Goal: Task Accomplishment & Management: Manage account settings

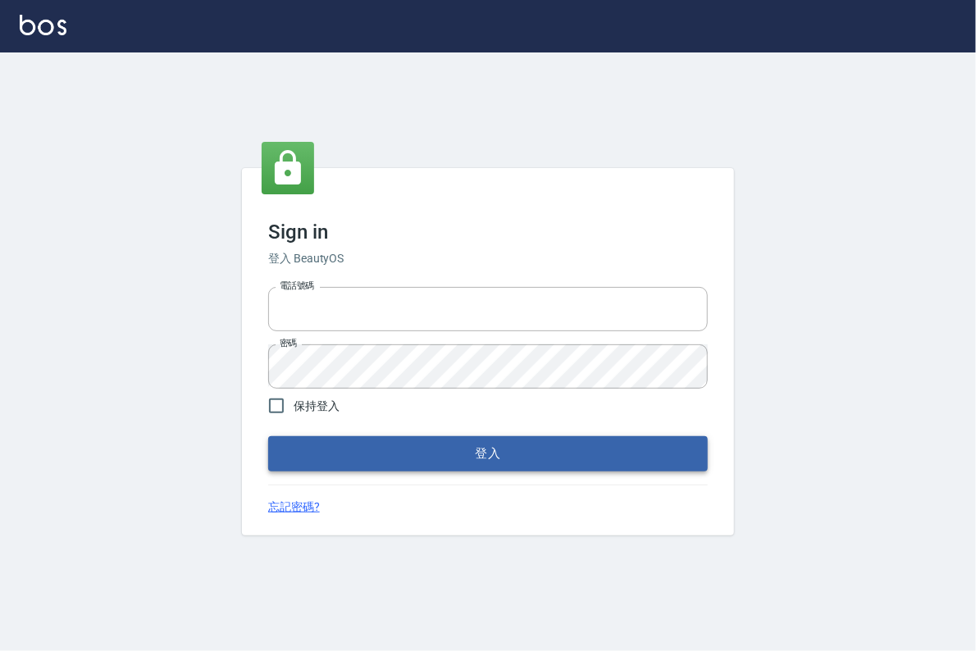
type input "0913439693"
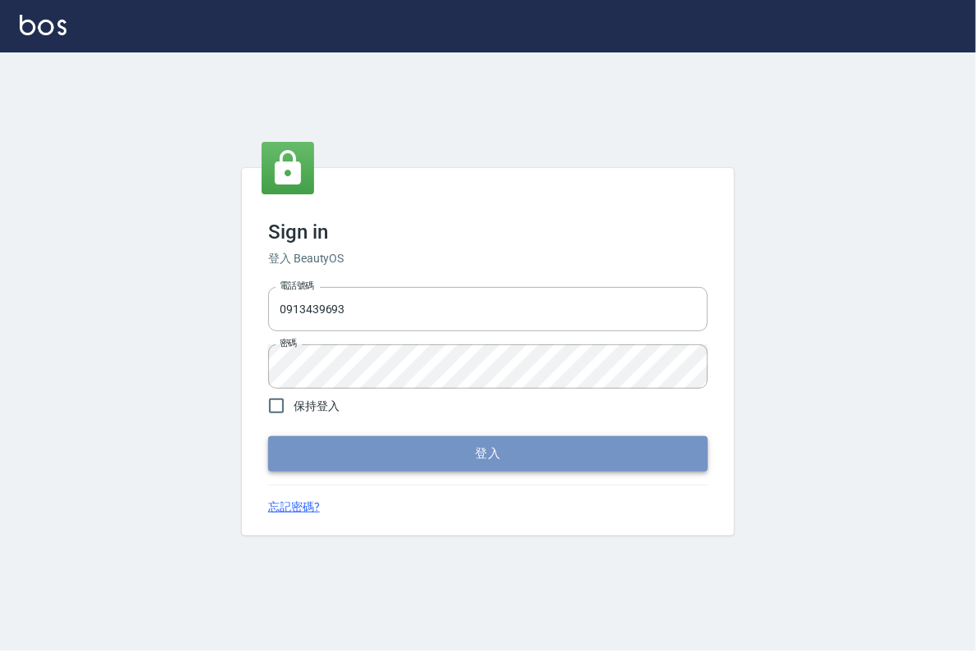
click at [542, 461] on button "登入" at bounding box center [488, 454] width 440 height 34
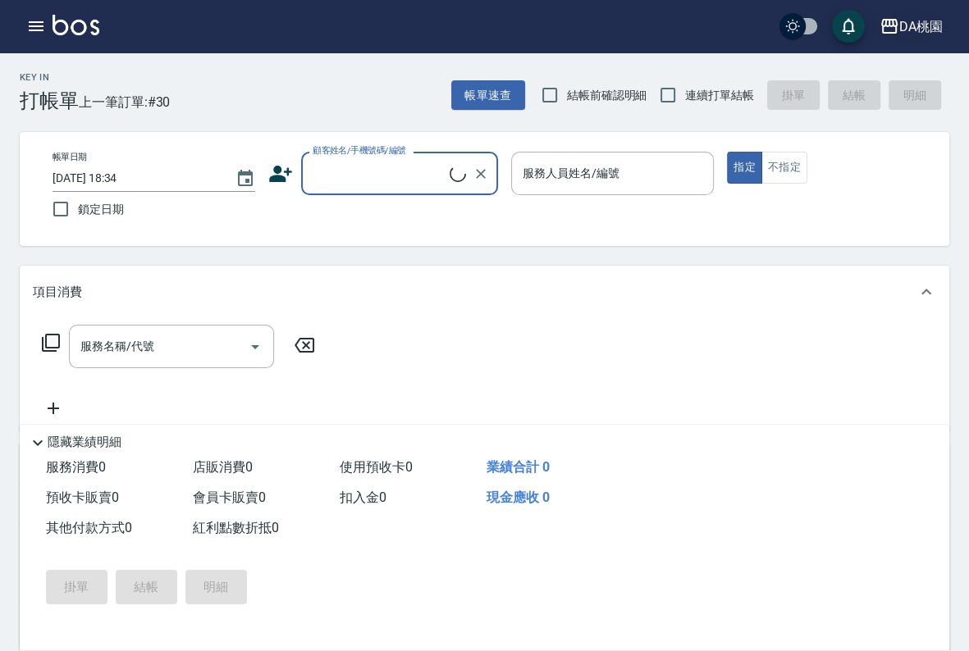
click at [925, 30] on div "DA桃園" at bounding box center [920, 26] width 43 height 21
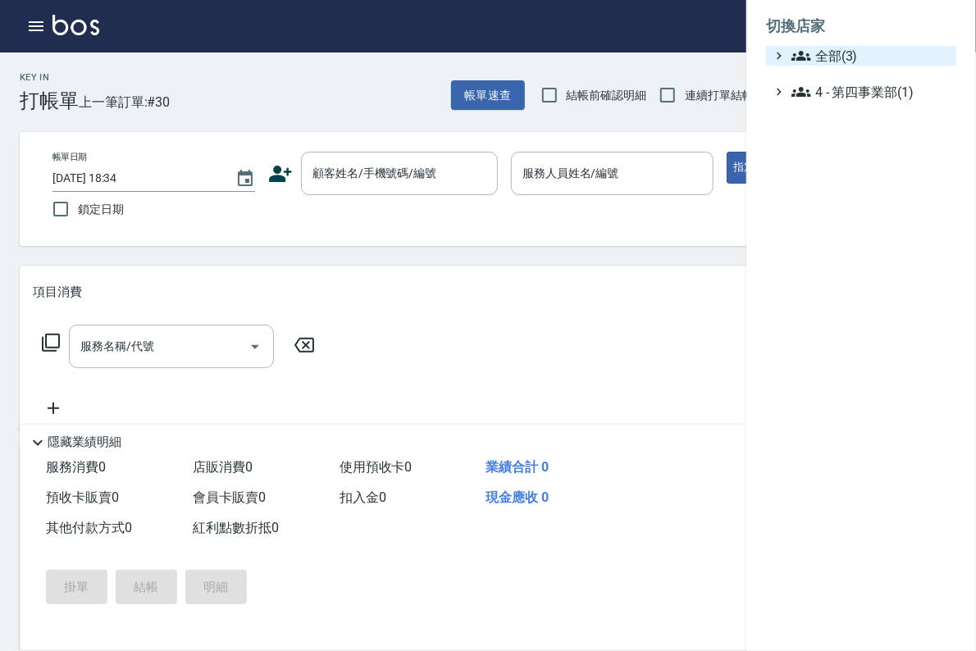
click at [858, 62] on span "全部(3)" at bounding box center [871, 56] width 158 height 20
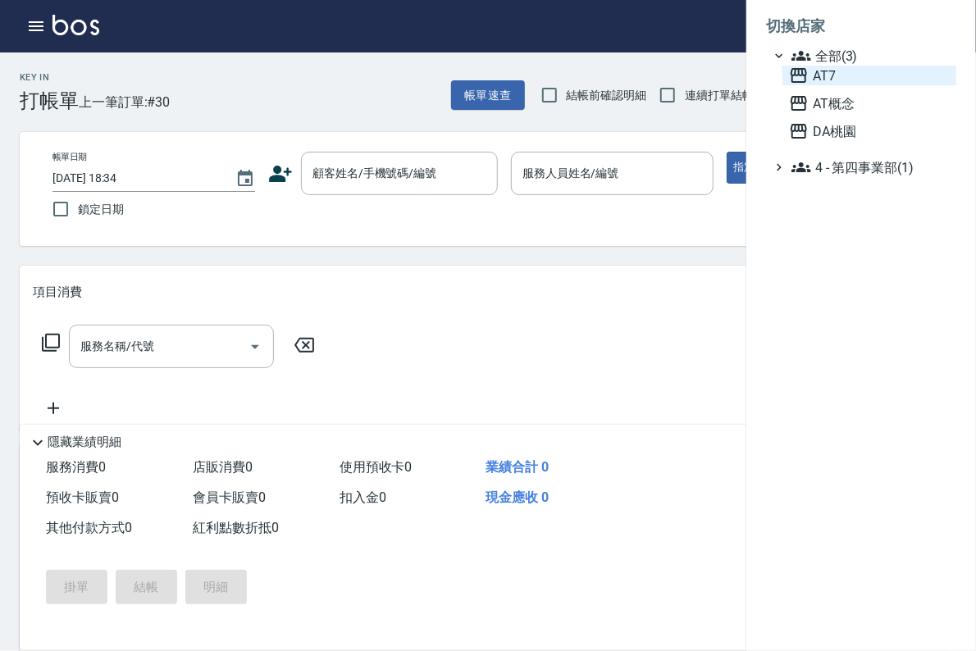
click at [846, 81] on span "AT7" at bounding box center [869, 76] width 161 height 20
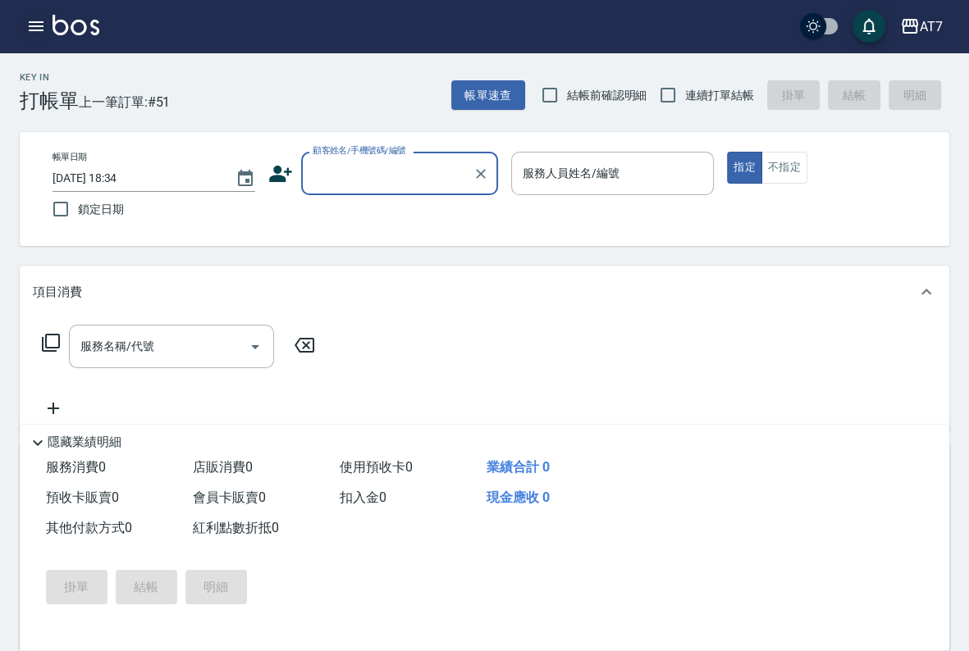
click at [43, 28] on icon "button" at bounding box center [36, 26] width 20 height 20
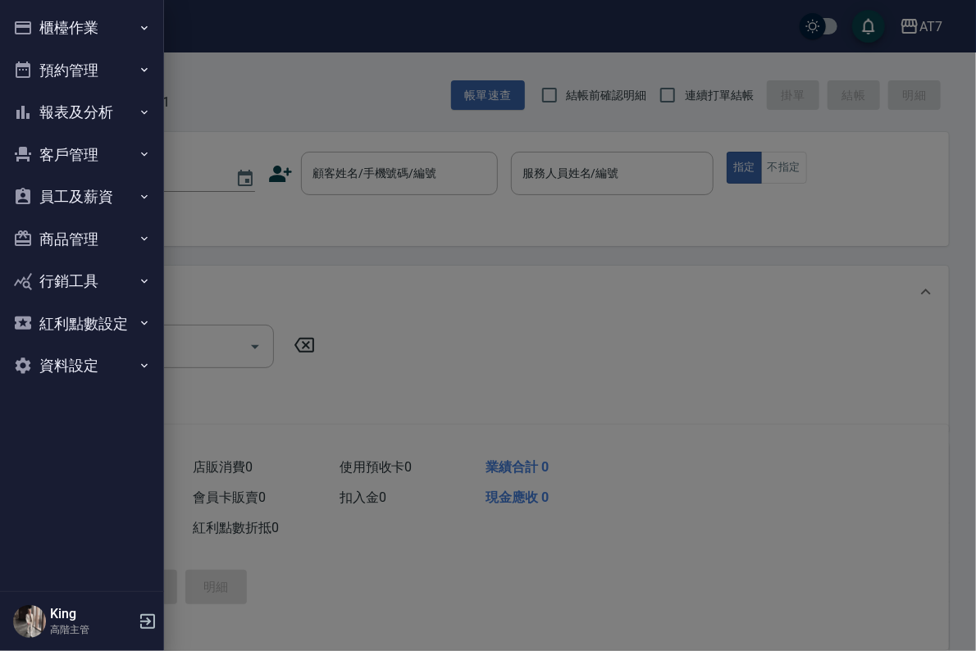
click at [121, 190] on button "員工及薪資" at bounding box center [82, 197] width 151 height 43
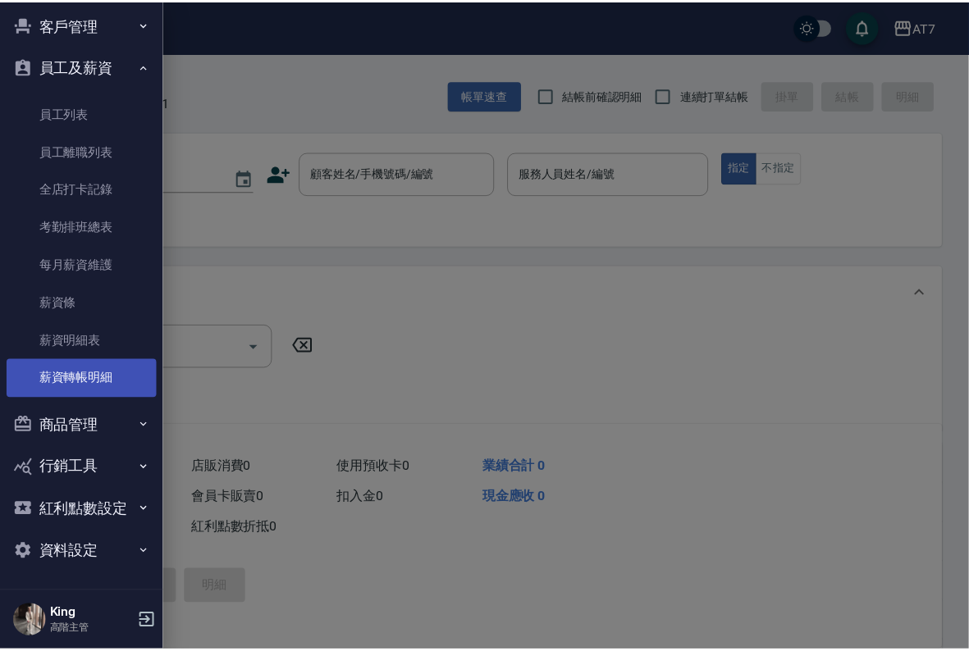
scroll to position [131, 0]
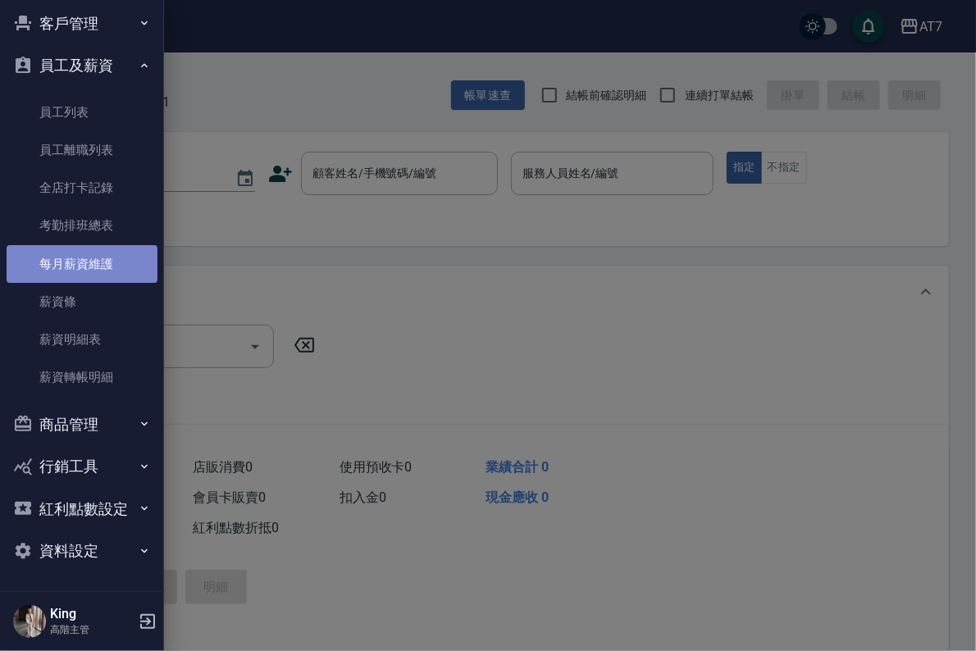
click at [107, 258] on link "每月薪資維護" at bounding box center [82, 264] width 151 height 38
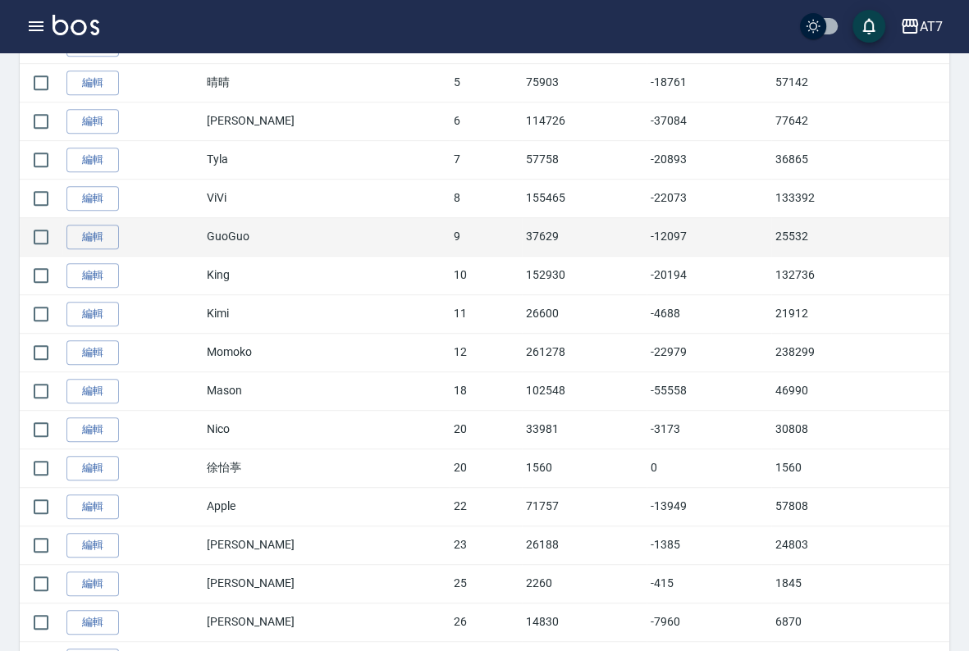
scroll to position [656, 0]
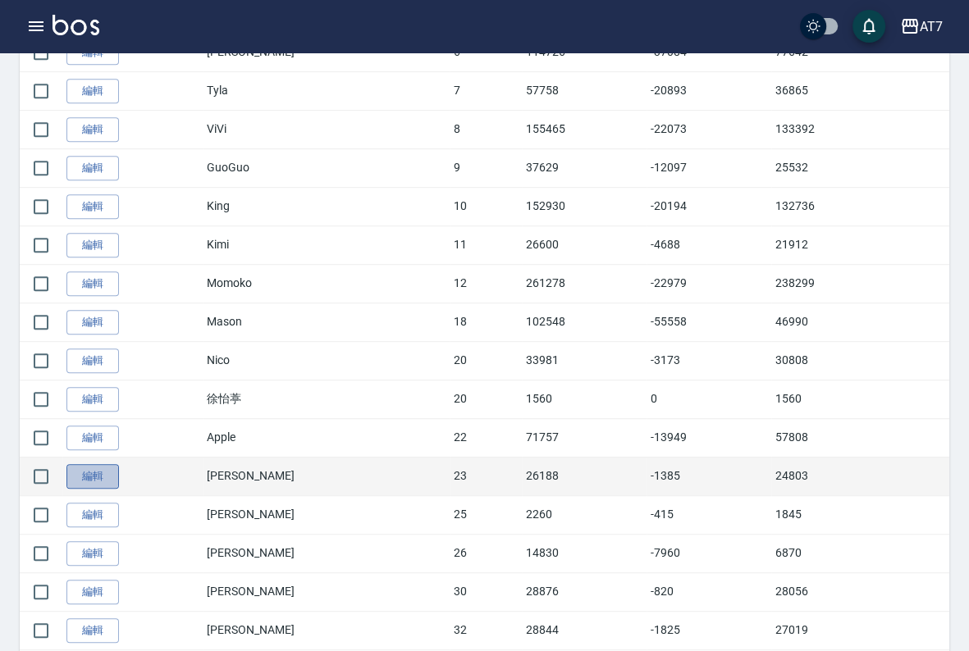
click at [107, 470] on link "編輯" at bounding box center [92, 476] width 53 height 25
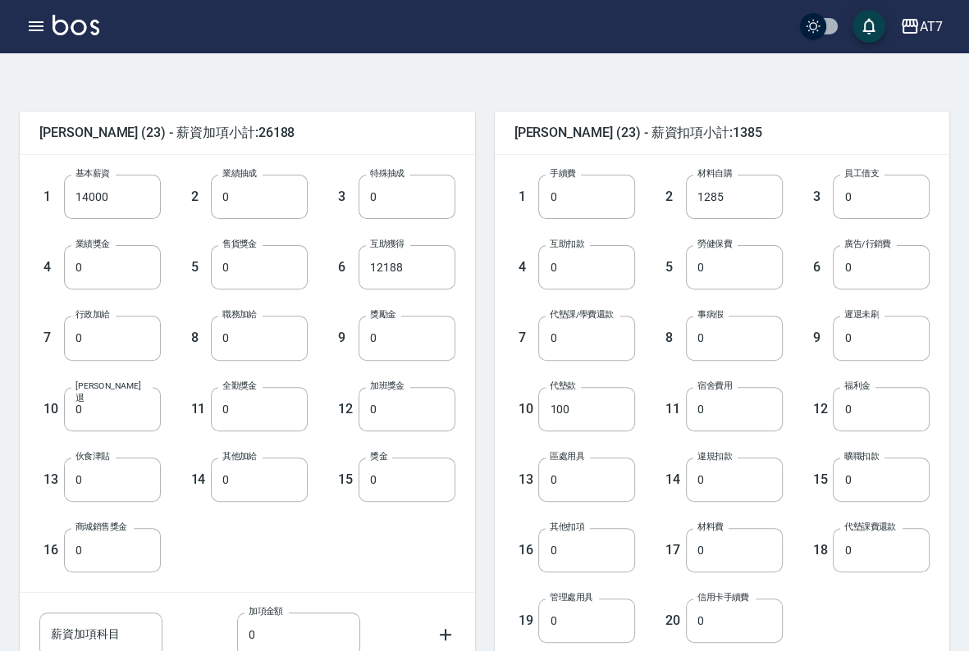
scroll to position [391, 0]
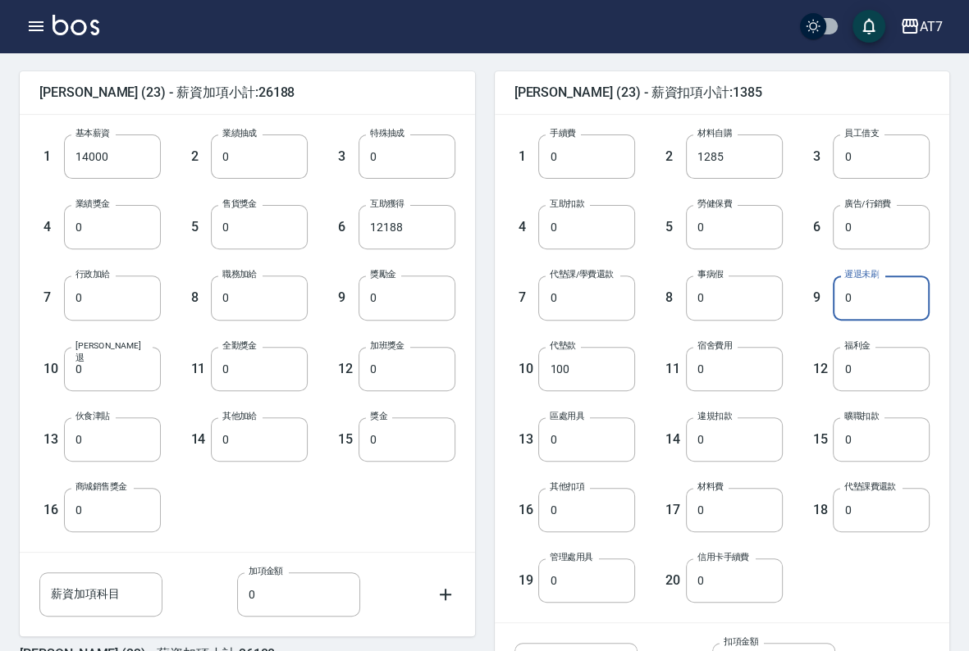
click at [859, 314] on input "0" at bounding box center [881, 298] width 97 height 44
type input "630"
click at [103, 163] on input "14000" at bounding box center [112, 157] width 97 height 44
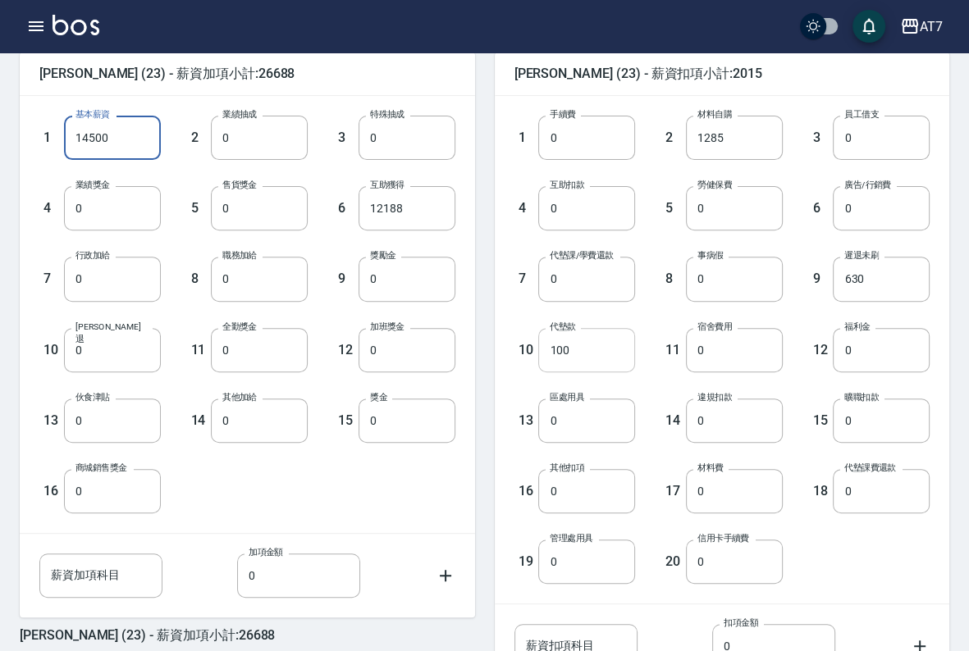
scroll to position [492, 0]
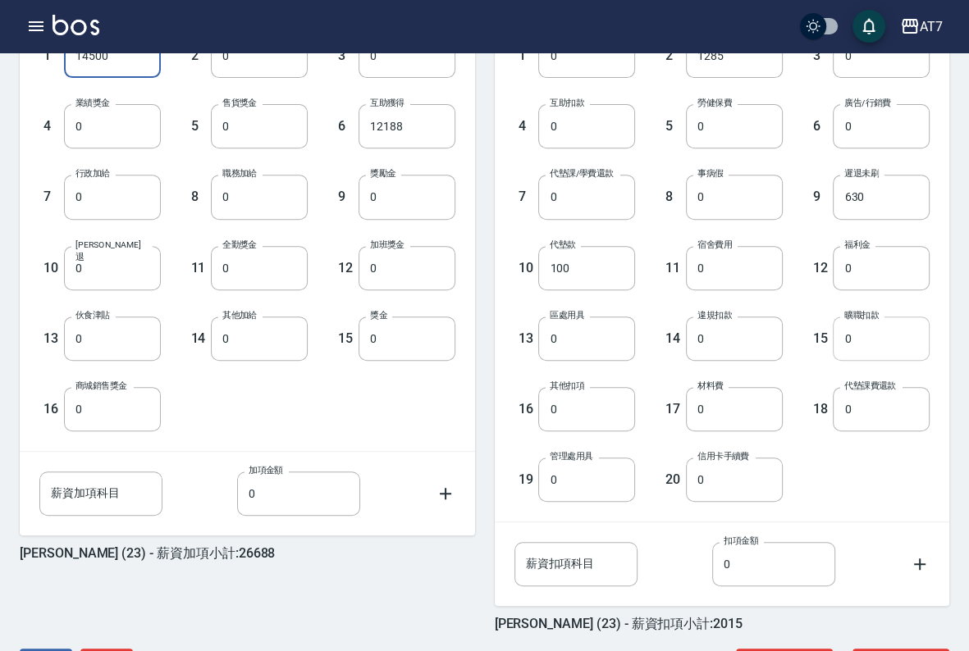
type input "14500"
click at [870, 333] on input "0" at bounding box center [881, 339] width 97 height 44
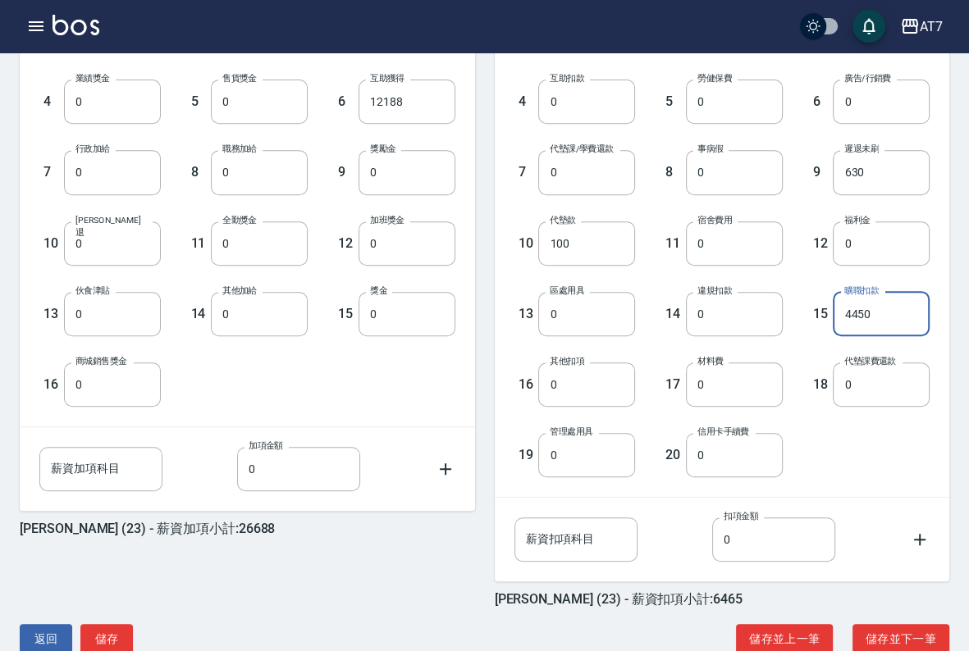
scroll to position [555, 0]
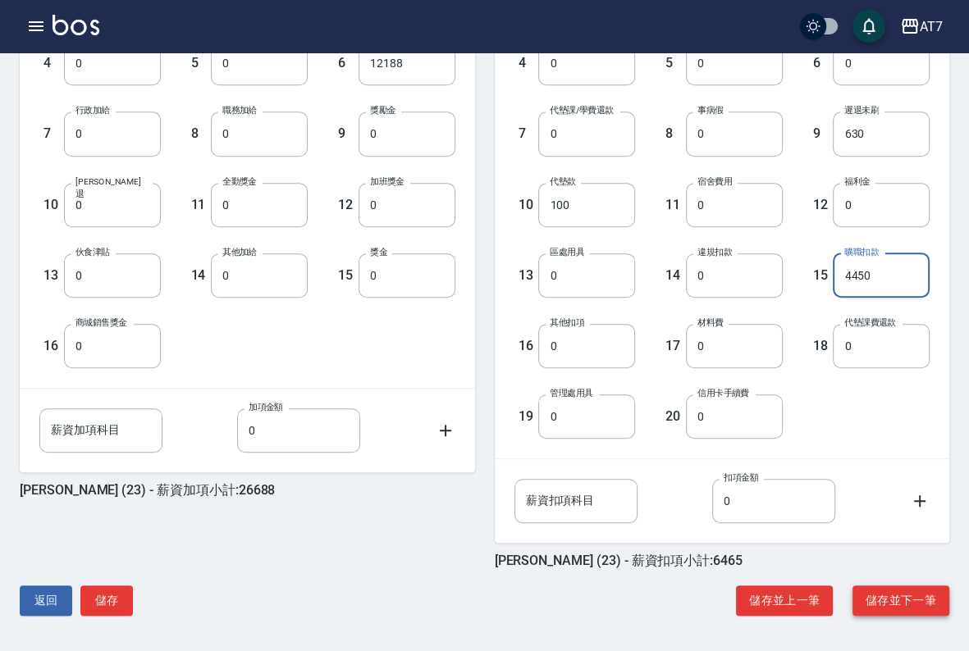
type input "4450"
click at [888, 600] on button "儲存並下一筆" at bounding box center [901, 601] width 97 height 30
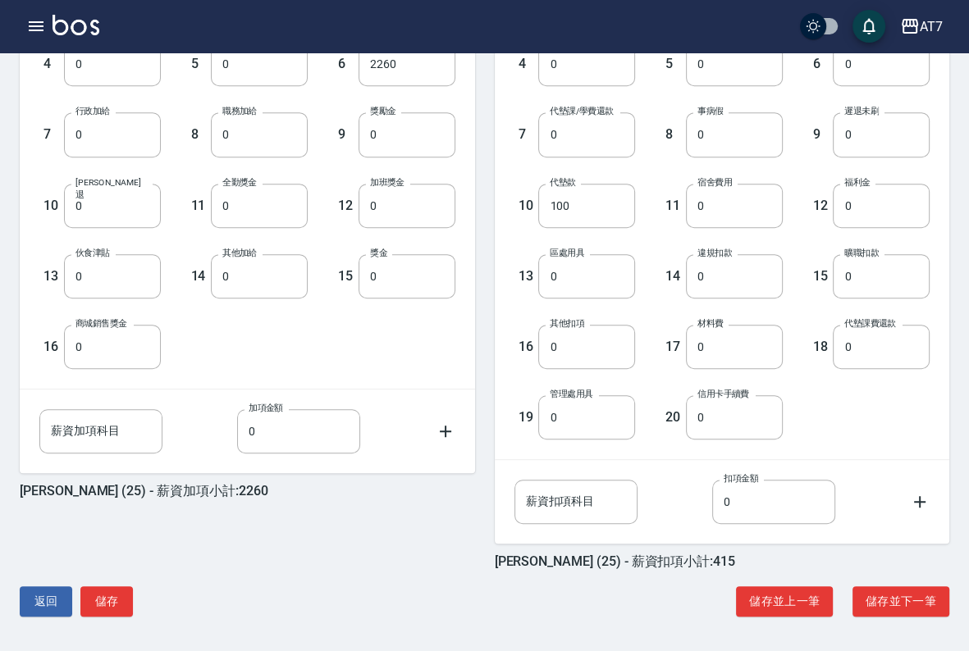
scroll to position [555, 0]
click at [905, 599] on button "儲存並下一筆" at bounding box center [901, 601] width 97 height 30
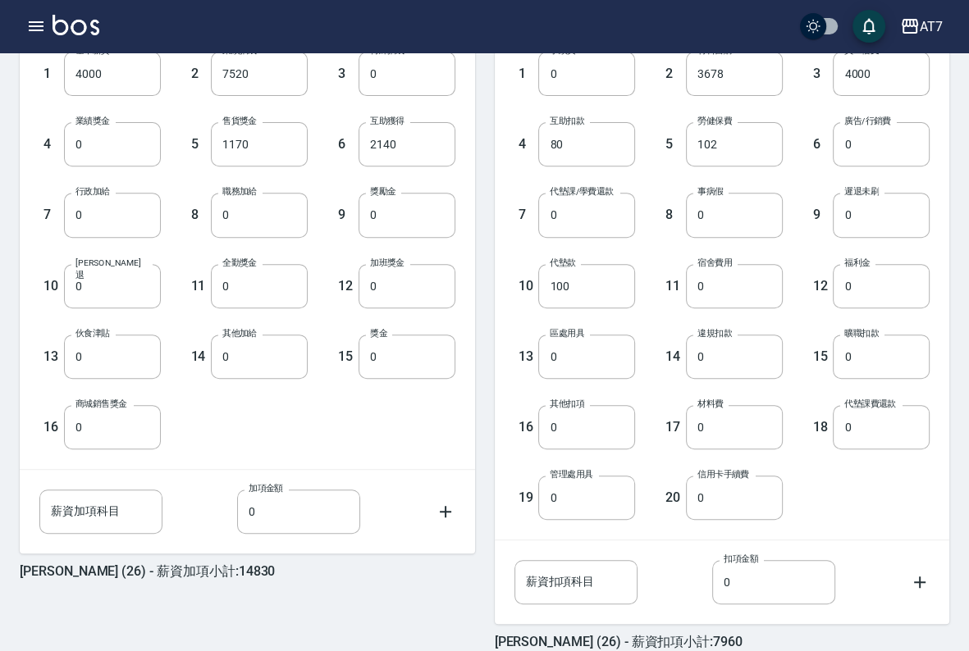
scroll to position [555, 0]
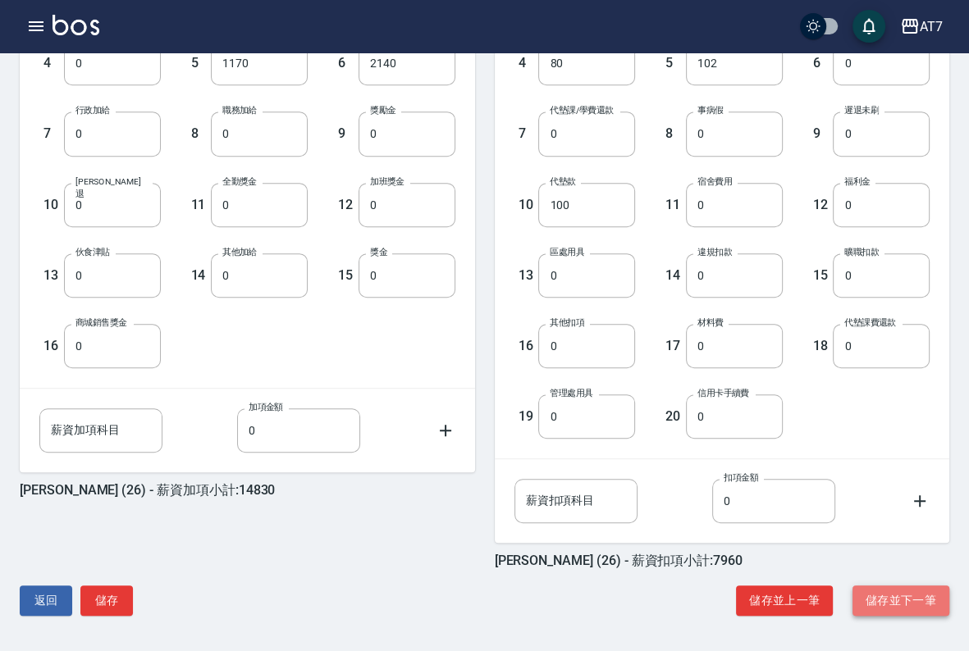
click at [897, 600] on button "儲存並下一筆" at bounding box center [901, 601] width 97 height 30
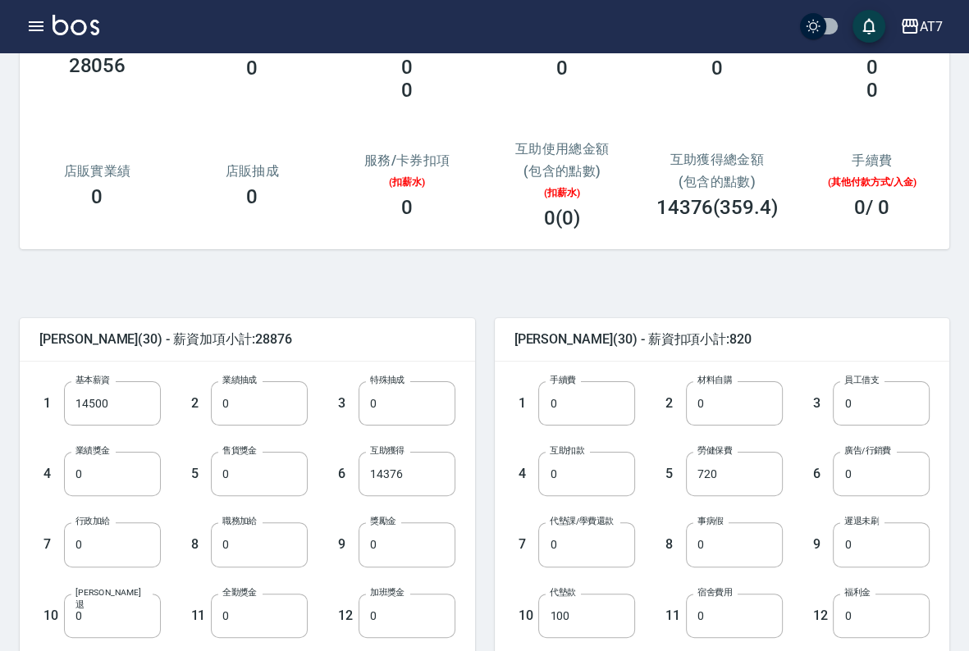
scroll to position [246, 0]
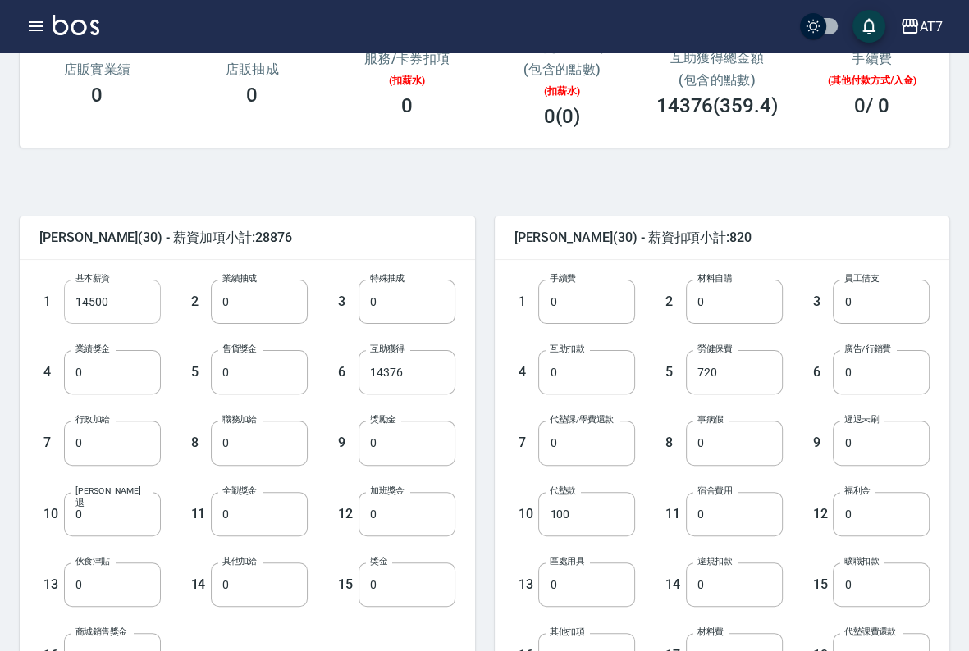
click at [145, 310] on input "14500" at bounding box center [112, 302] width 97 height 44
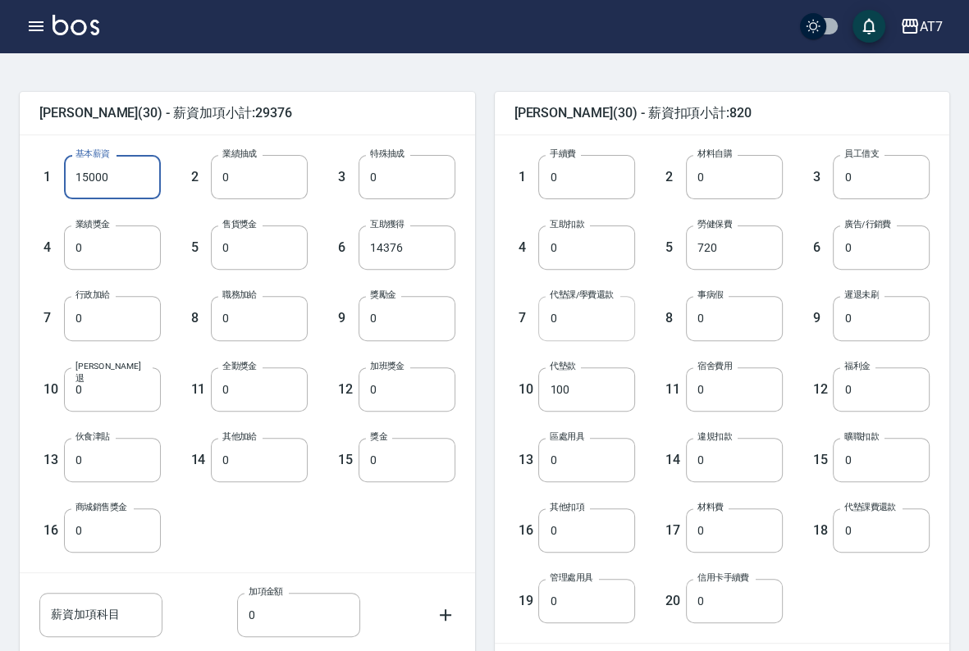
scroll to position [410, 0]
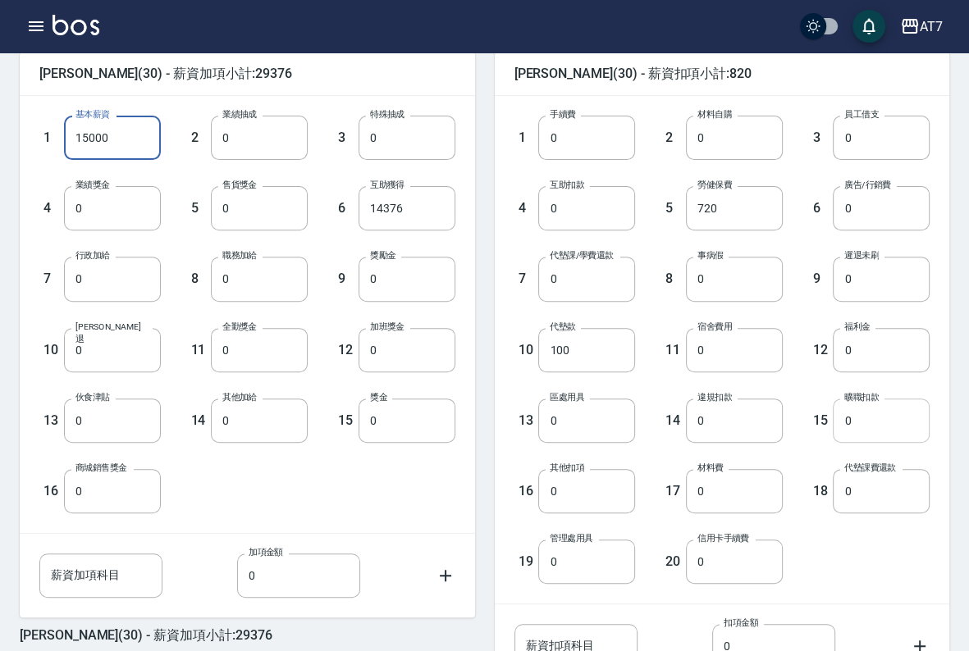
type input "15000"
click at [869, 413] on input "0" at bounding box center [881, 421] width 97 height 44
type input "1900"
click at [870, 279] on input "0" at bounding box center [881, 279] width 97 height 44
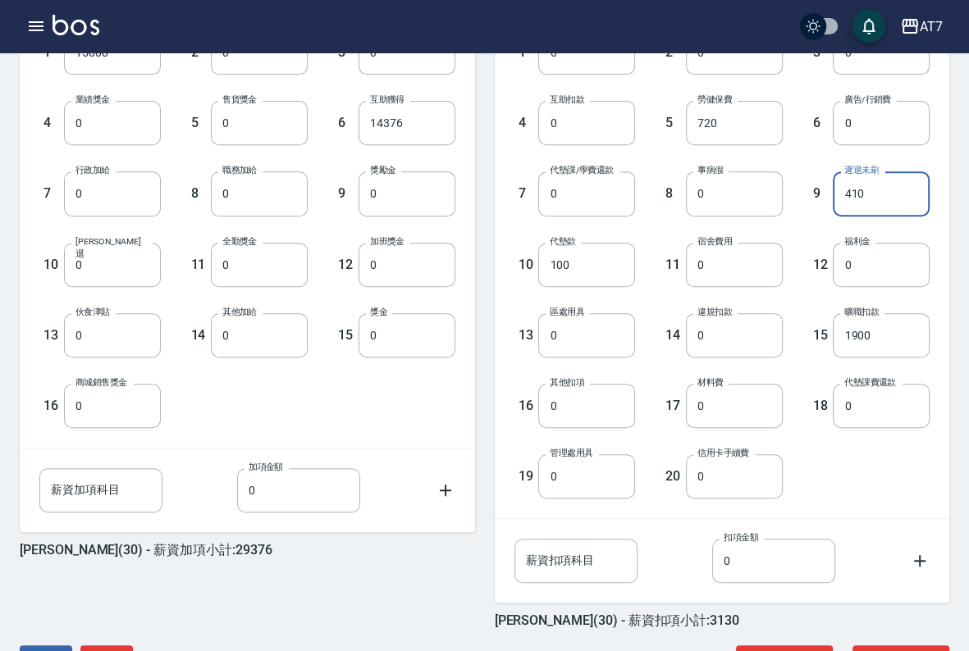
scroll to position [555, 0]
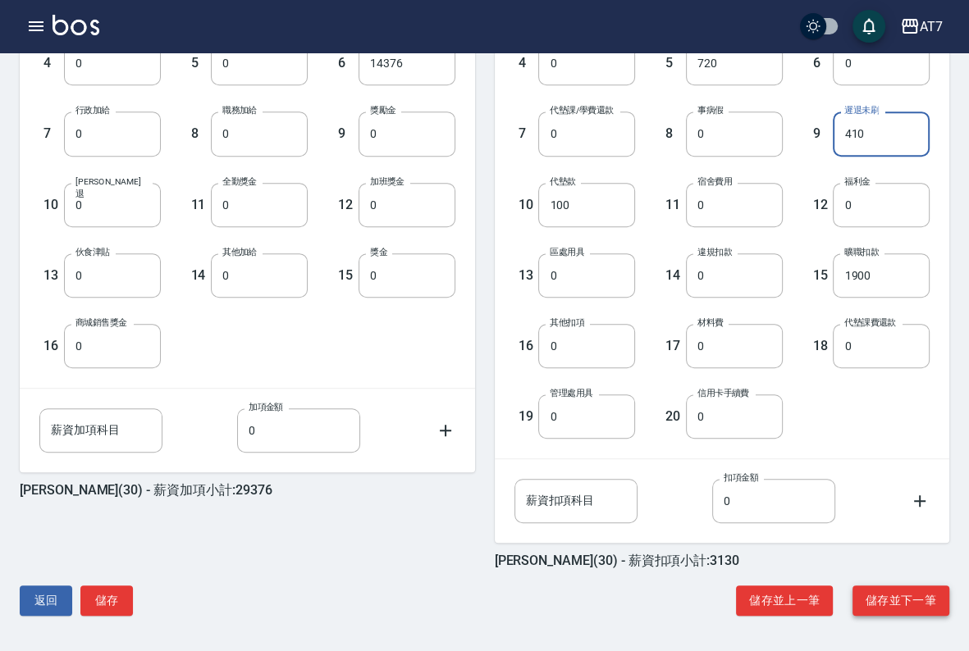
type input "410"
click at [901, 605] on button "儲存並下一筆" at bounding box center [901, 601] width 97 height 30
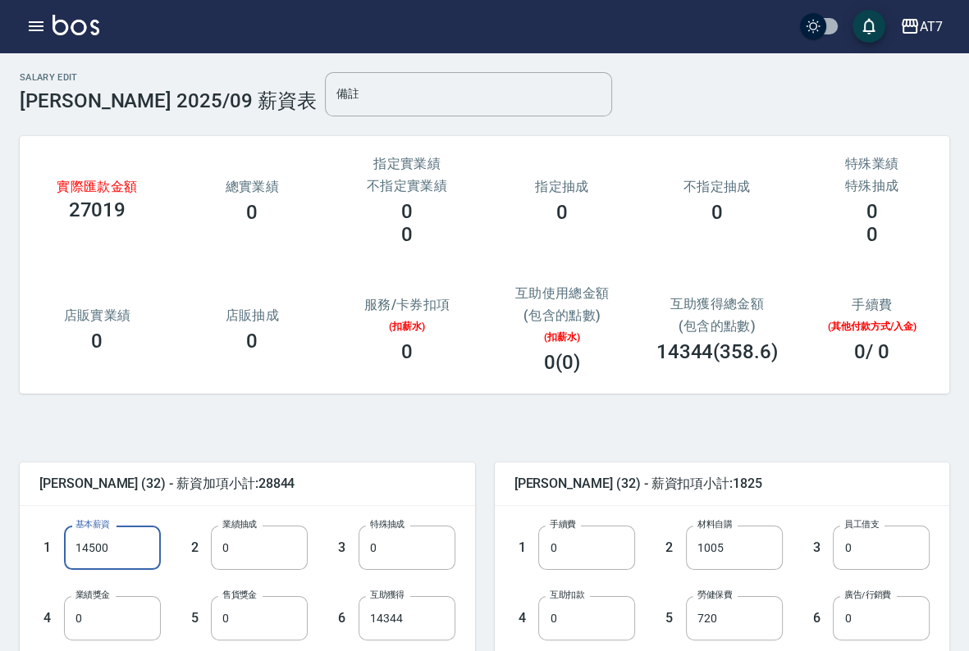
click at [139, 550] on input "14500" at bounding box center [112, 548] width 97 height 44
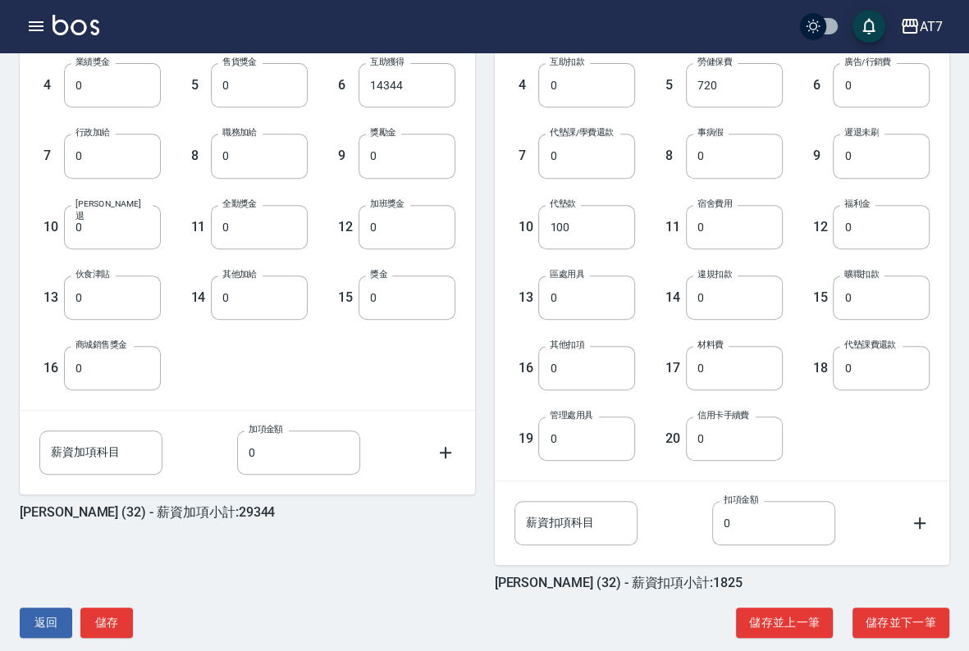
scroll to position [555, 0]
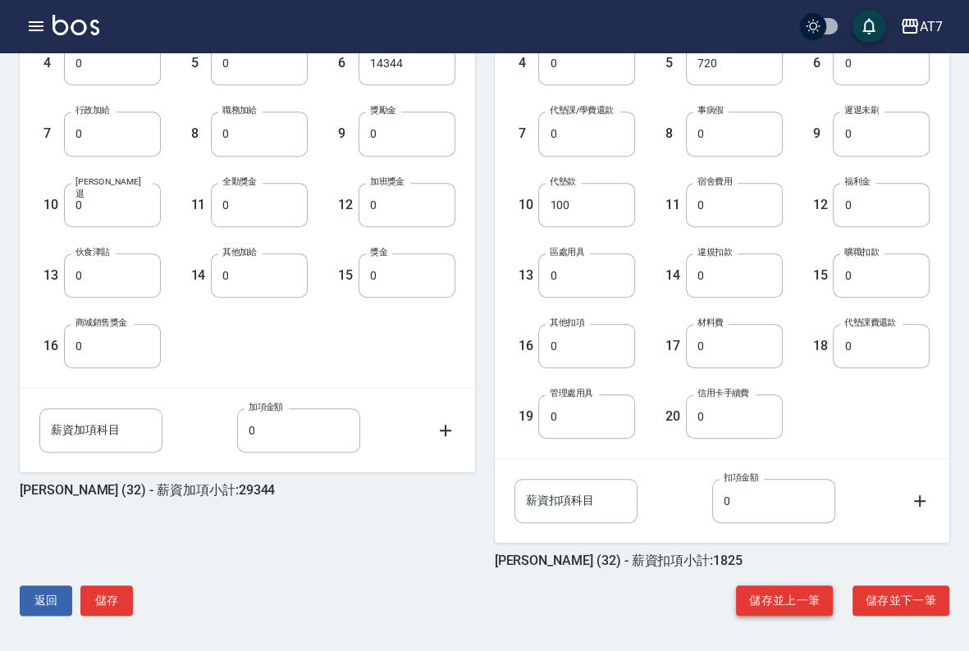
type input "15000"
click at [816, 601] on button "儲存並上一筆" at bounding box center [784, 601] width 97 height 30
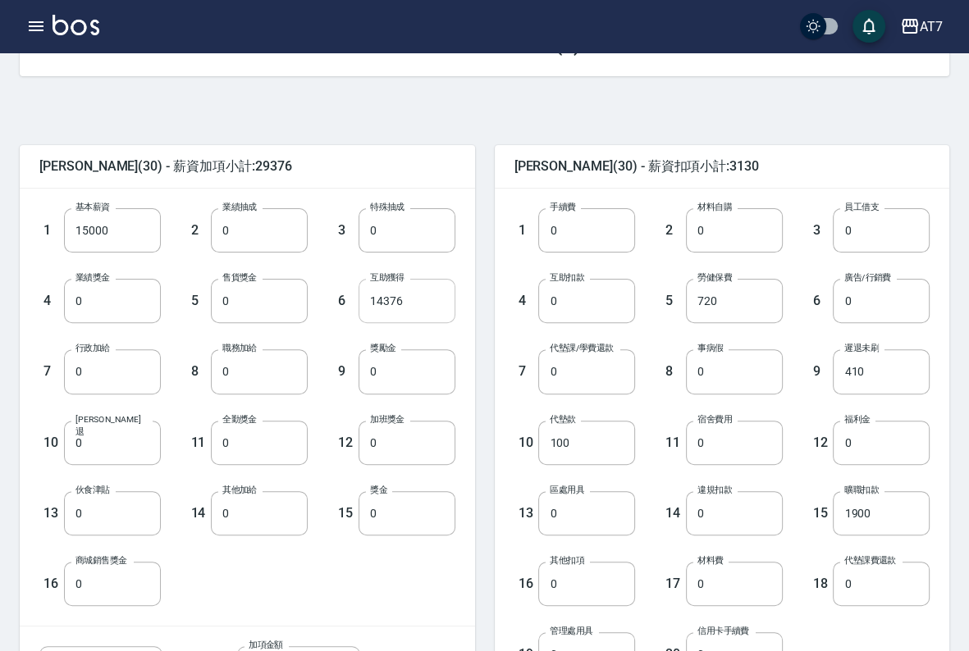
scroll to position [410, 0]
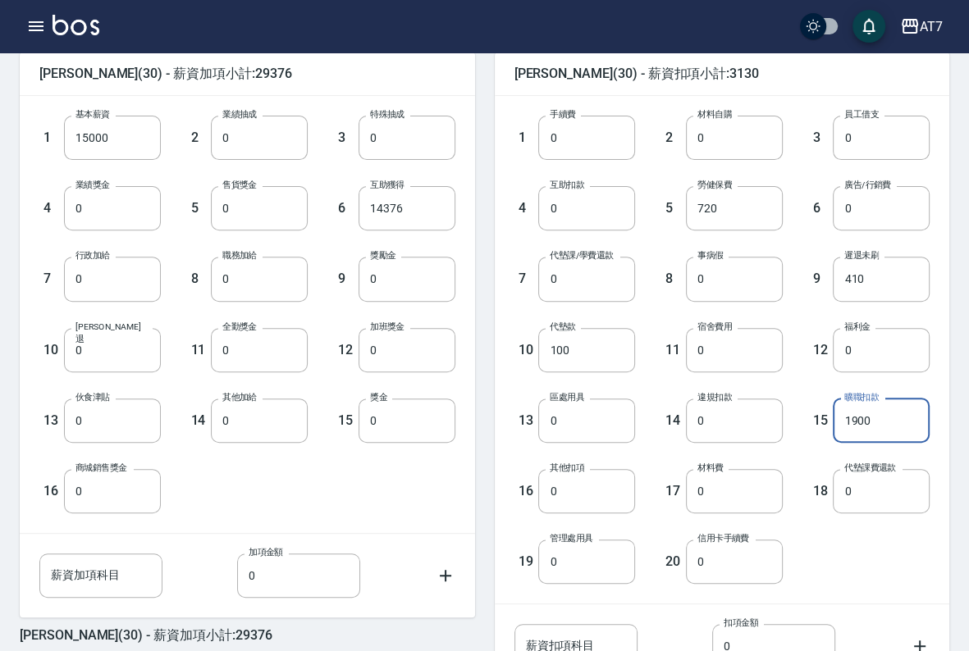
click at [902, 438] on input "1900" at bounding box center [881, 421] width 97 height 44
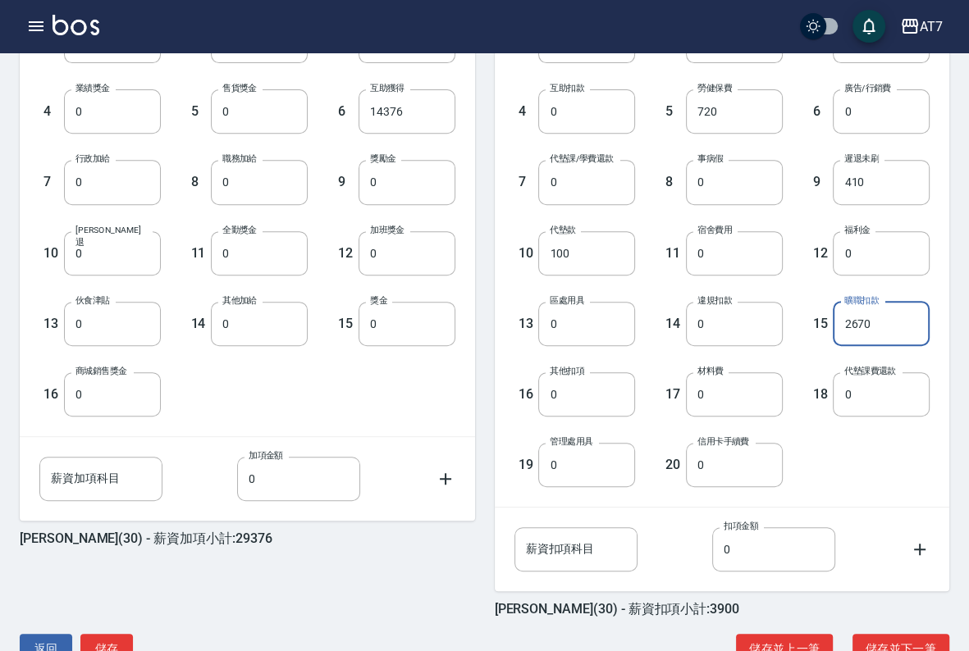
scroll to position [555, 0]
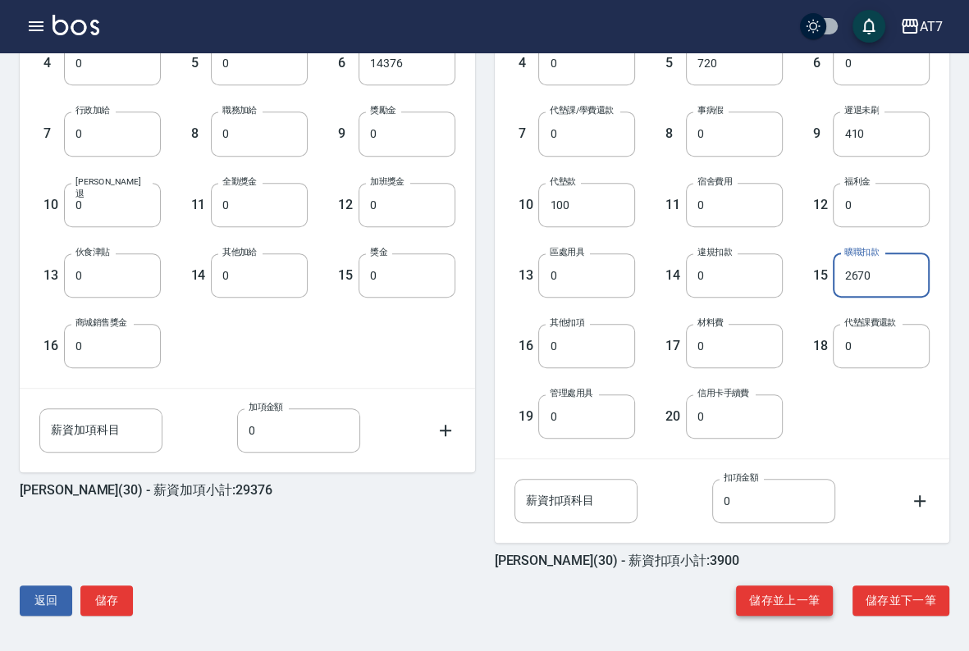
type input "2670"
click at [778, 603] on button "儲存並上一筆" at bounding box center [784, 601] width 97 height 30
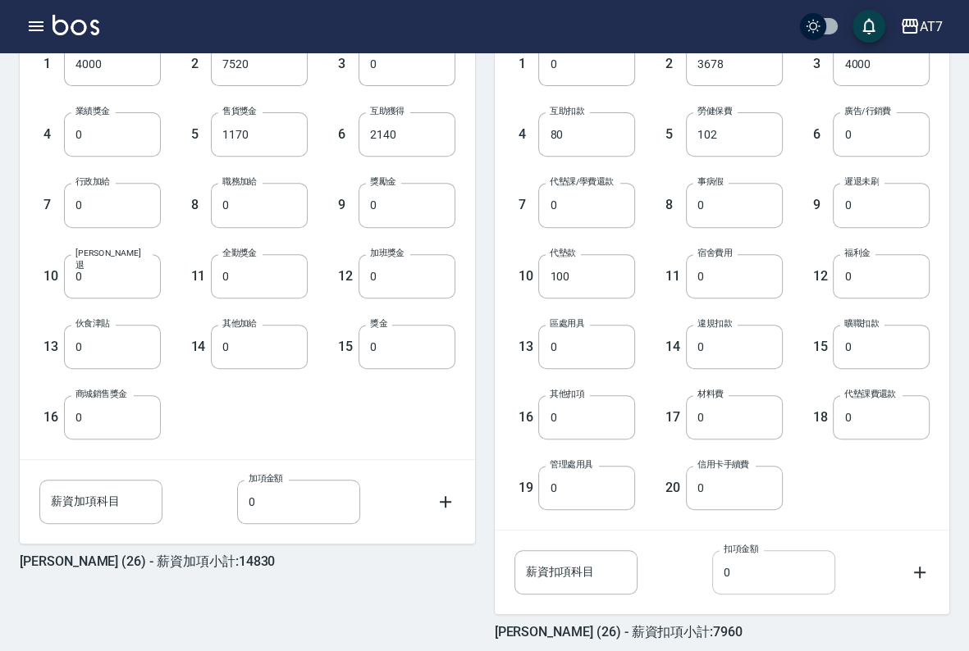
scroll to position [555, 0]
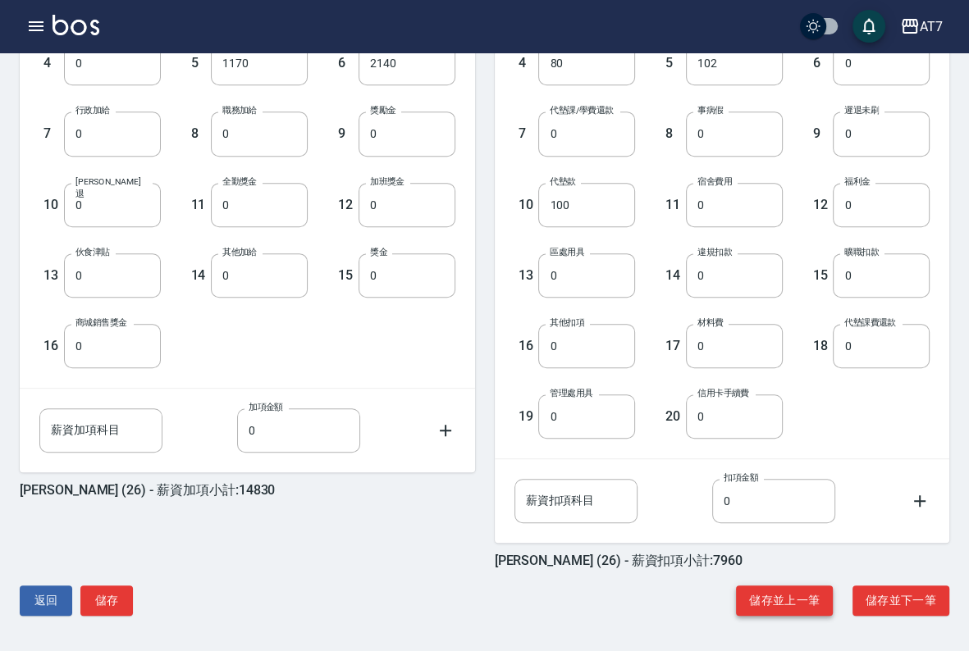
click at [791, 601] on button "儲存並上一筆" at bounding box center [784, 601] width 97 height 30
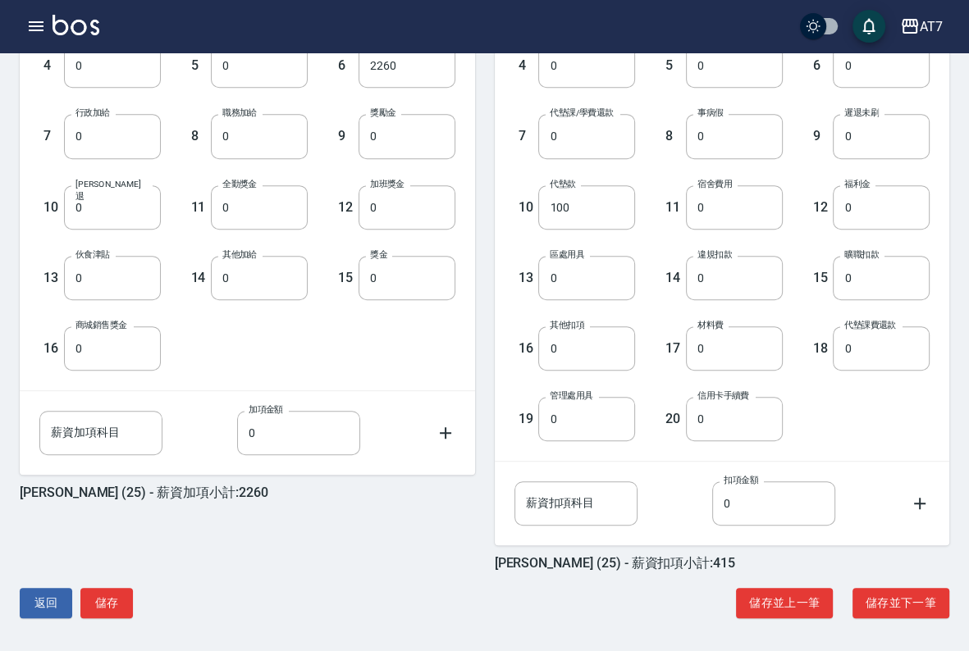
scroll to position [555, 0]
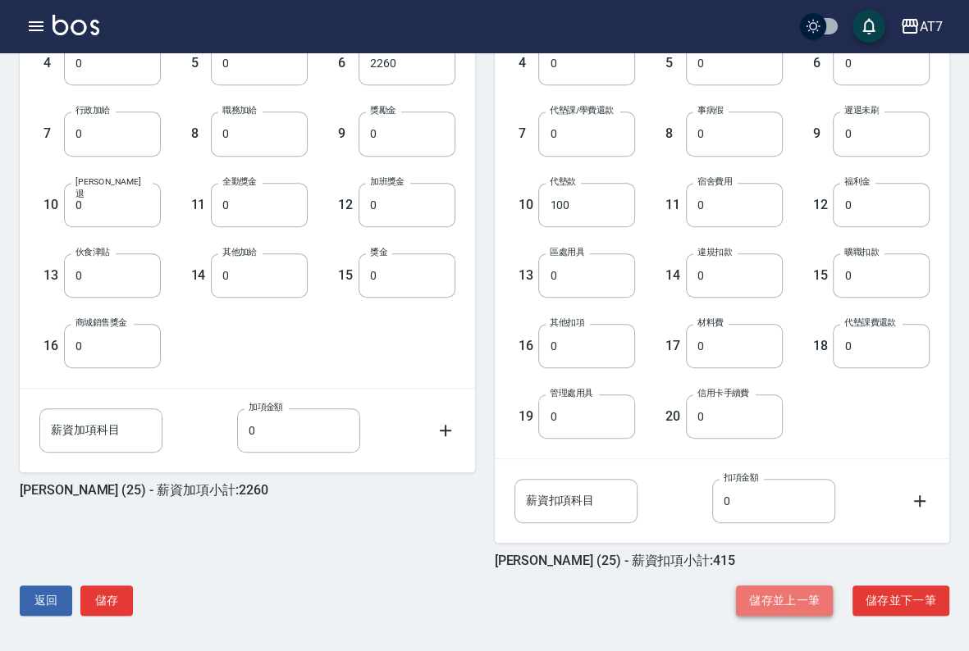
click at [782, 610] on button "儲存並上一筆" at bounding box center [784, 601] width 97 height 30
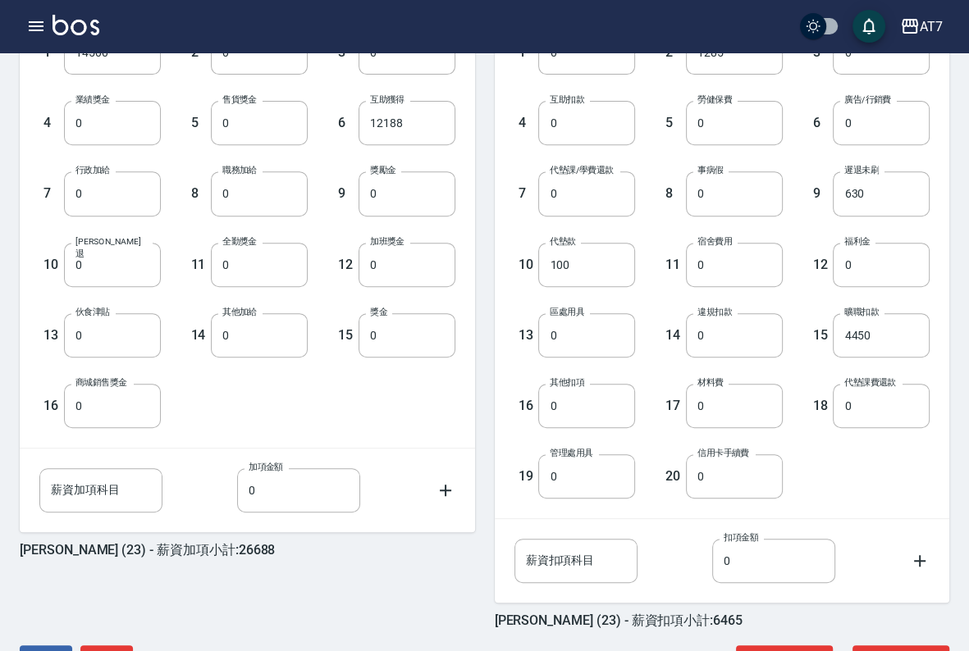
scroll to position [555, 0]
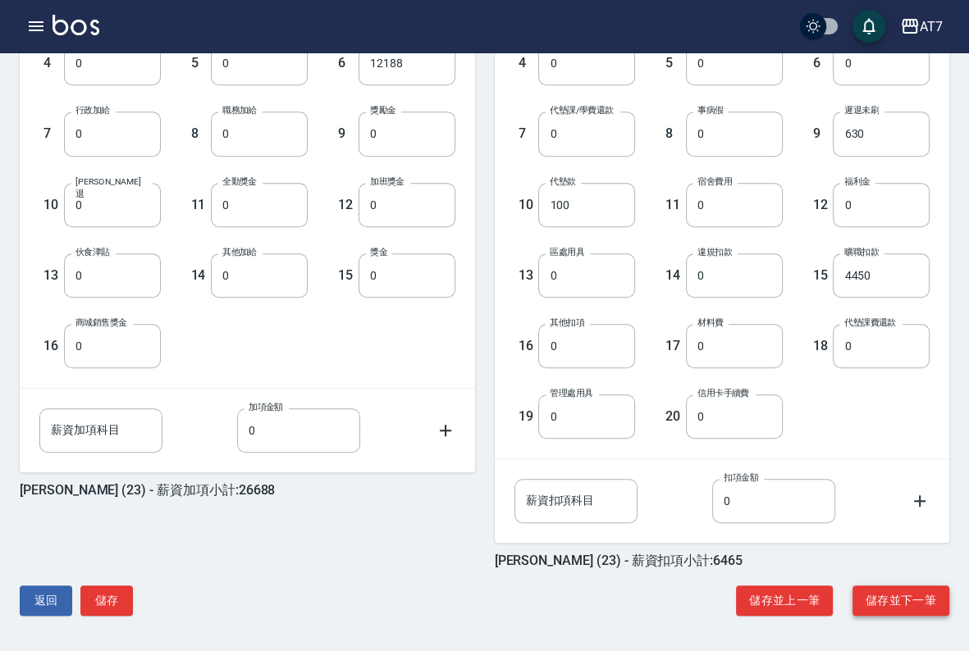
click at [898, 600] on button "儲存並下一筆" at bounding box center [901, 601] width 97 height 30
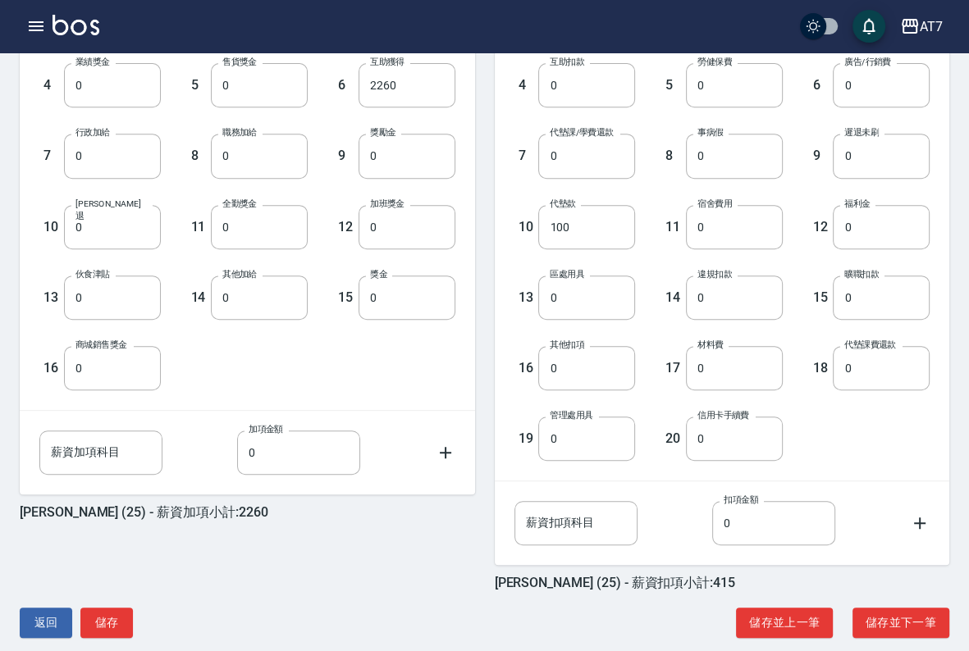
scroll to position [555, 0]
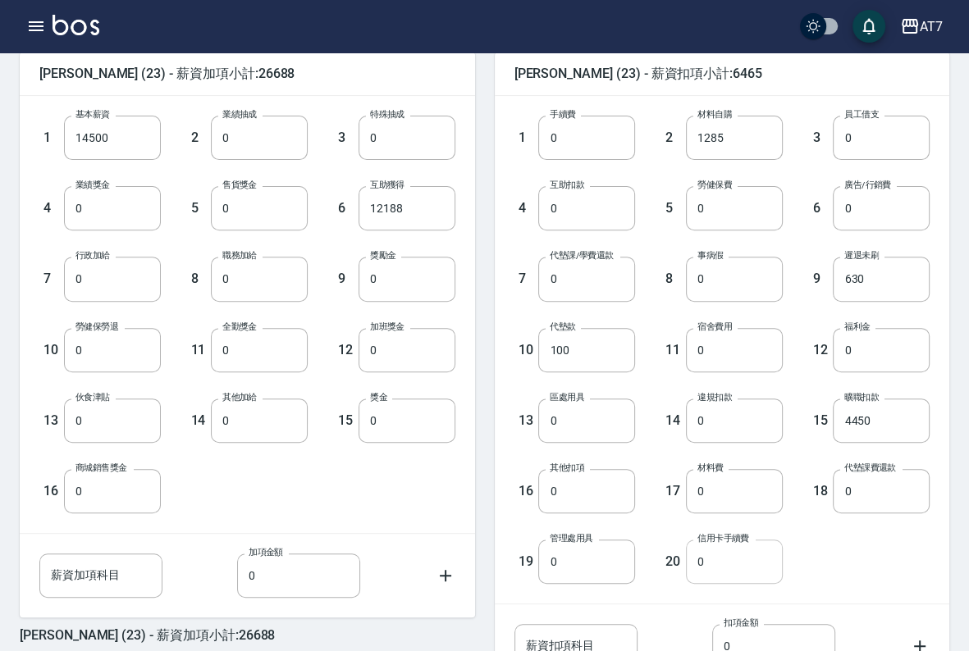
scroll to position [555, 0]
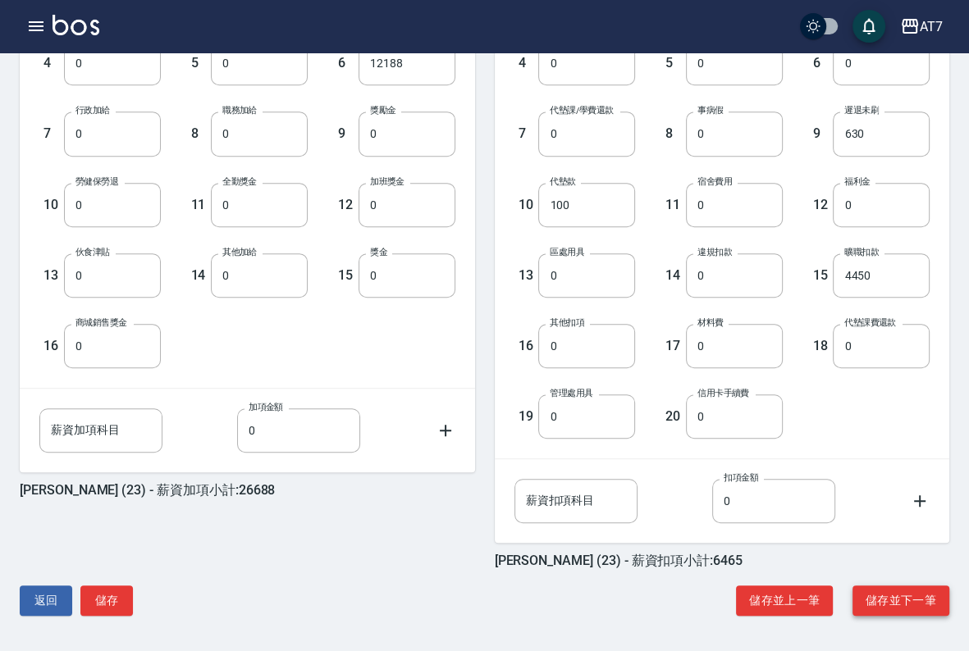
click at [876, 599] on button "儲存並下一筆" at bounding box center [901, 601] width 97 height 30
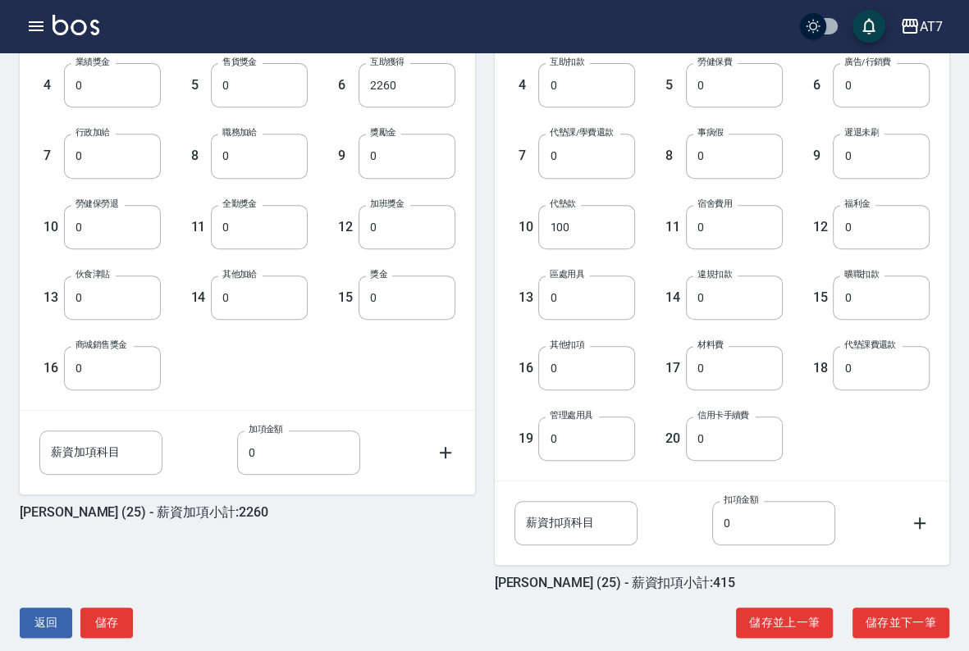
scroll to position [555, 0]
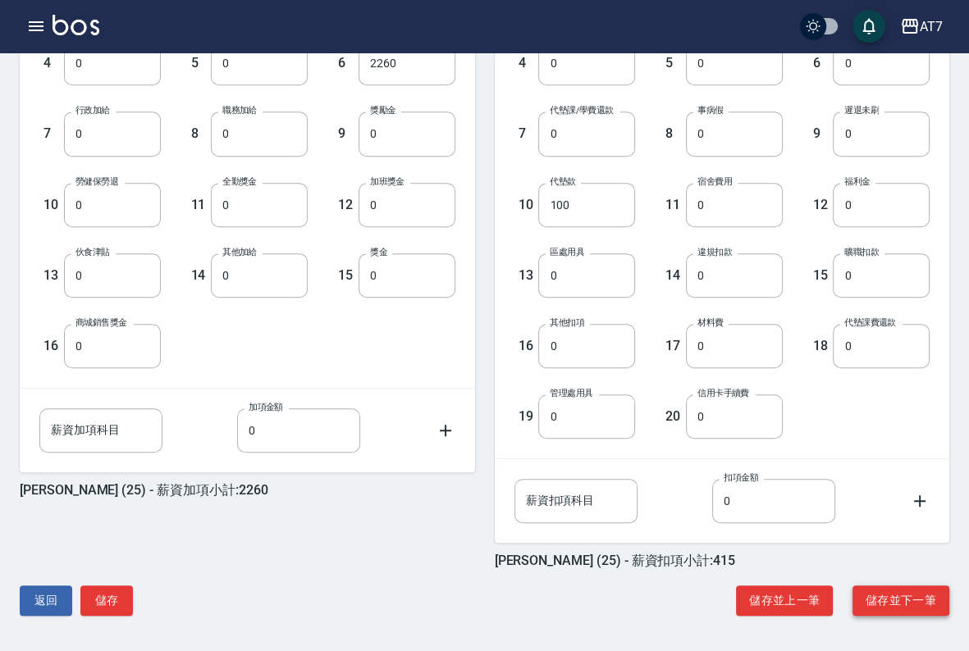
click at [907, 599] on button "儲存並下一筆" at bounding box center [901, 601] width 97 height 30
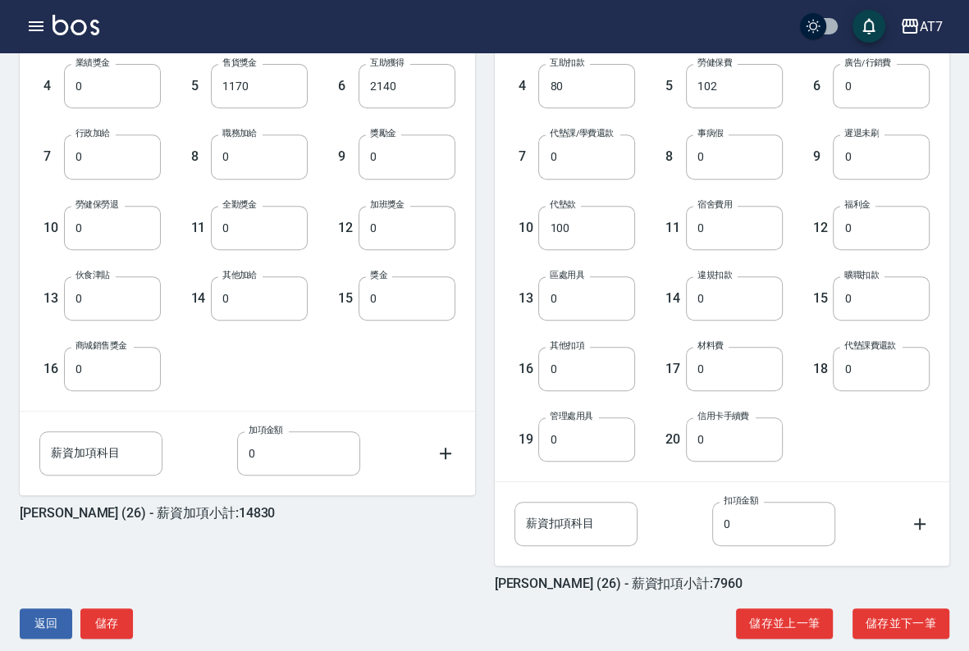
scroll to position [555, 0]
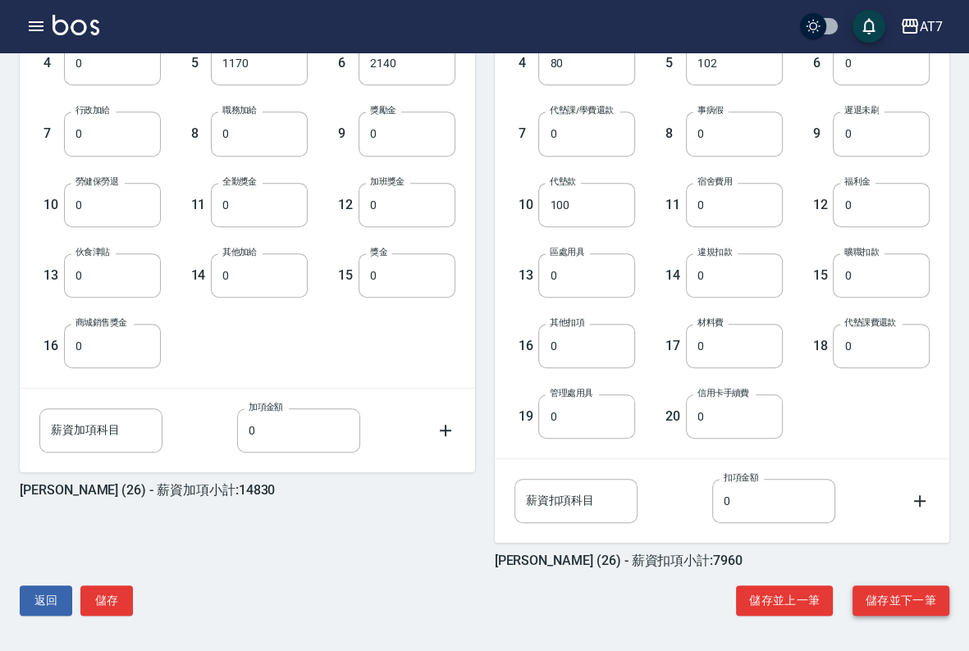
click at [898, 593] on button "儲存並下一筆" at bounding box center [901, 601] width 97 height 30
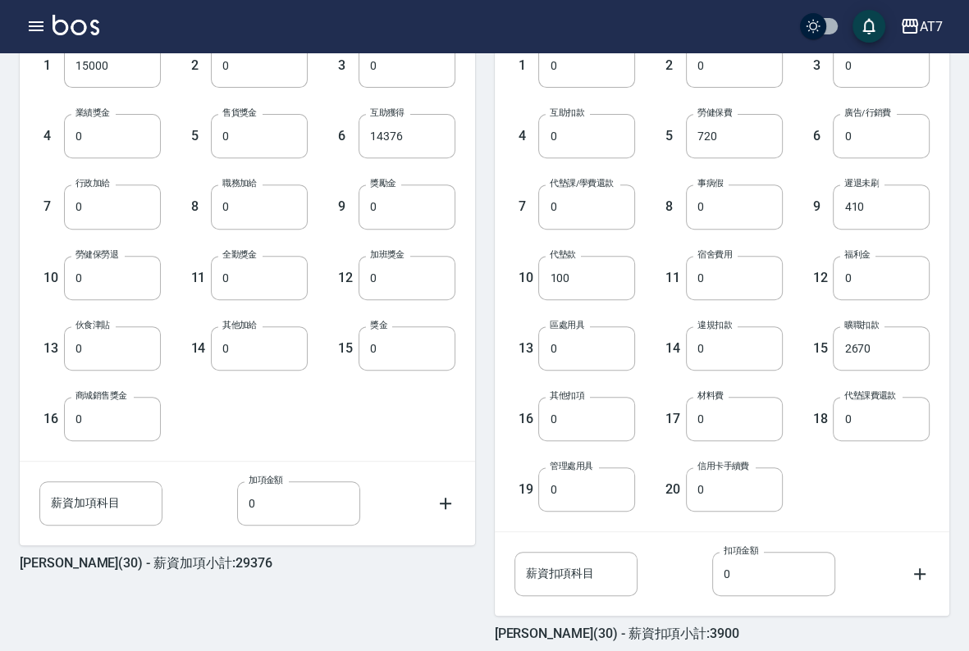
scroll to position [492, 0]
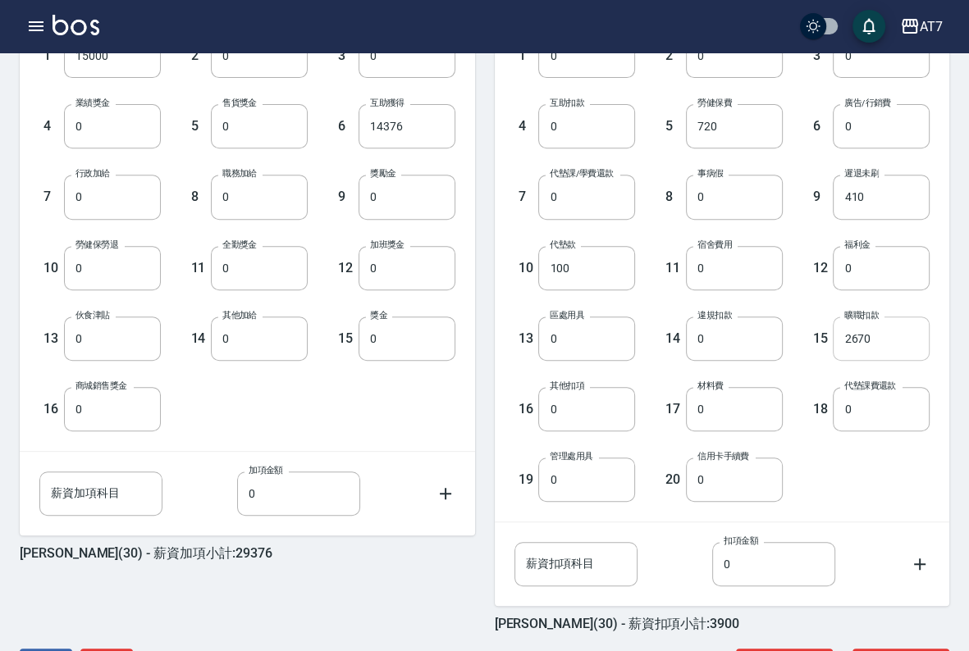
click at [906, 337] on input "2670" at bounding box center [881, 339] width 97 height 44
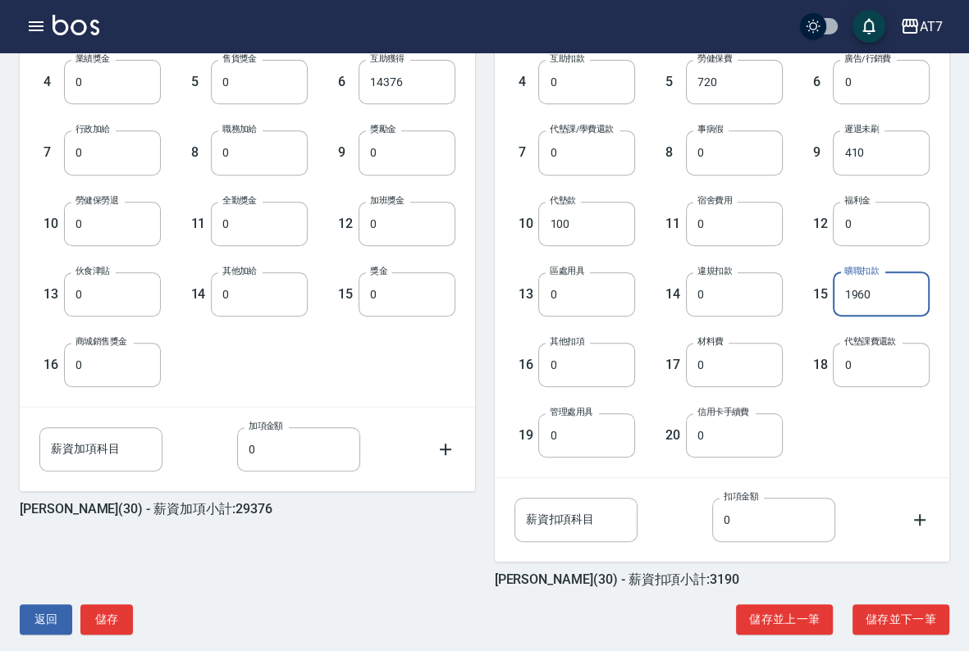
scroll to position [555, 0]
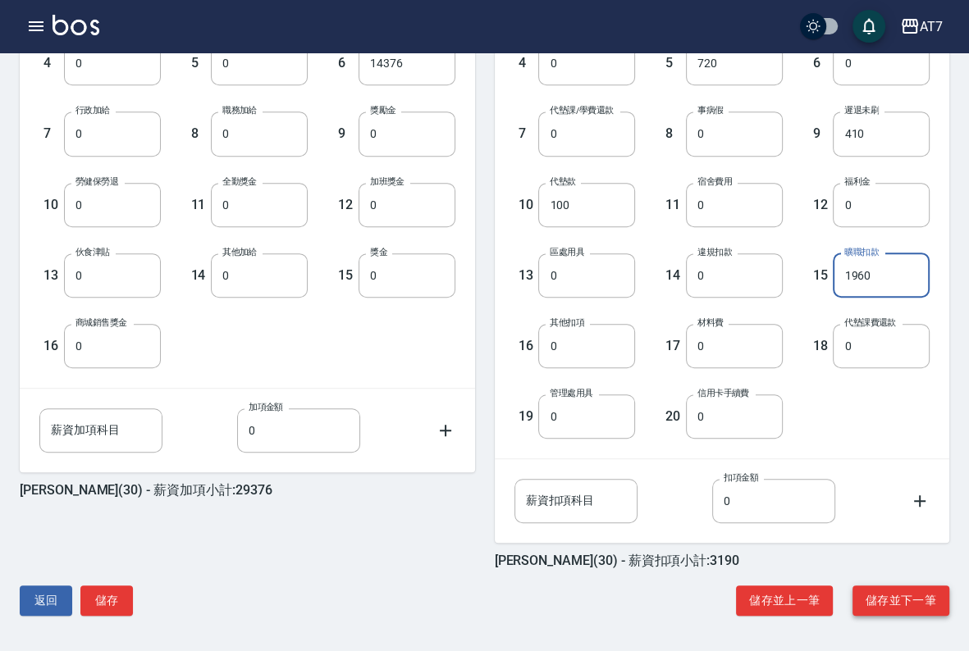
type input "1960"
click at [894, 606] on button "儲存並下一筆" at bounding box center [901, 601] width 97 height 30
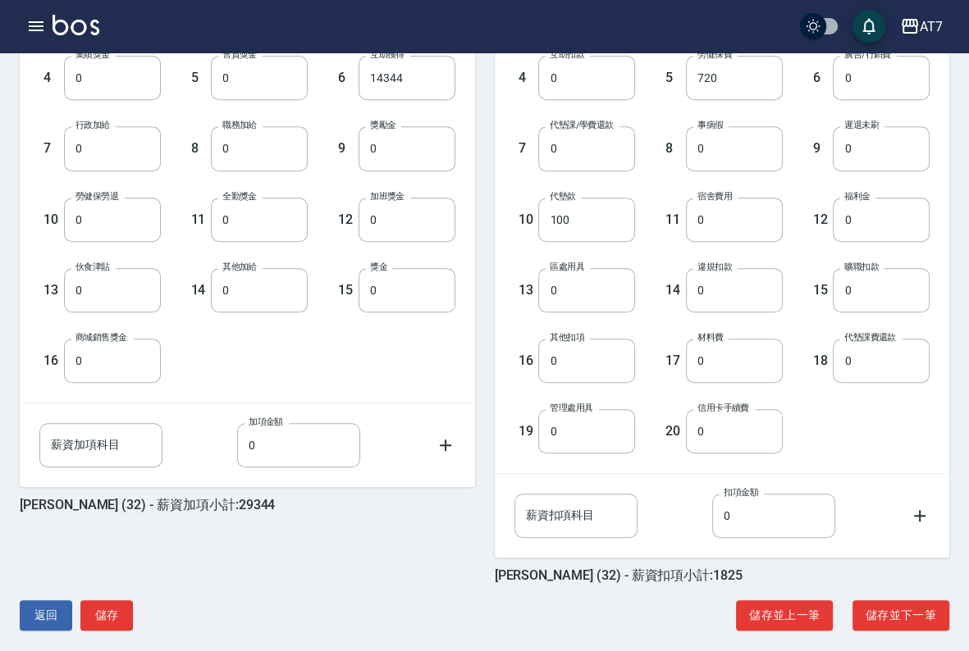
scroll to position [555, 0]
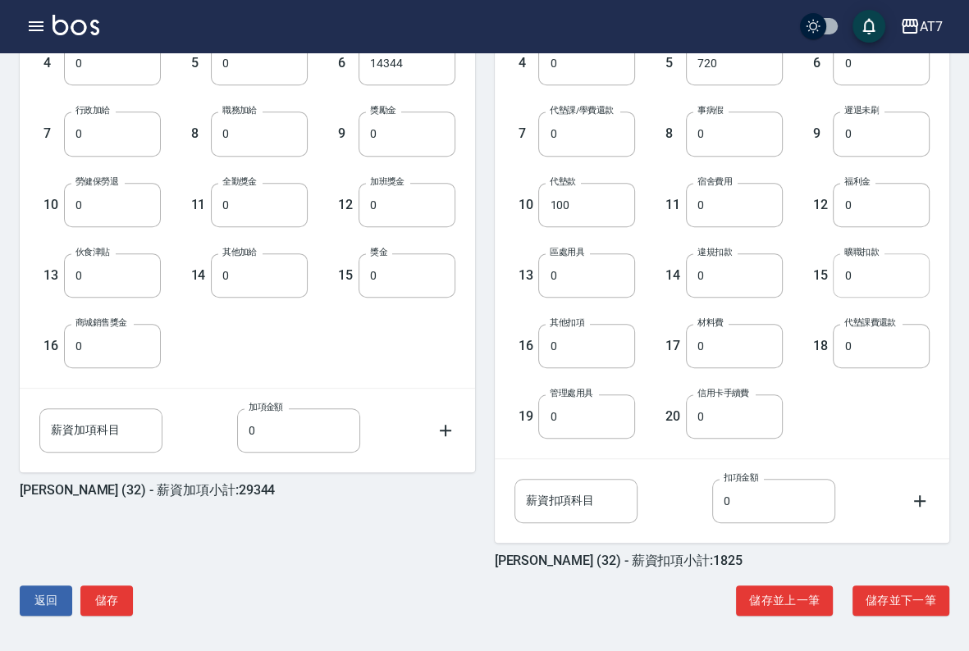
click at [865, 283] on input "0" at bounding box center [881, 276] width 97 height 44
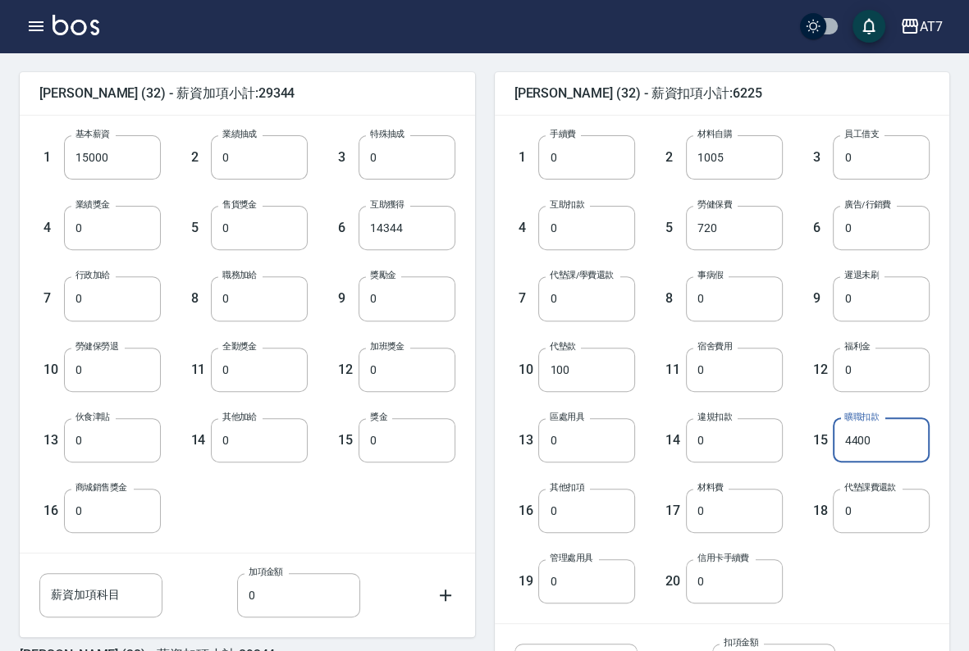
scroll to position [391, 0]
type input "4400"
click at [867, 301] on input "0" at bounding box center [881, 298] width 97 height 44
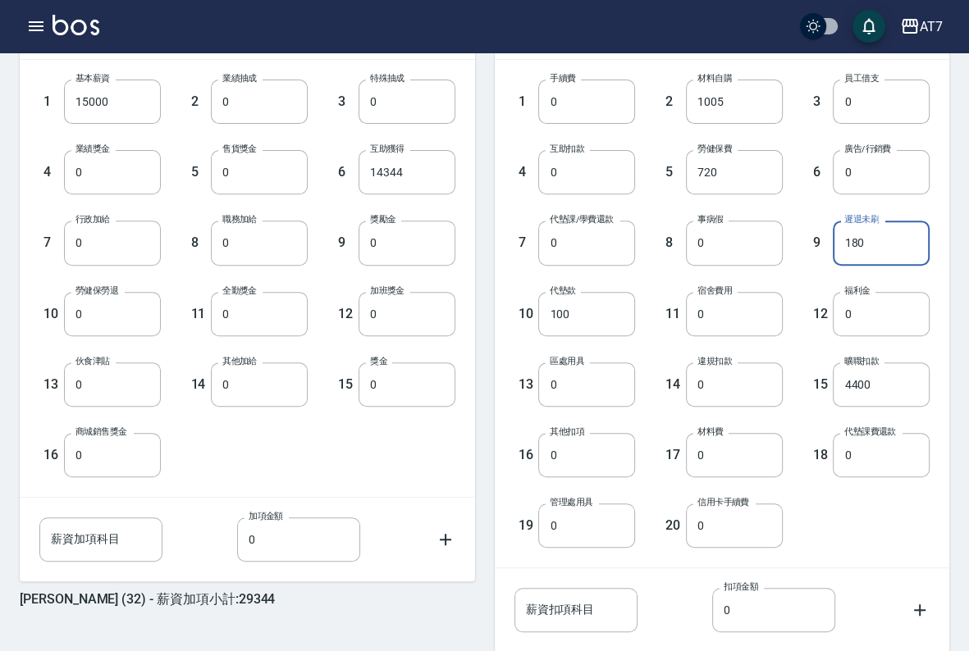
scroll to position [473, 0]
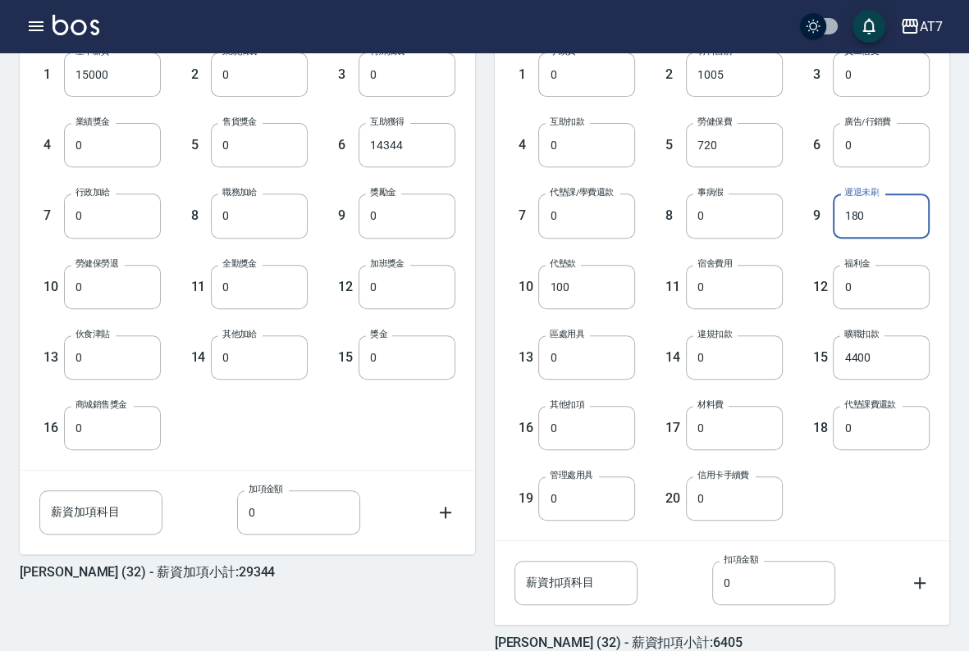
type input "180"
click at [815, 468] on div "1 手續費 0 手續費 2 材料自購 1005 材料自購 3 員工借支 0 員工借支 4 互助扣款 0 互助扣款 5 勞健保費 720 勞健保費 6 廣告/行…" at bounding box center [709, 273] width 442 height 495
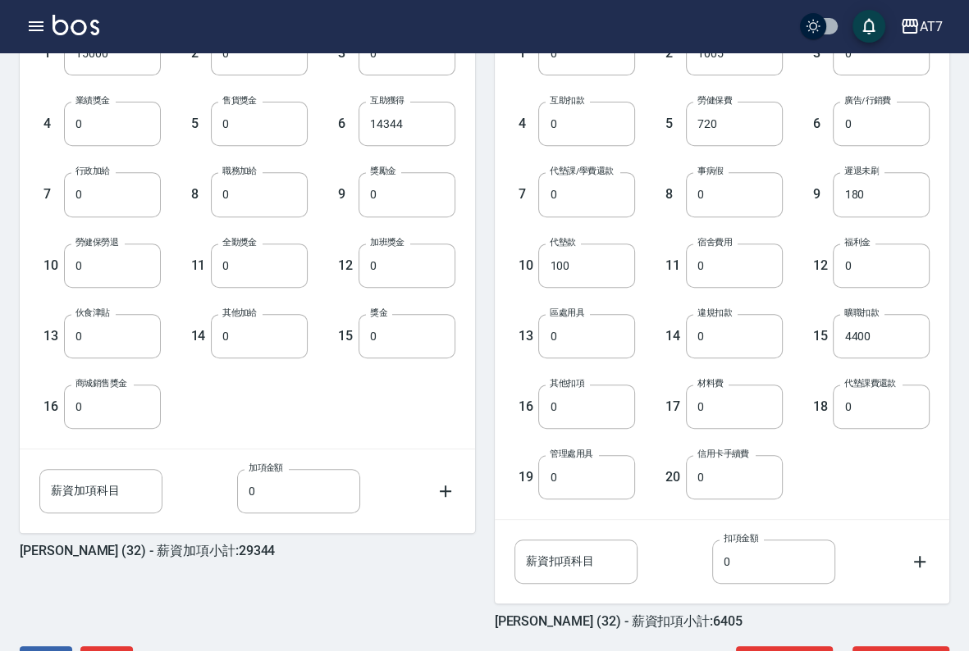
scroll to position [555, 0]
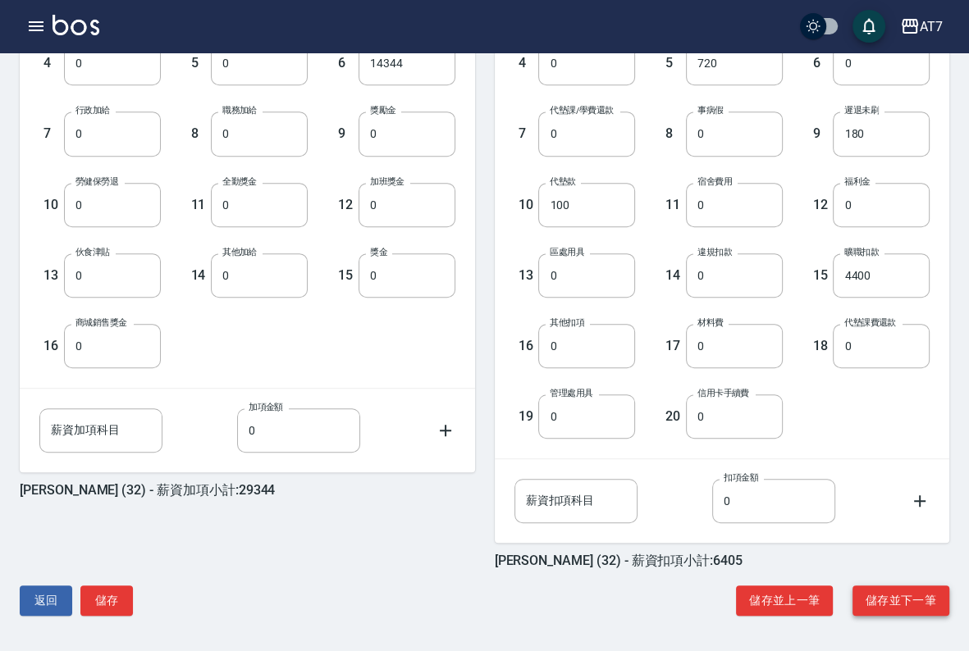
click at [880, 598] on button "儲存並下一筆" at bounding box center [901, 601] width 97 height 30
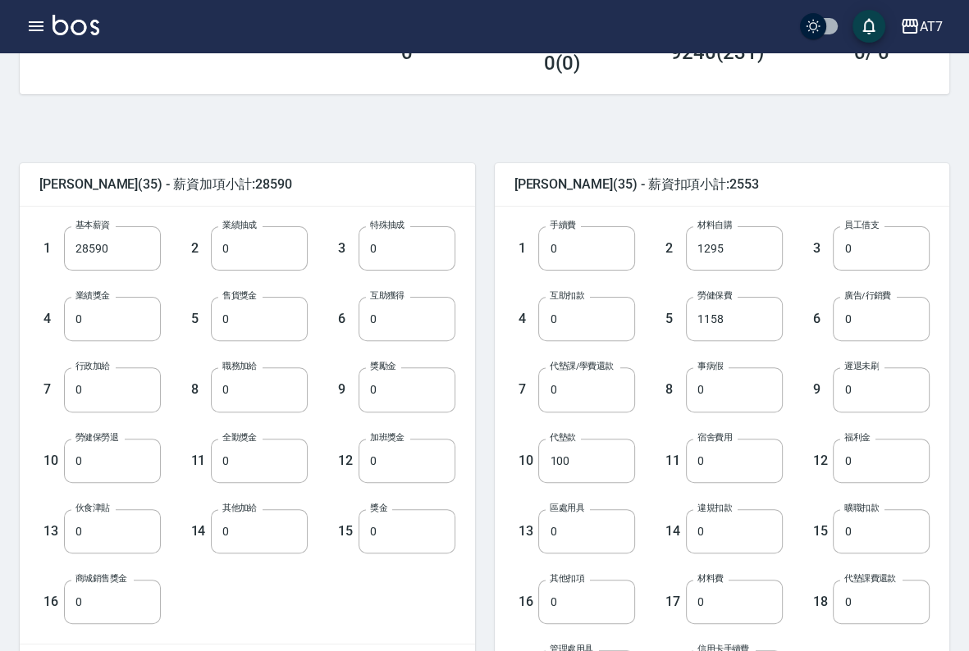
scroll to position [410, 0]
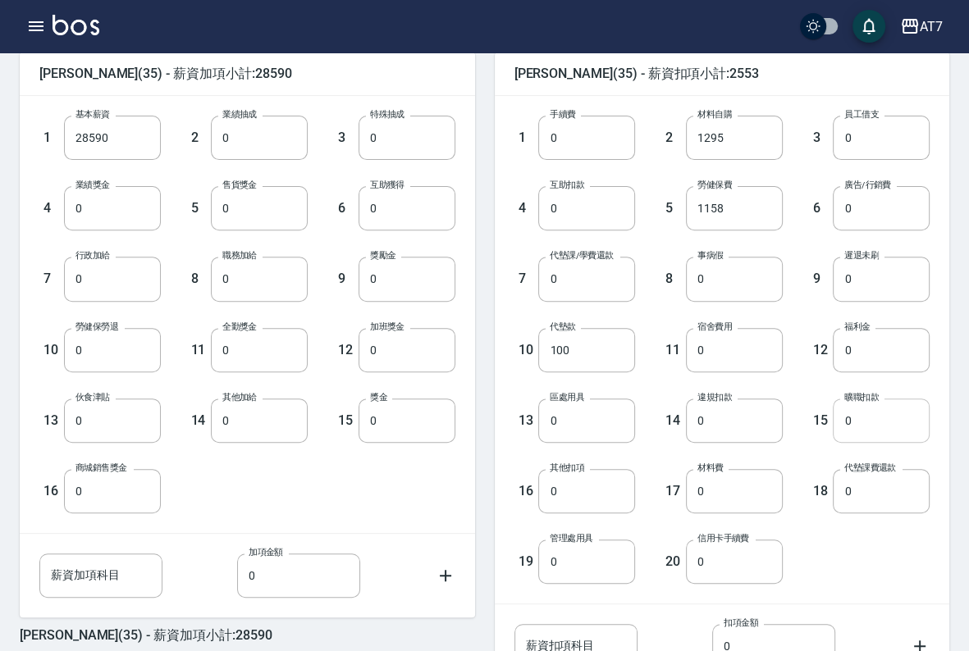
click at [875, 409] on input "0" at bounding box center [881, 421] width 97 height 44
type input "6700"
click at [863, 282] on input "0" at bounding box center [881, 279] width 97 height 44
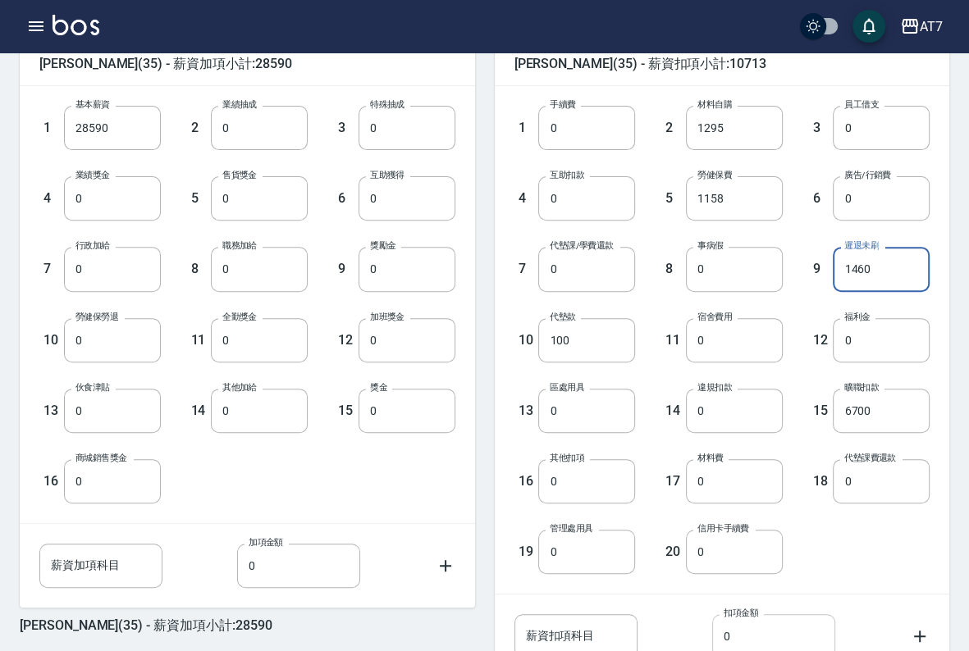
scroll to position [555, 0]
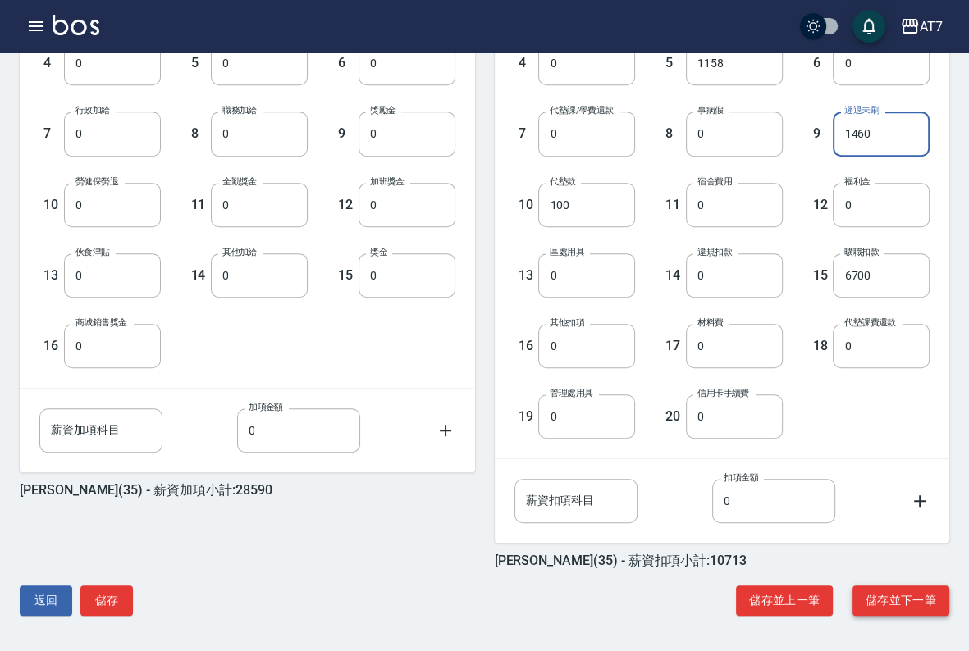
type input "1460"
click at [885, 598] on button "儲存並下一筆" at bounding box center [901, 601] width 97 height 30
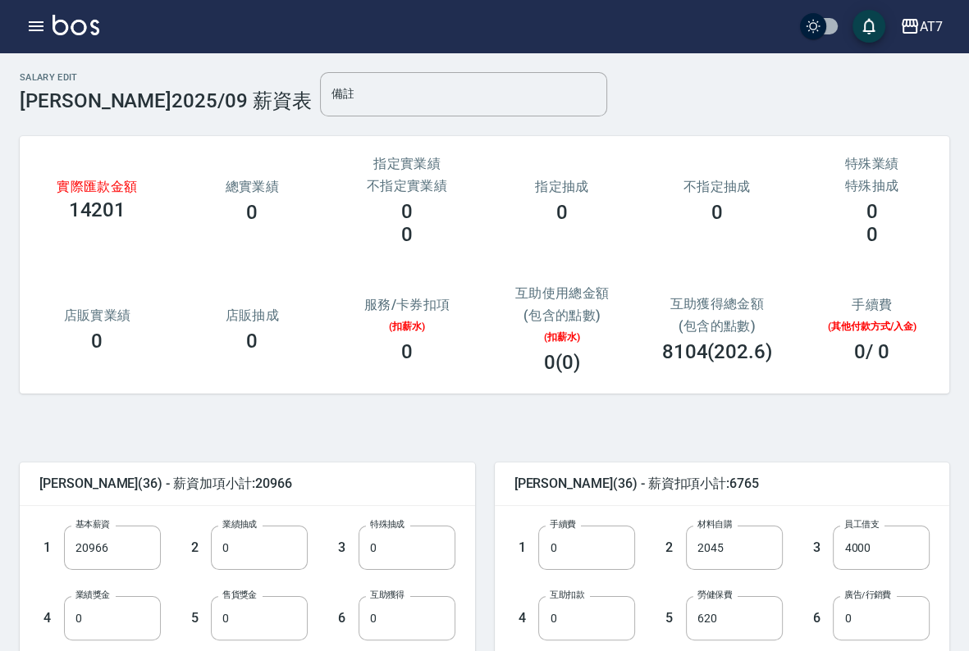
scroll to position [164, 0]
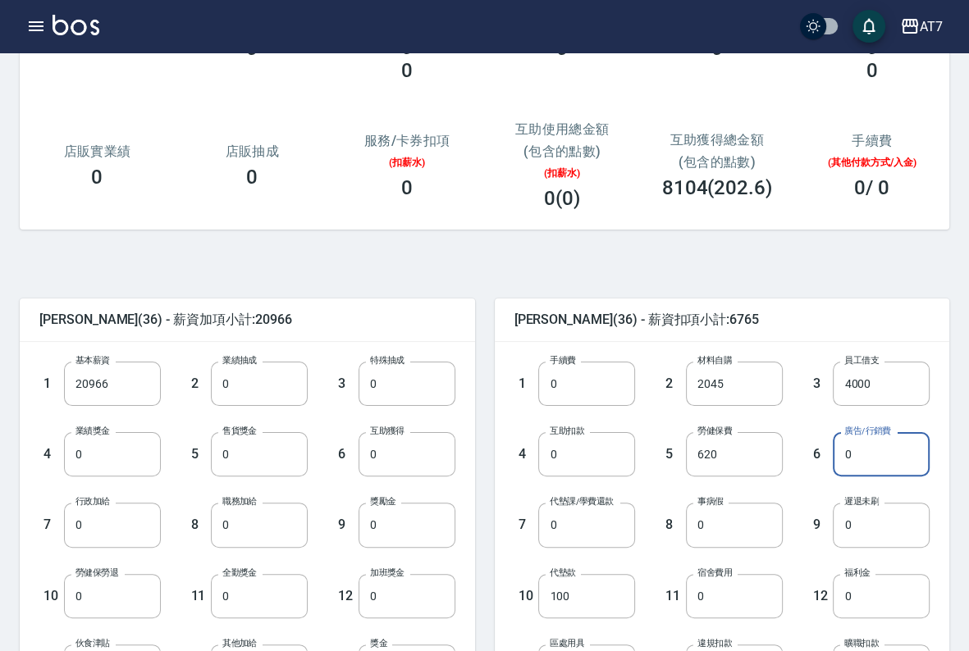
click at [879, 464] on input "0" at bounding box center [881, 454] width 97 height 44
click at [874, 522] on input "0" at bounding box center [881, 525] width 97 height 44
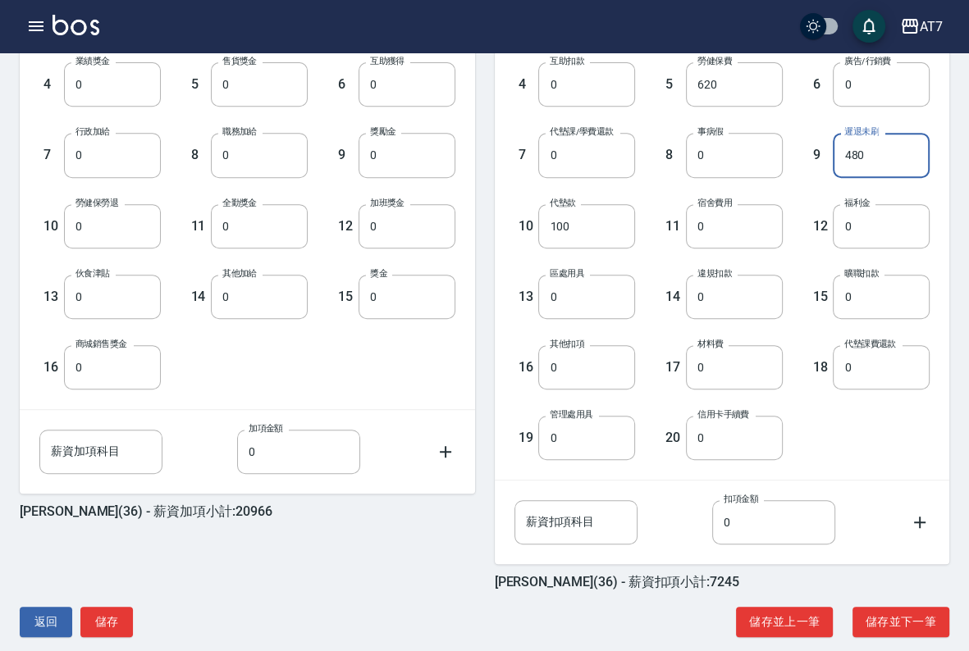
scroll to position [555, 0]
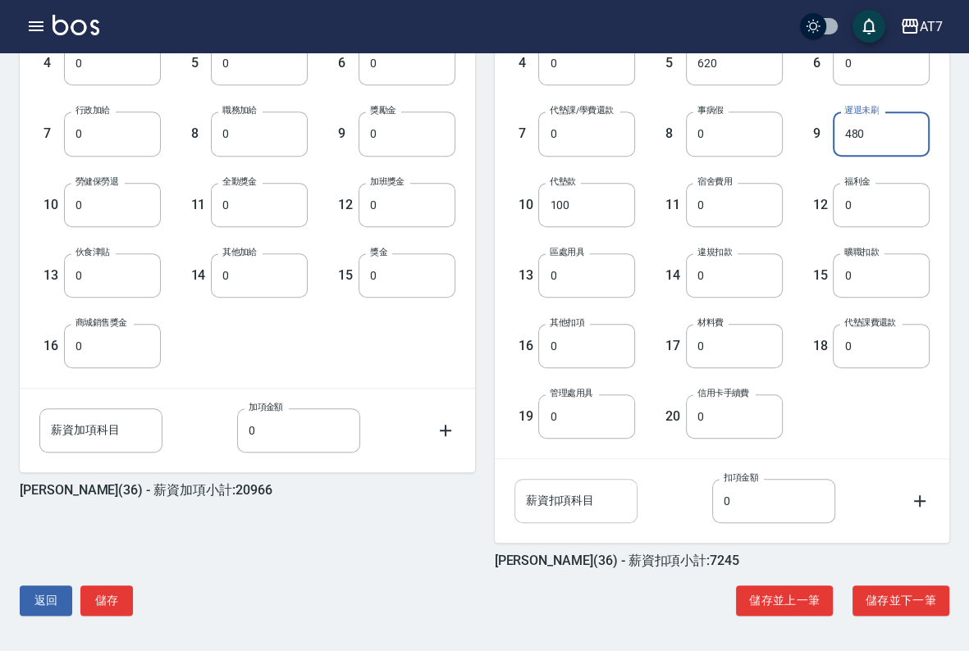
type input "480"
click at [578, 487] on div "薪資扣項科目 薪資扣項科目" at bounding box center [575, 501] width 123 height 44
type input "清潔扣款"
click at [787, 501] on input "0" at bounding box center [773, 501] width 123 height 44
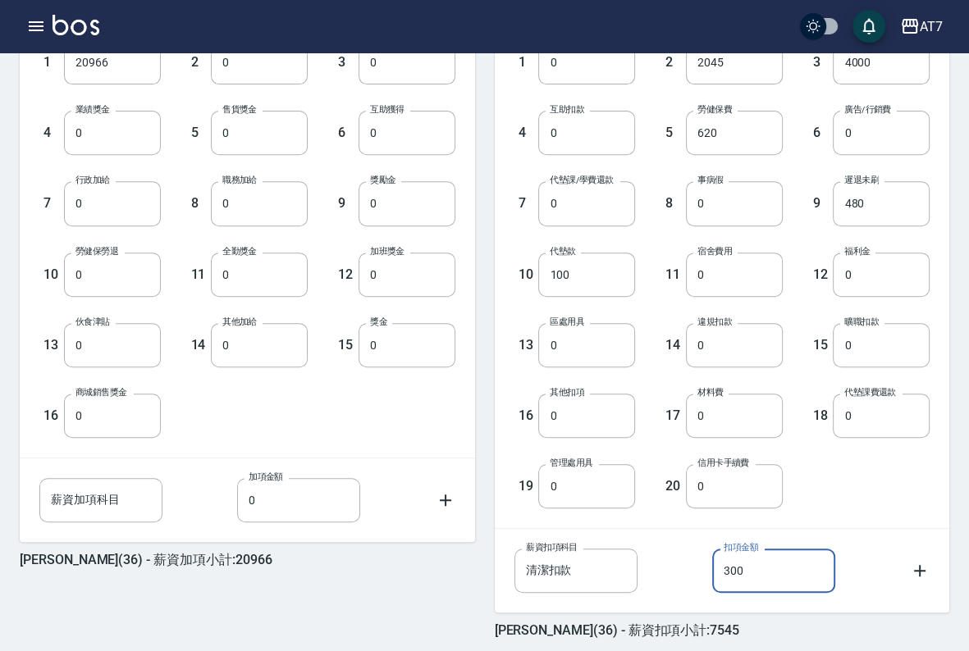
scroll to position [391, 0]
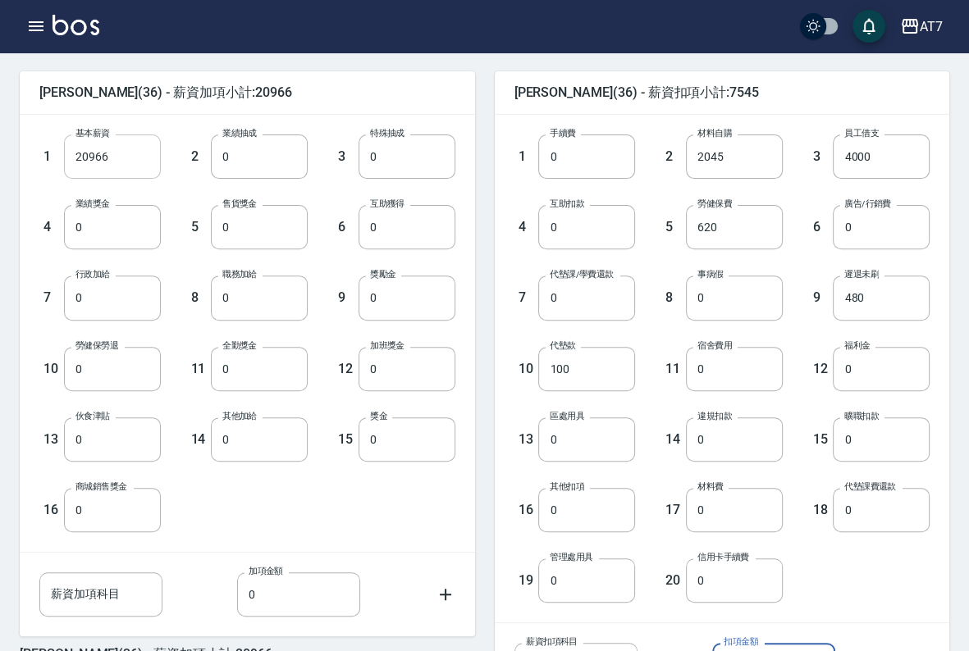
type input "300"
click at [138, 158] on input "20966" at bounding box center [112, 157] width 97 height 44
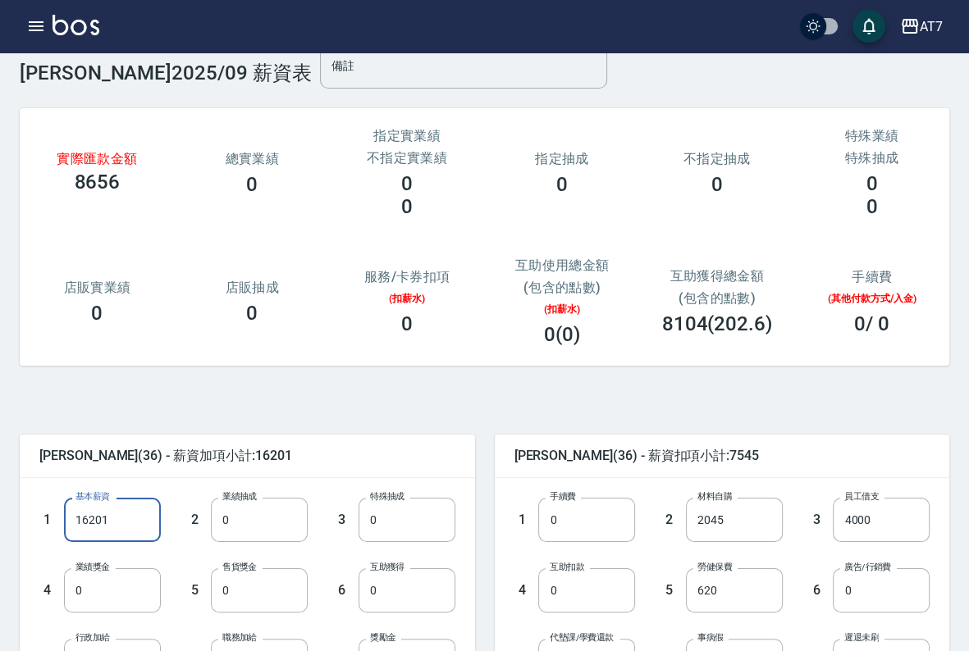
scroll to position [0, 0]
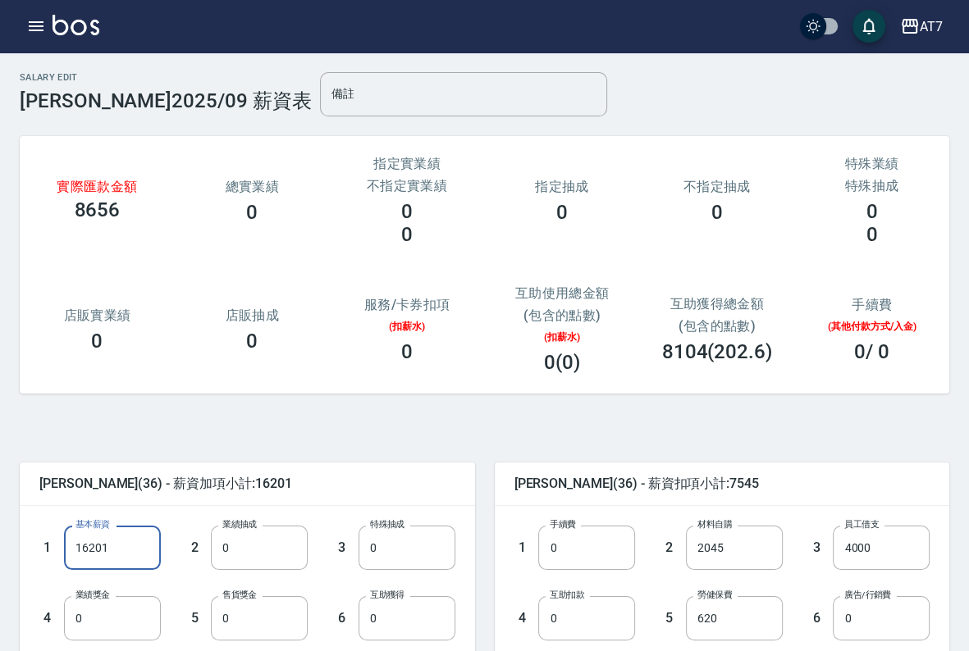
click at [107, 547] on input "16201" at bounding box center [112, 548] width 97 height 44
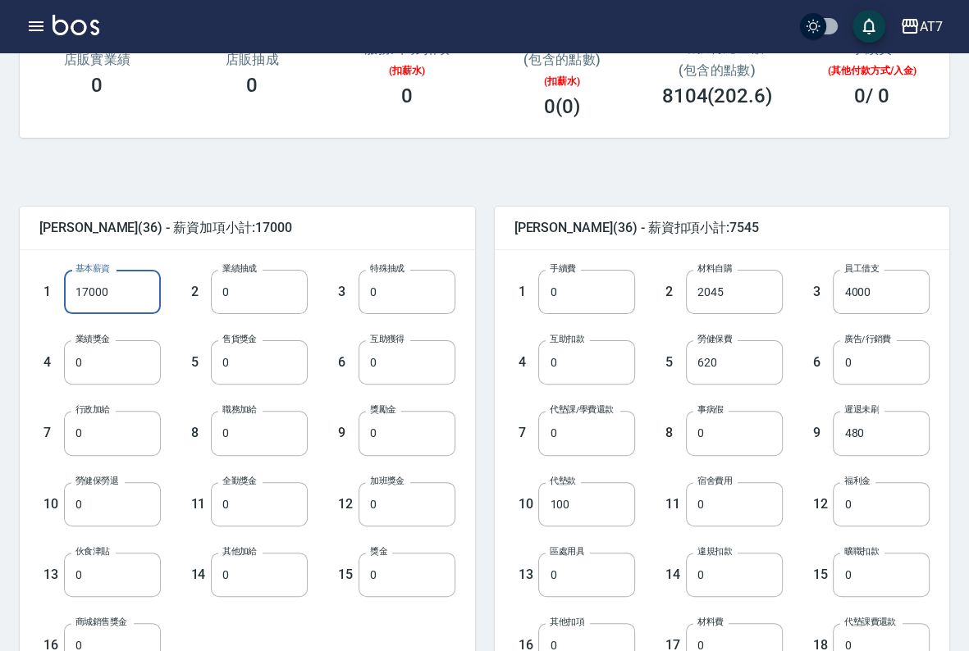
scroll to position [246, 0]
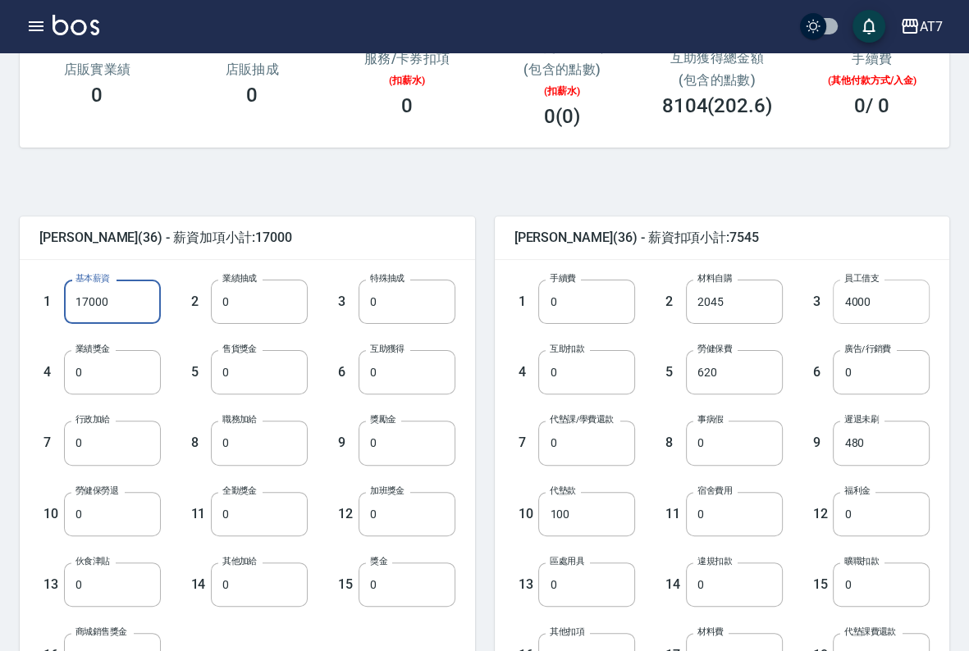
type input "17000"
click at [875, 301] on input "4000" at bounding box center [881, 302] width 97 height 44
type input "0"
click at [110, 304] on input "17000" at bounding box center [112, 302] width 97 height 44
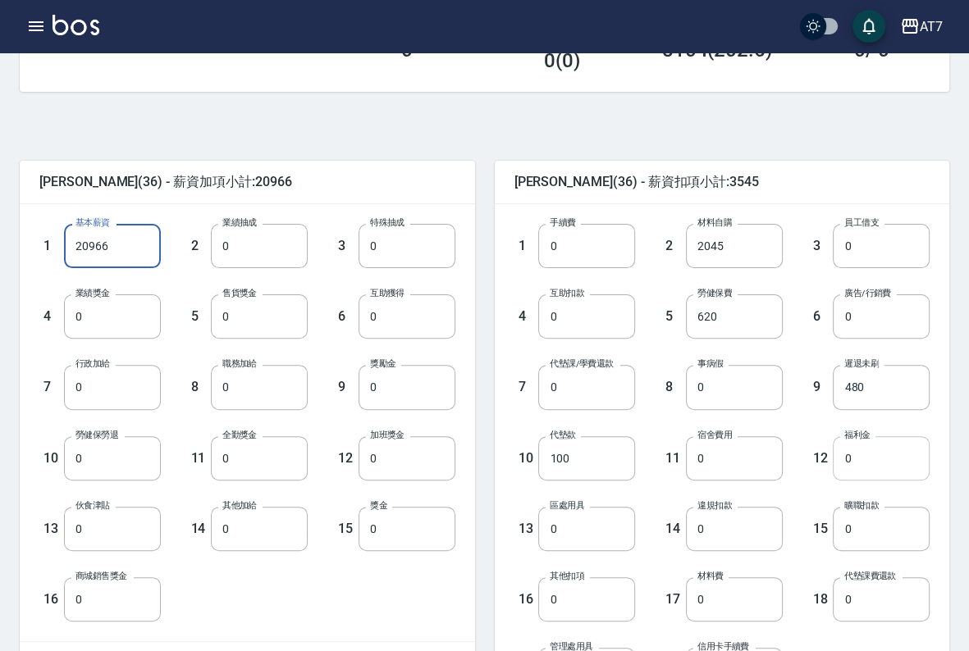
scroll to position [328, 0]
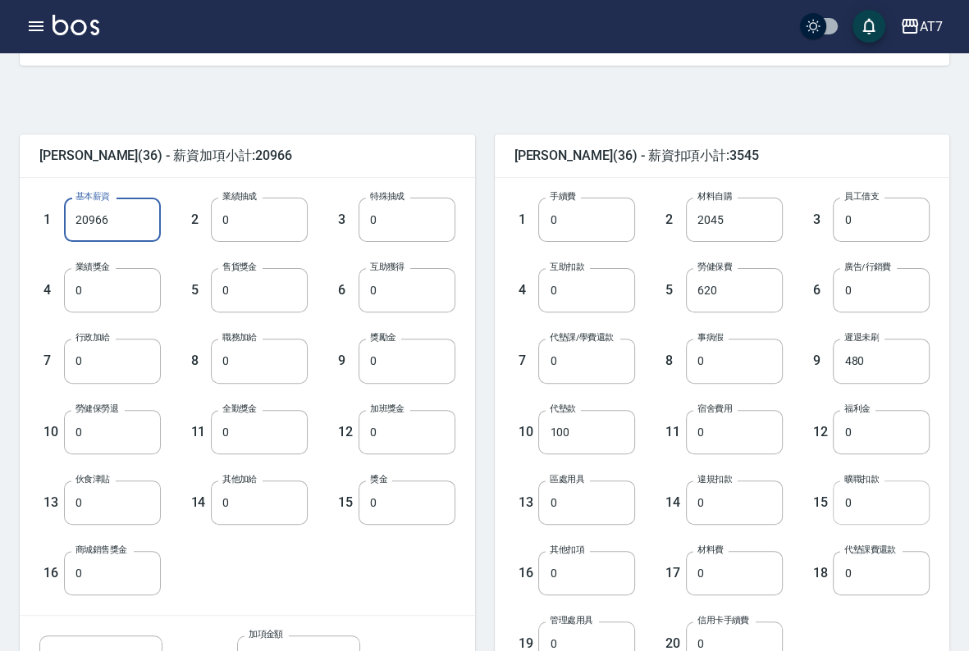
type input "20966"
click at [880, 511] on input "0" at bounding box center [881, 503] width 97 height 44
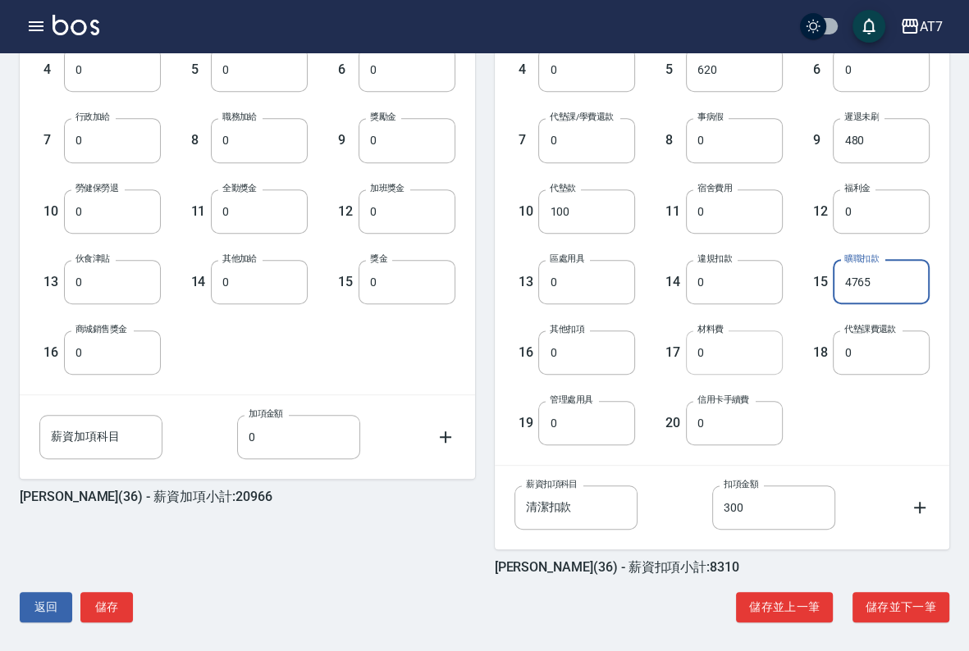
scroll to position [555, 0]
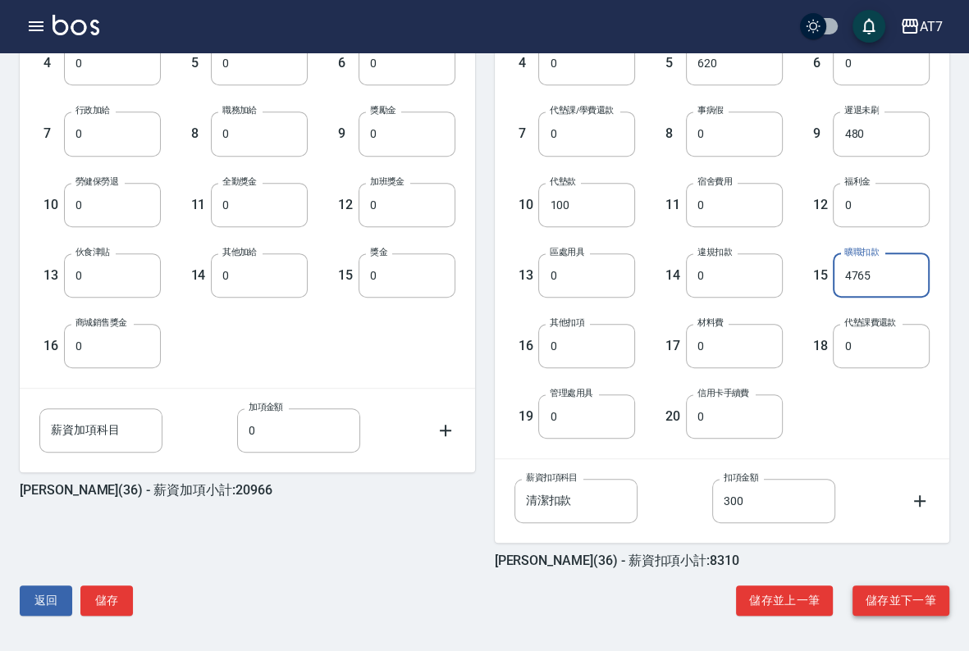
type input "4765"
click at [898, 602] on button "儲存並下一筆" at bounding box center [901, 601] width 97 height 30
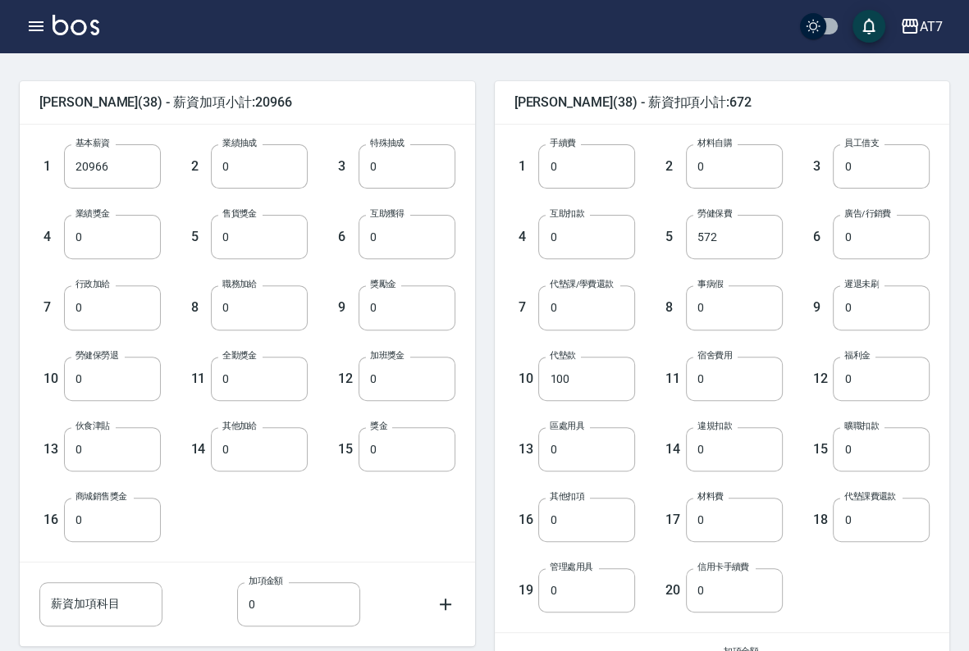
scroll to position [410, 0]
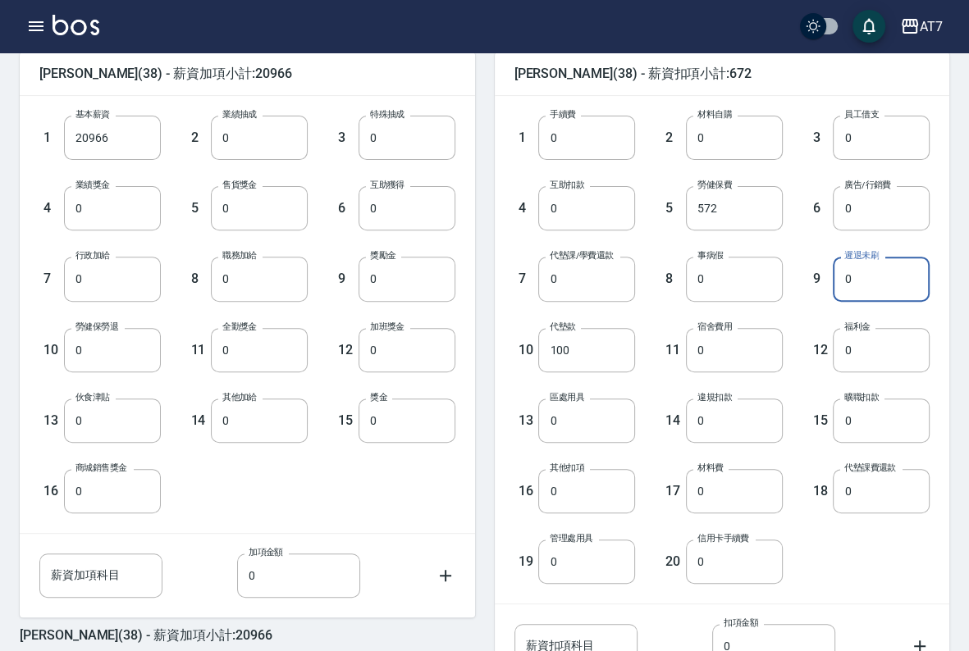
click at [886, 288] on input "0" at bounding box center [881, 279] width 97 height 44
type input "3050"
click at [881, 434] on input "0" at bounding box center [881, 421] width 97 height 44
type input "1000"
click at [804, 312] on div "12 福利金 0 福利金" at bounding box center [857, 337] width 148 height 71
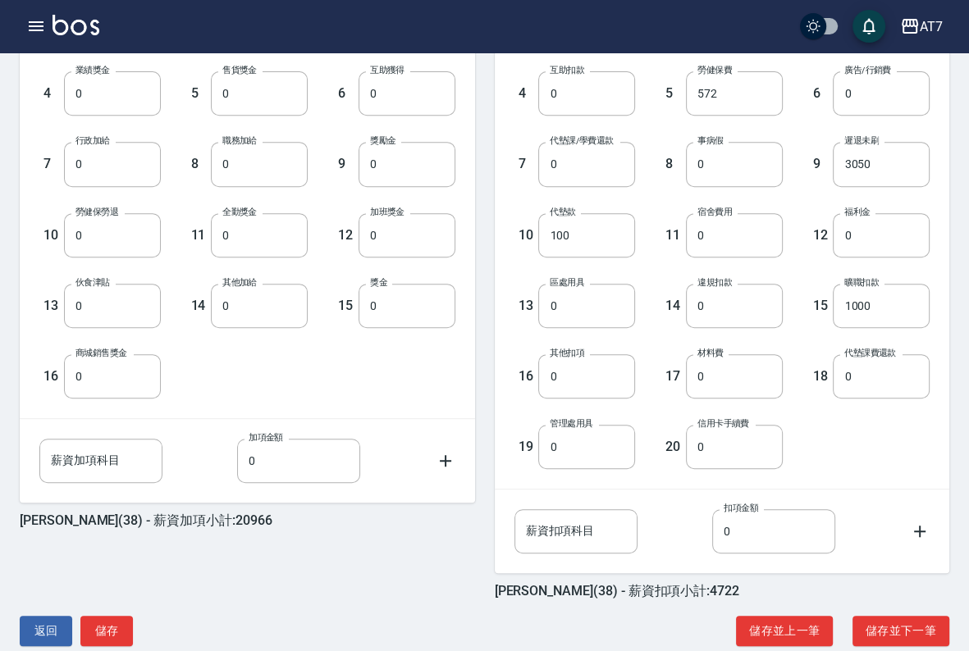
scroll to position [555, 0]
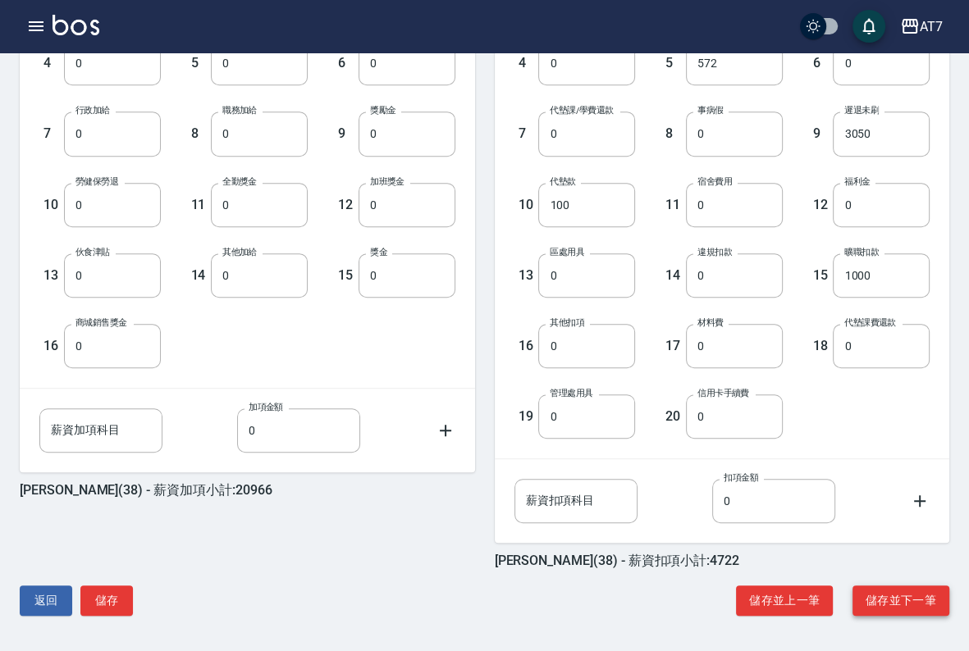
click at [919, 593] on button "儲存並下一筆" at bounding box center [901, 601] width 97 height 30
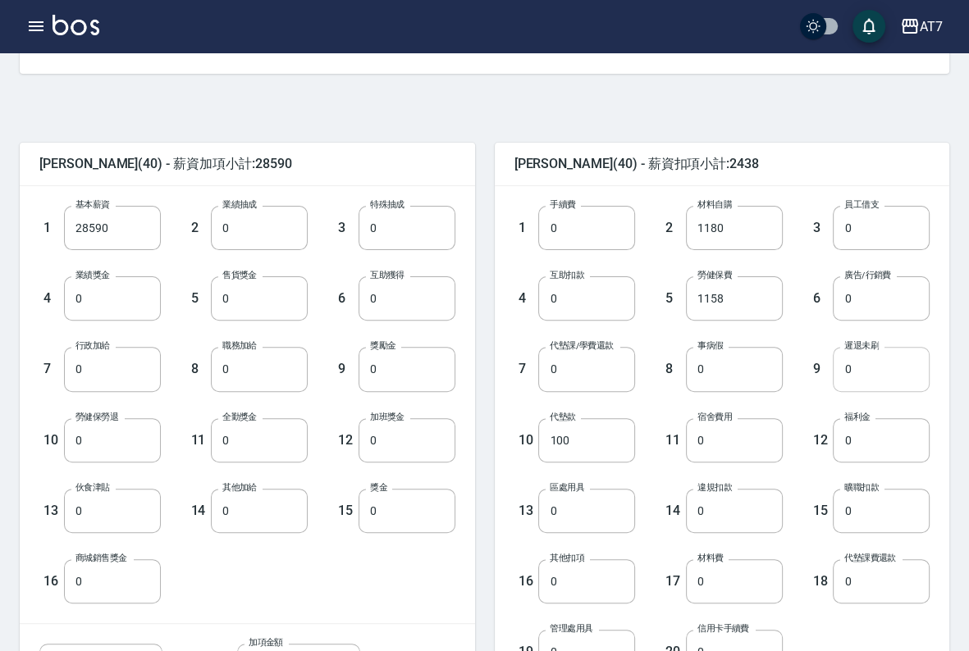
scroll to position [328, 0]
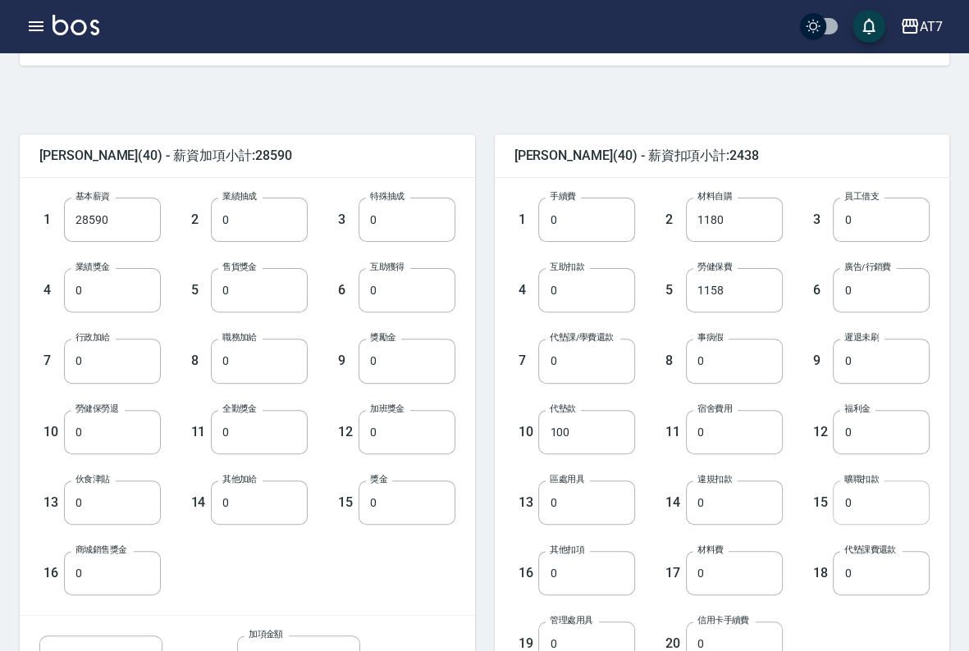
click at [870, 508] on input "0" at bounding box center [881, 503] width 97 height 44
type input "4765"
click at [883, 350] on input "0" at bounding box center [881, 361] width 97 height 44
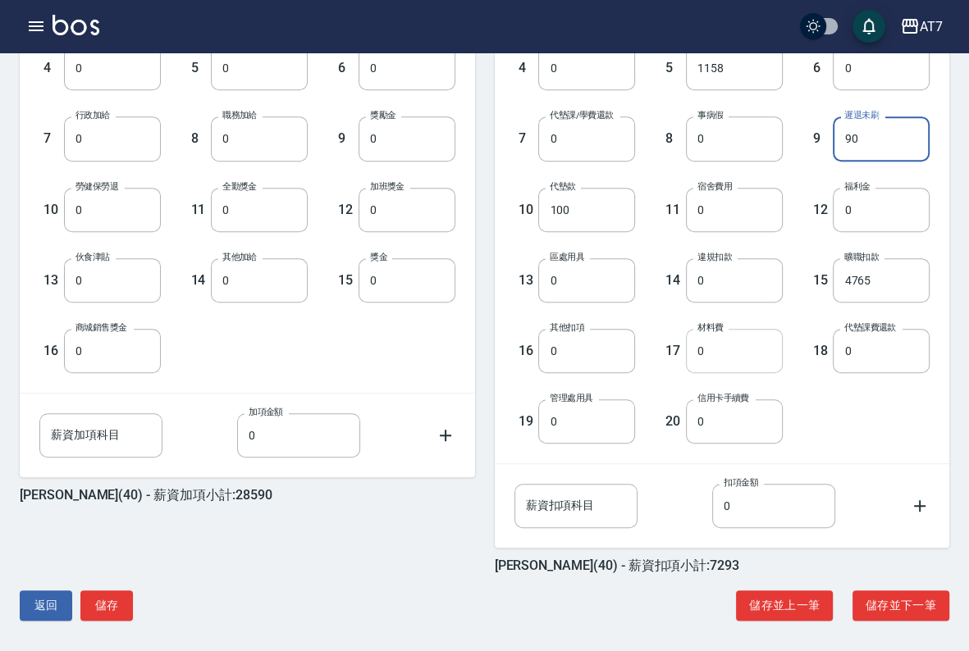
scroll to position [555, 0]
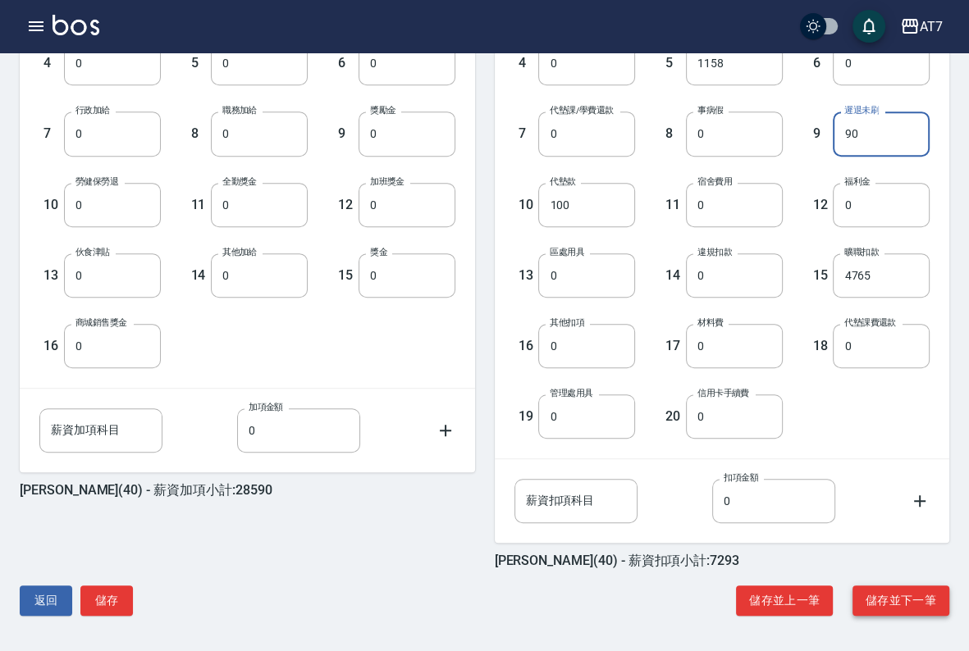
type input "90"
click at [914, 602] on button "儲存並下一筆" at bounding box center [901, 601] width 97 height 30
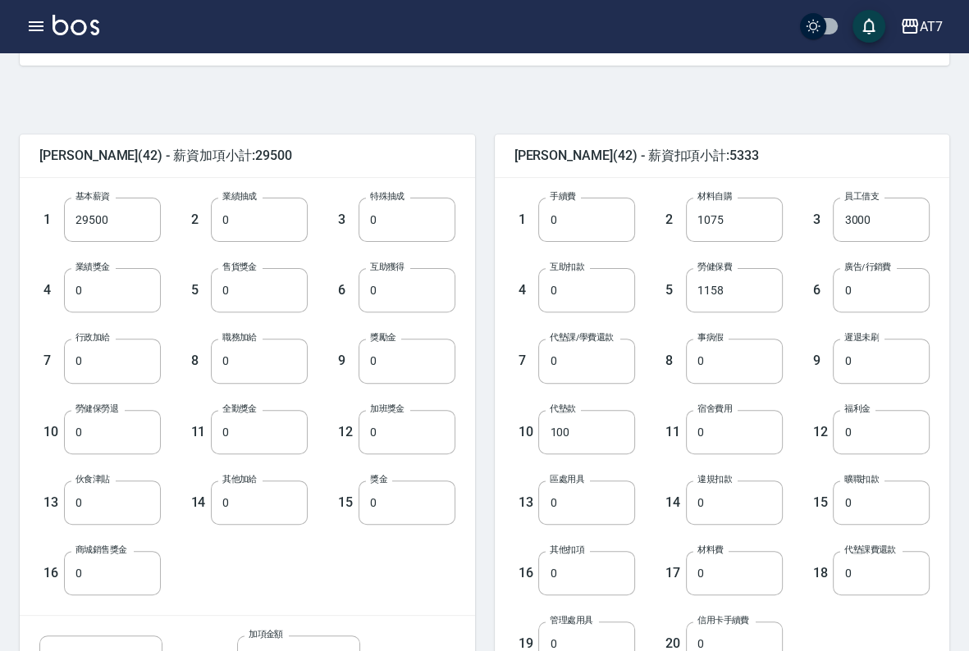
scroll to position [410, 0]
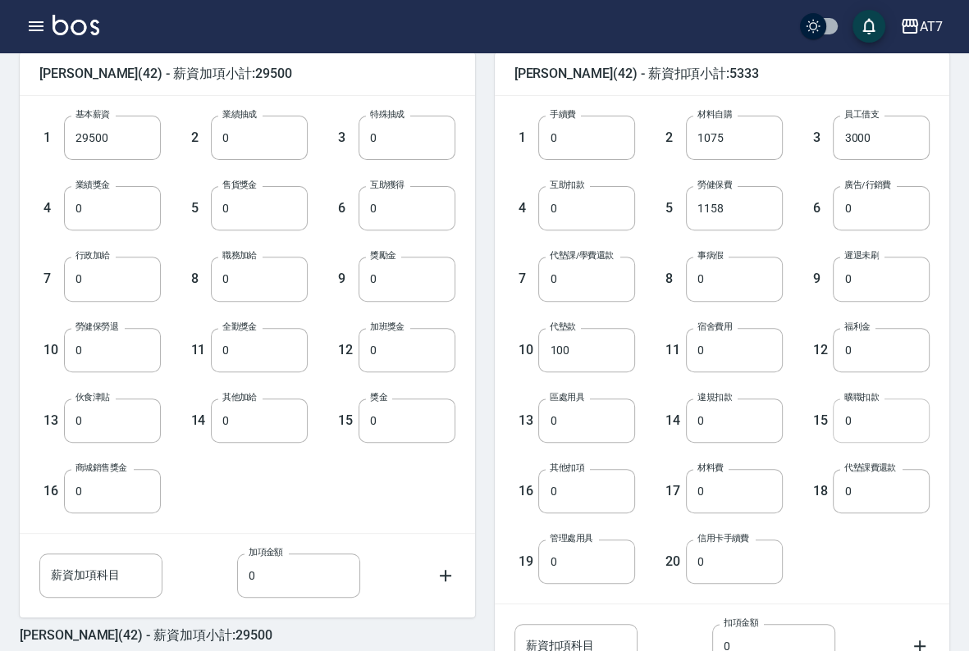
click at [886, 425] on input "0" at bounding box center [881, 421] width 97 height 44
type input "3933"
click at [885, 290] on input "0" at bounding box center [881, 279] width 97 height 44
type input "1530"
click at [798, 245] on div "9 遲退未刷 1530 遲退未刷" at bounding box center [857, 266] width 148 height 71
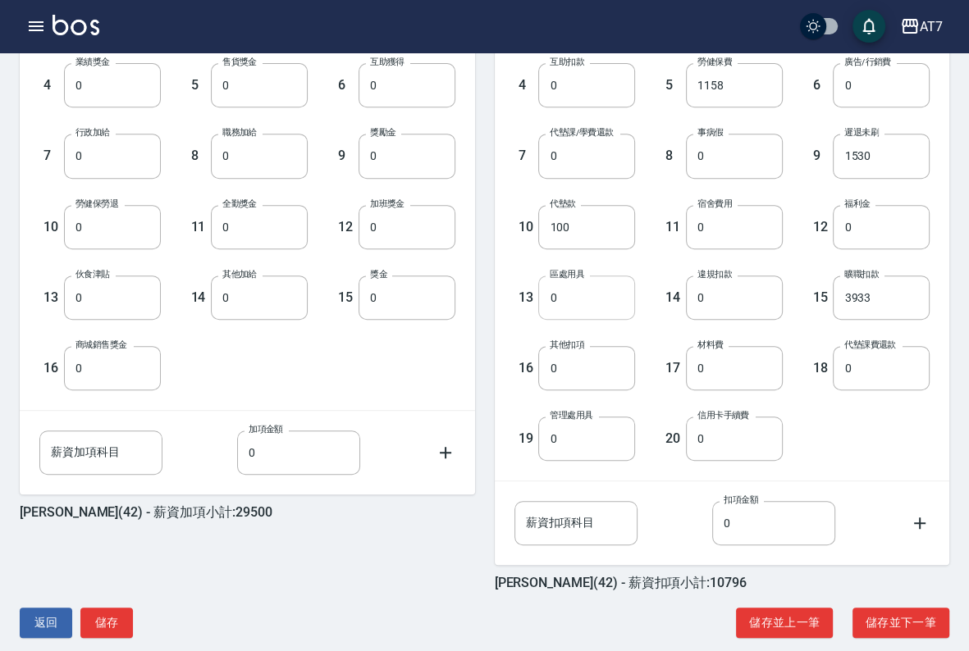
scroll to position [555, 0]
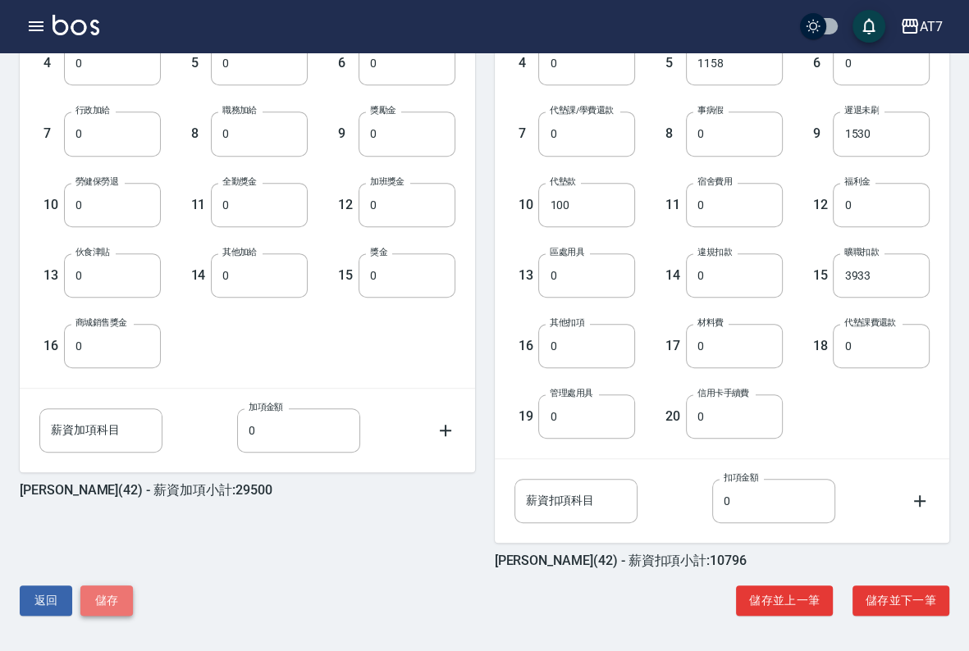
click at [117, 603] on button "儲存" at bounding box center [106, 601] width 53 height 30
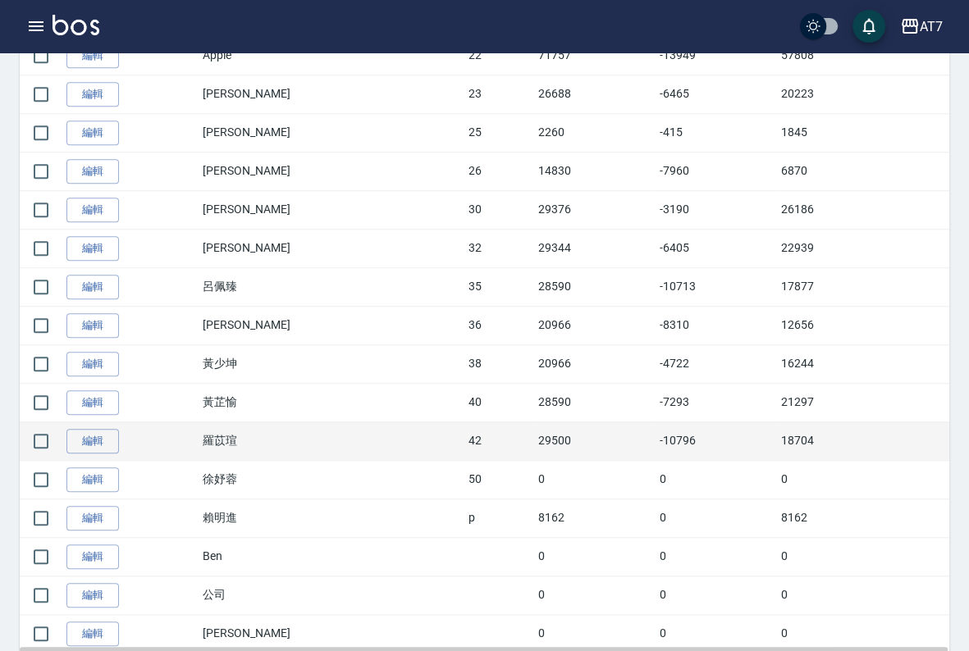
scroll to position [1088, 0]
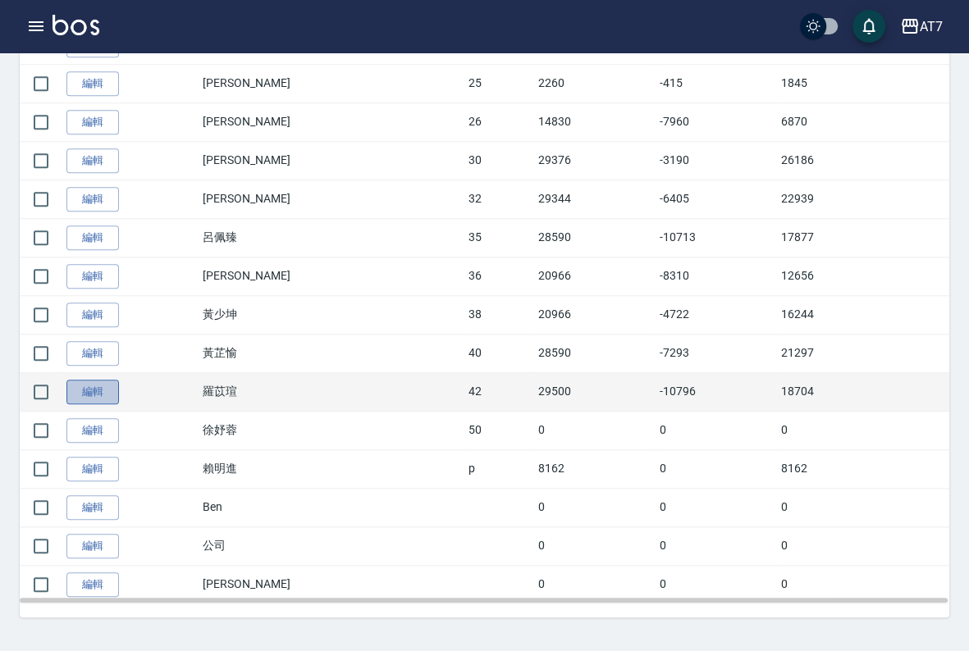
click at [99, 389] on link "編輯" at bounding box center [92, 392] width 53 height 25
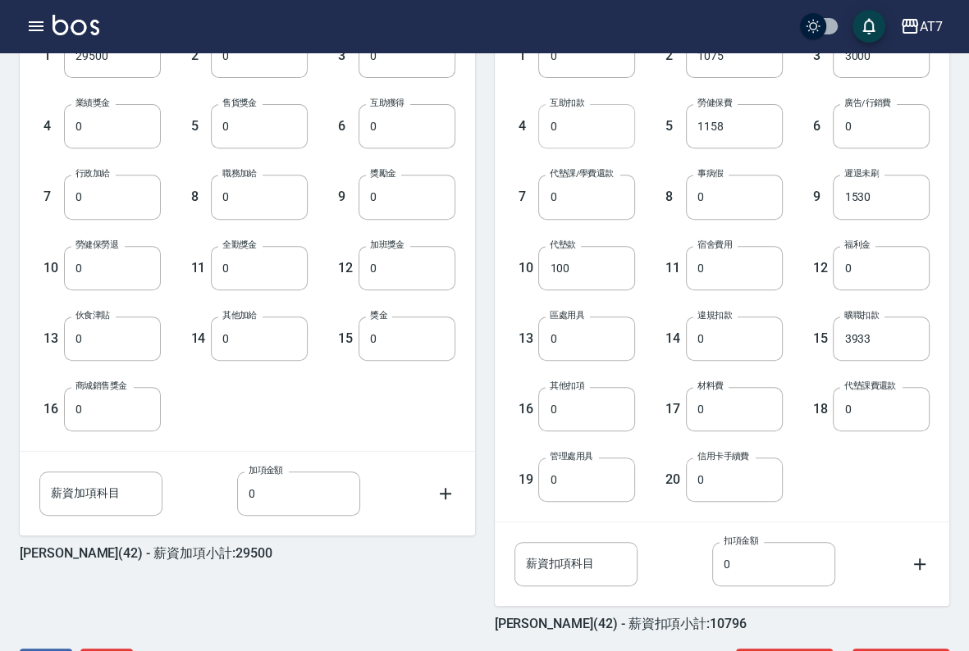
scroll to position [555, 0]
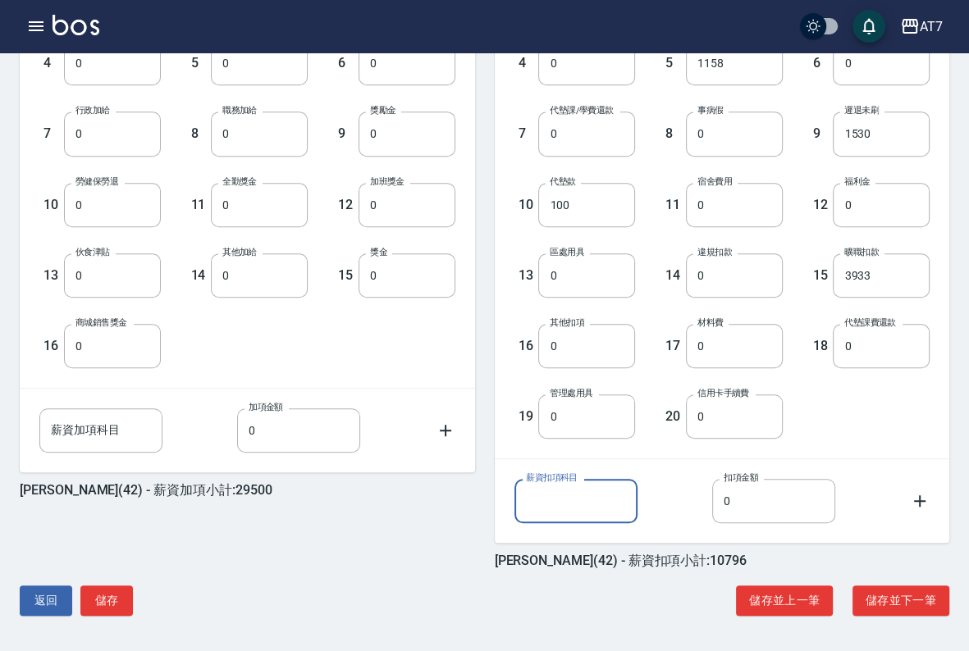
click at [571, 504] on input "薪資扣項科目" at bounding box center [575, 501] width 123 height 44
click at [912, 431] on div "1 手續費 0 手續費 2 材料自購 1075 材料自購 3 員工借支 3000 員工借支 4 互助扣款 0 互助扣款 5 勞健保費 1158 勞健保費 6 …" at bounding box center [709, 191] width 442 height 495
click at [584, 142] on input "0" at bounding box center [586, 134] width 97 height 44
type input "1000"
click at [647, 107] on div "8 事病假 0 事病假" at bounding box center [709, 120] width 148 height 71
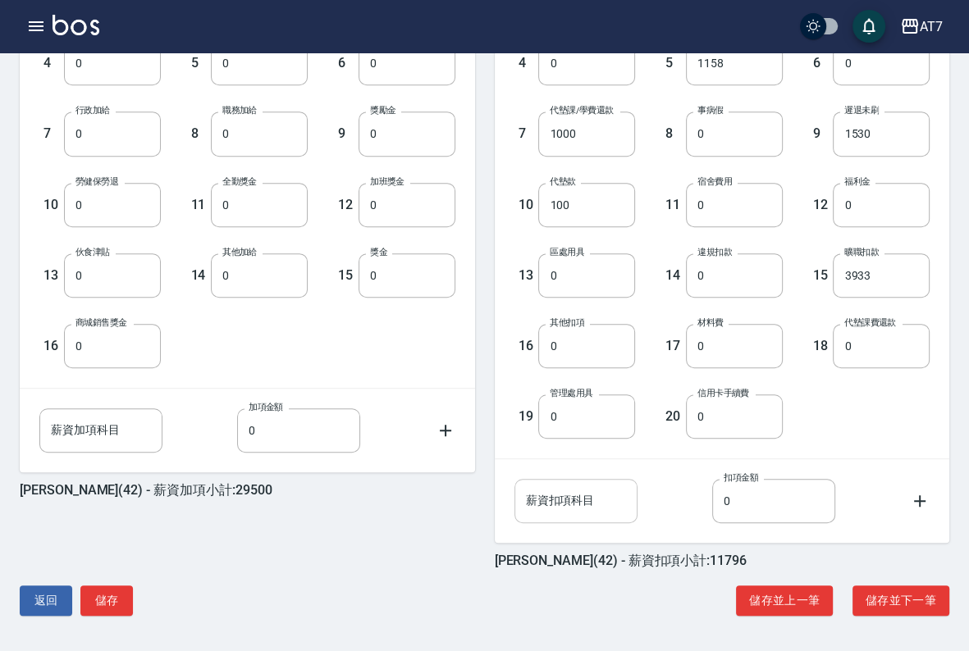
click at [587, 505] on input "薪資扣項科目" at bounding box center [575, 501] width 123 height 44
type input "清潔扣款"
click at [756, 505] on input "0" at bounding box center [773, 501] width 123 height 44
type input "100"
click at [908, 462] on div "薪資扣項科目 清潔扣款 薪資扣項科目 扣項金額 100 扣項金額" at bounding box center [709, 488] width 442 height 71
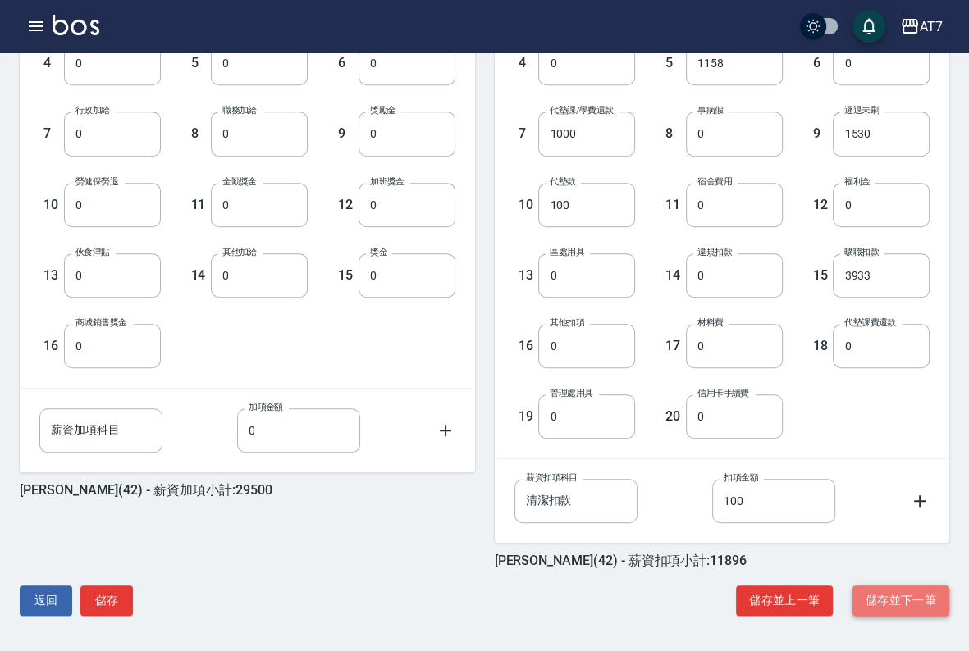
click at [914, 597] on button "儲存並下一筆" at bounding box center [901, 601] width 97 height 30
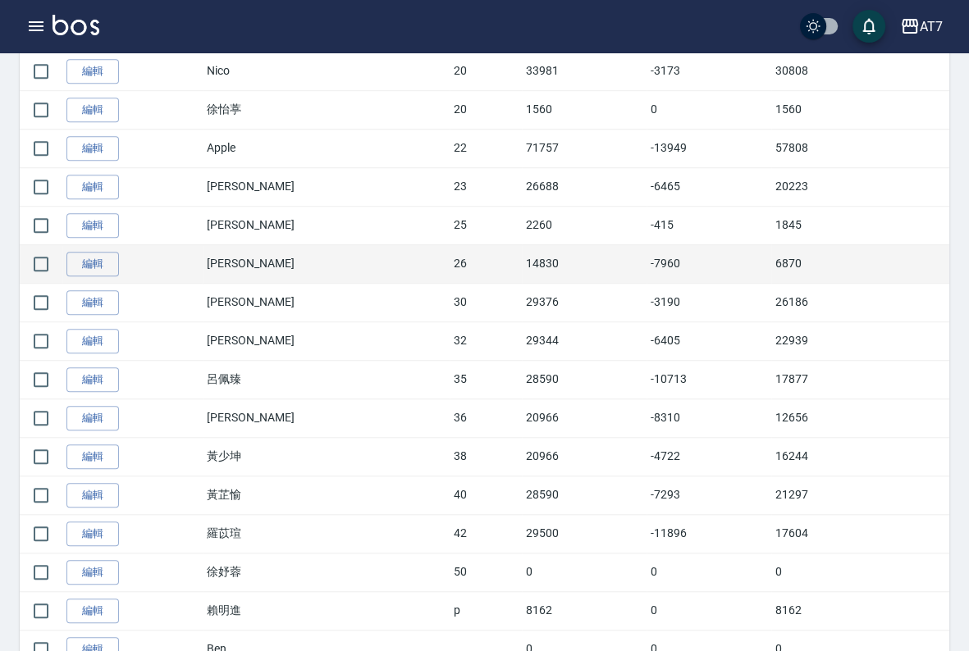
scroll to position [924, 0]
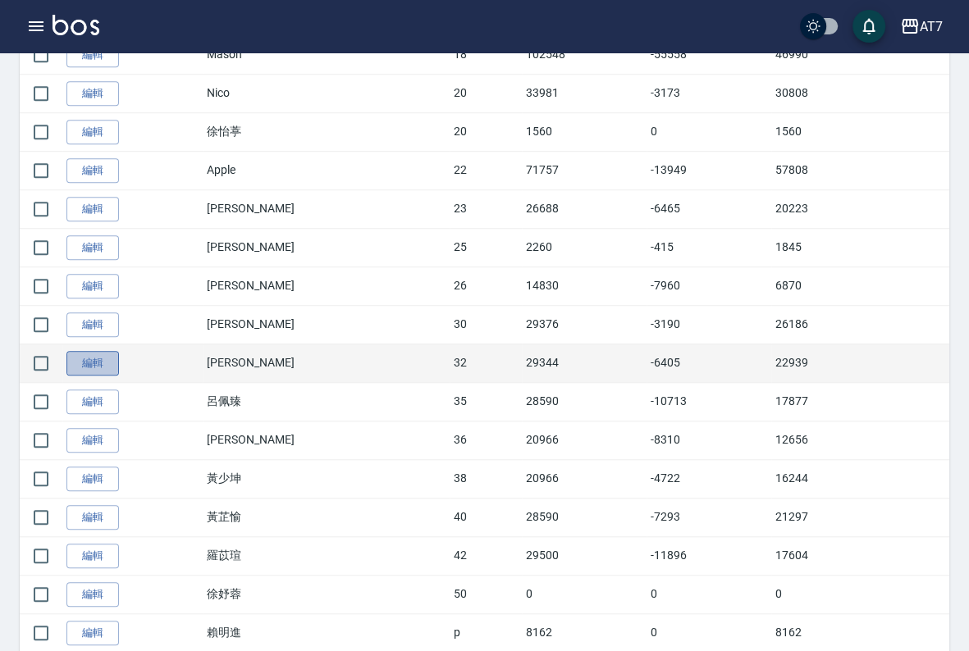
click at [83, 361] on link "編輯" at bounding box center [92, 363] width 53 height 25
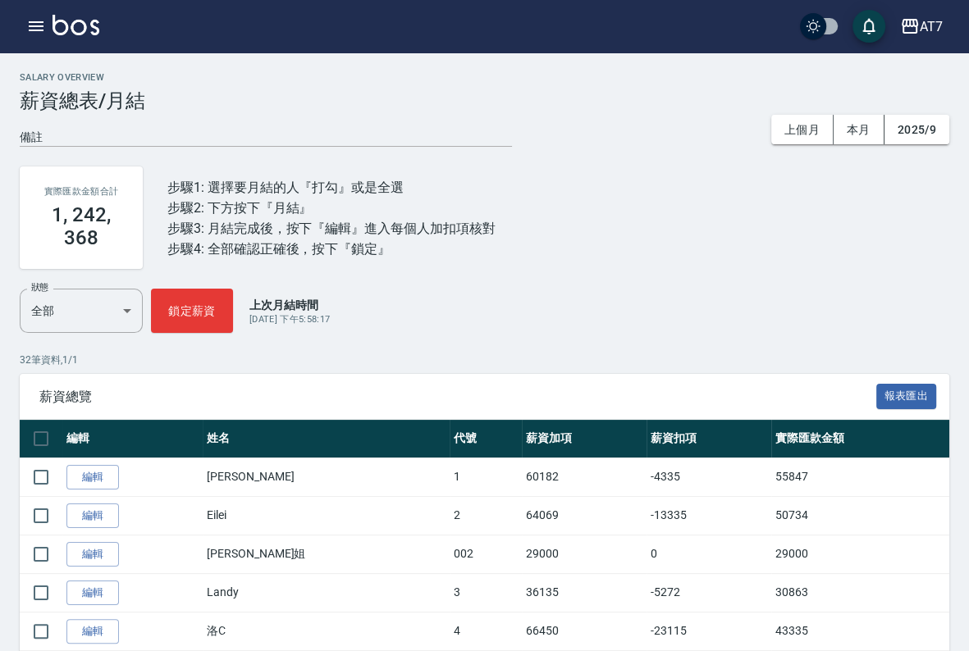
scroll to position [924, 0]
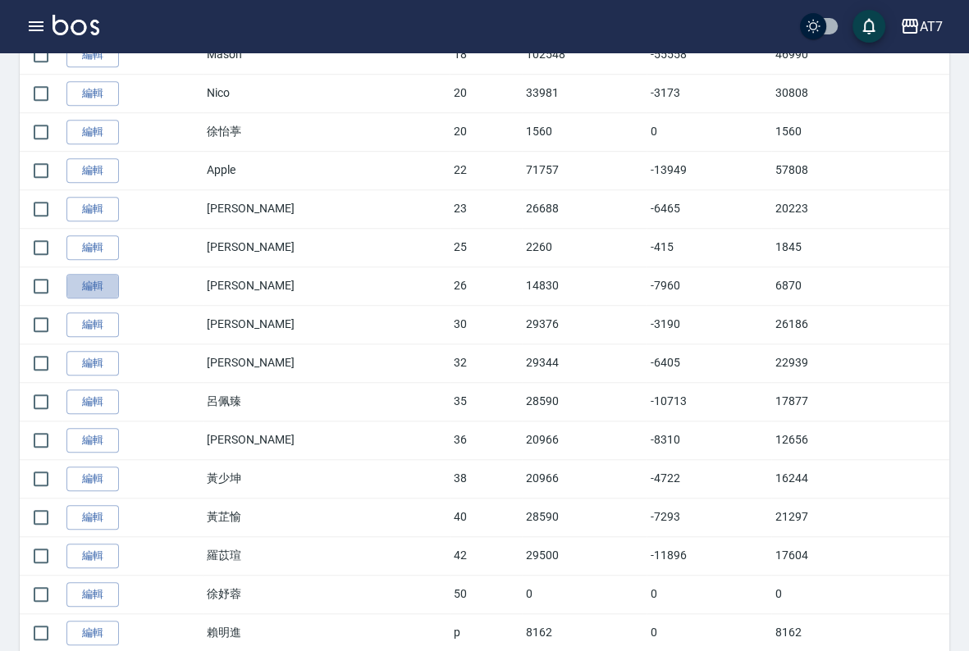
click at [112, 282] on link "編輯" at bounding box center [92, 286] width 53 height 25
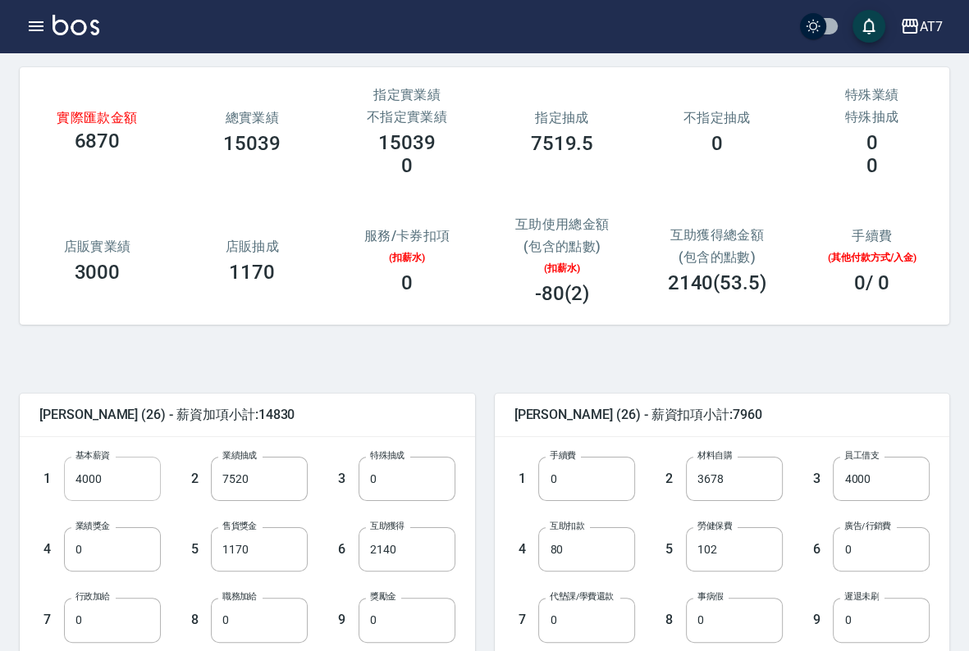
scroll to position [164, 0]
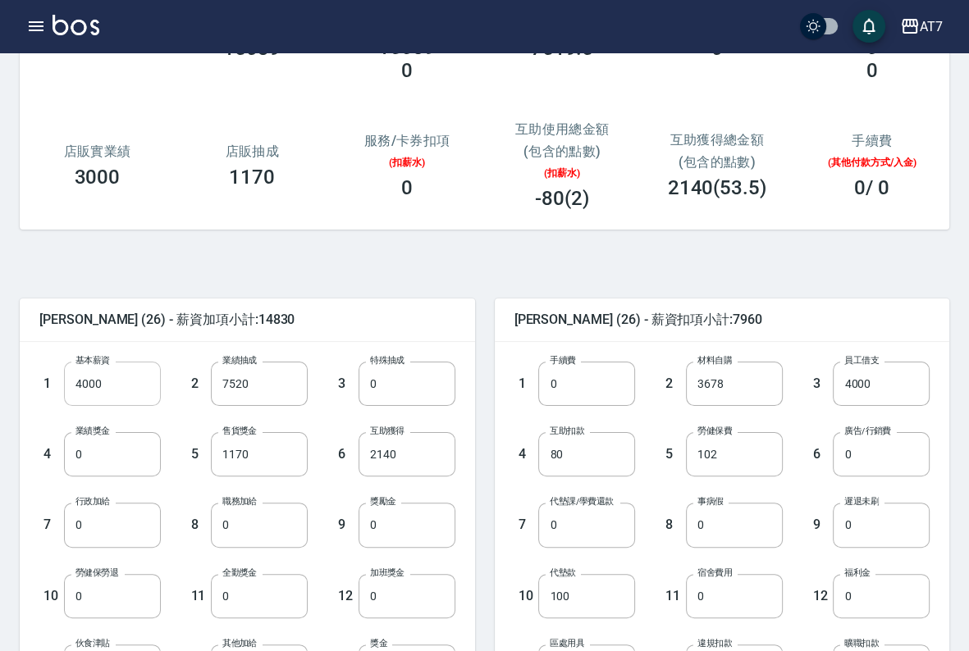
click at [121, 392] on input "4000" at bounding box center [112, 384] width 97 height 44
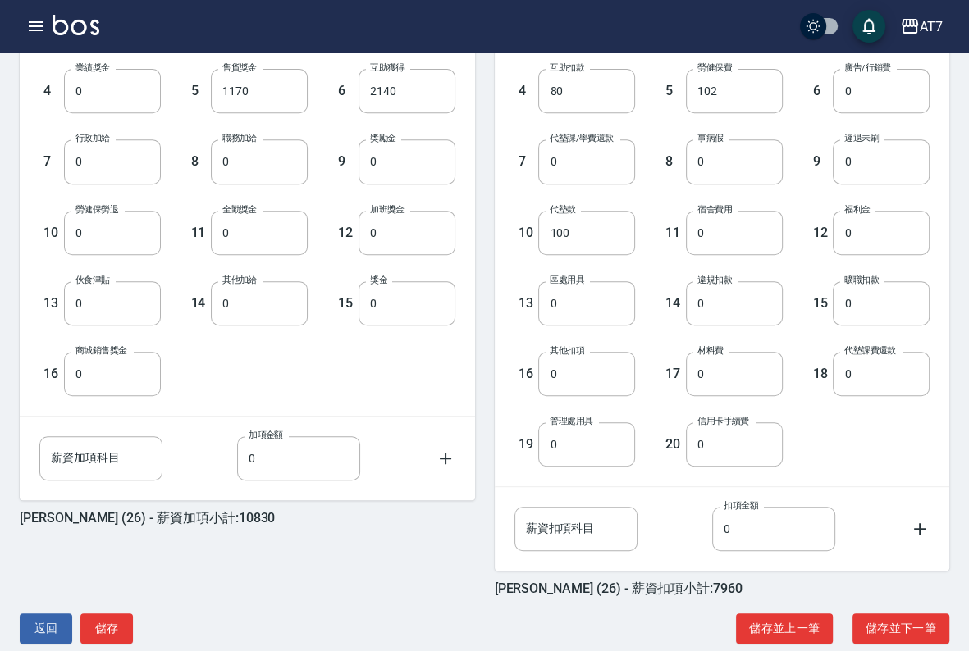
scroll to position [555, 0]
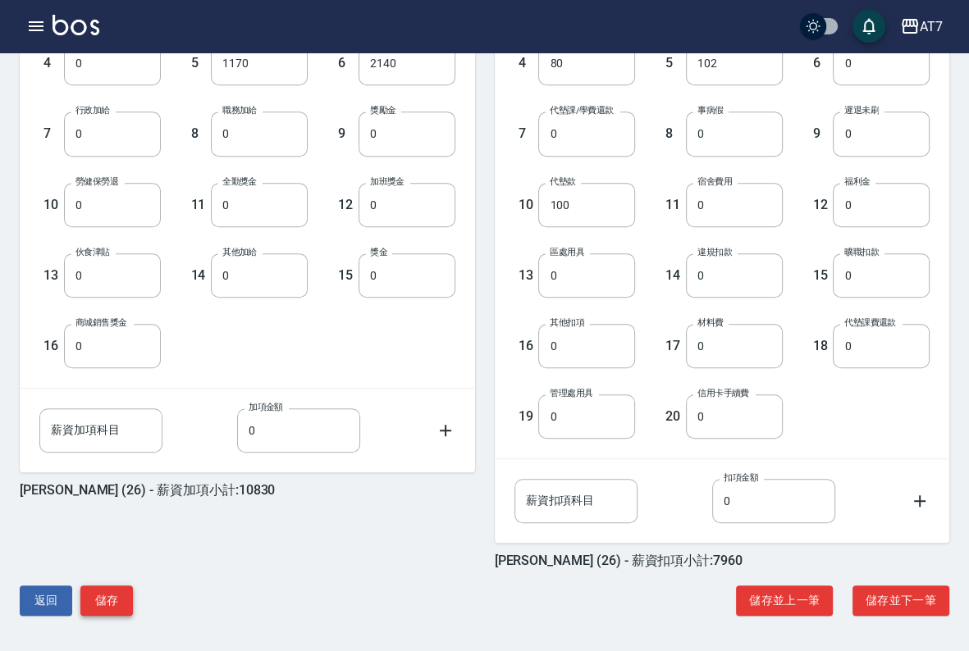
type input "0"
click at [118, 597] on button "儲存" at bounding box center [106, 601] width 53 height 30
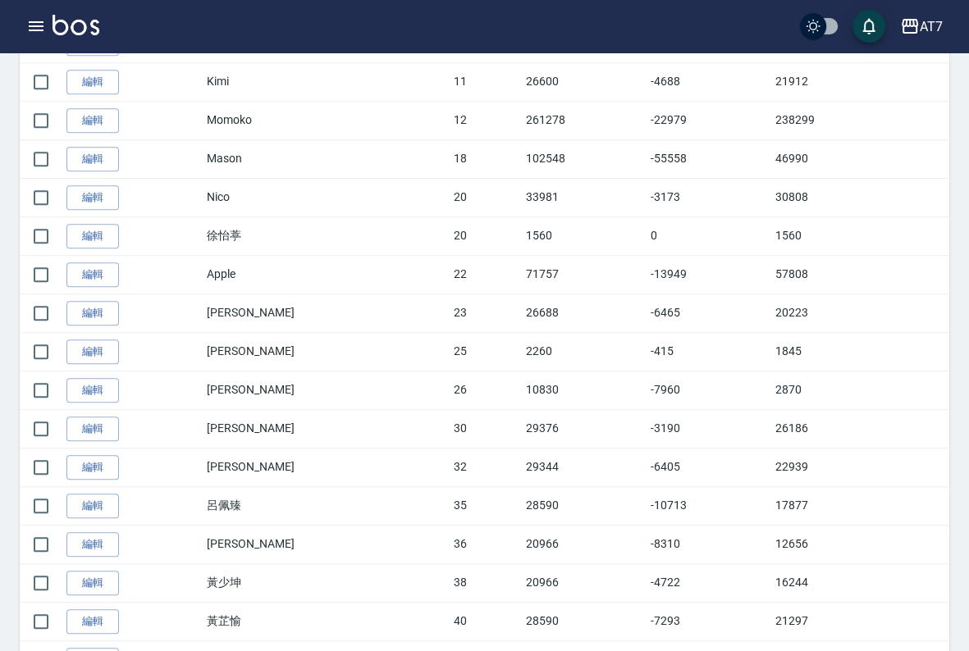
scroll to position [821, 0]
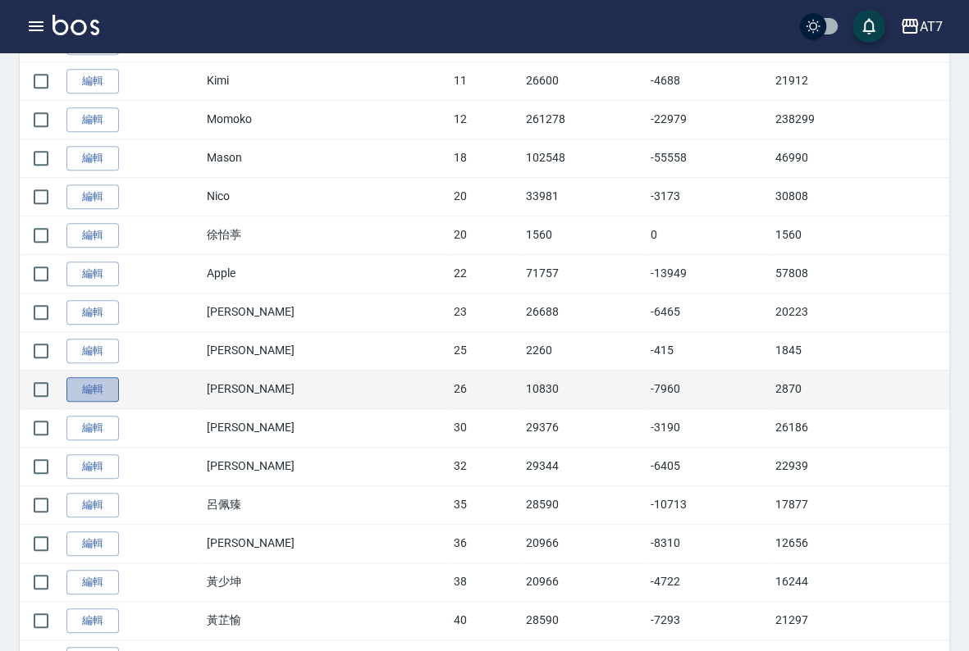
click at [102, 393] on link "編輯" at bounding box center [92, 389] width 53 height 25
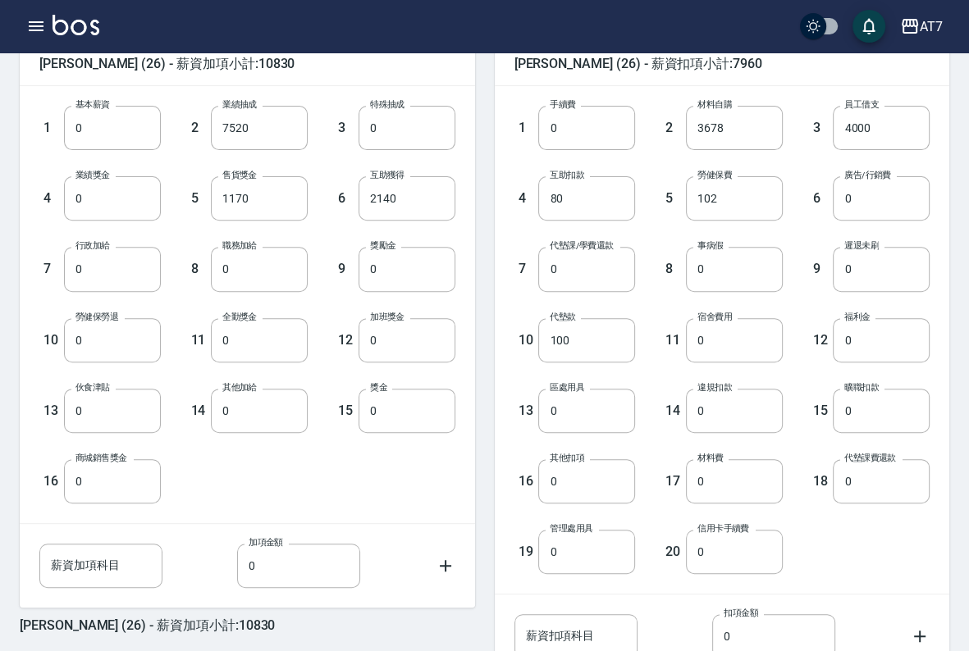
scroll to position [555, 0]
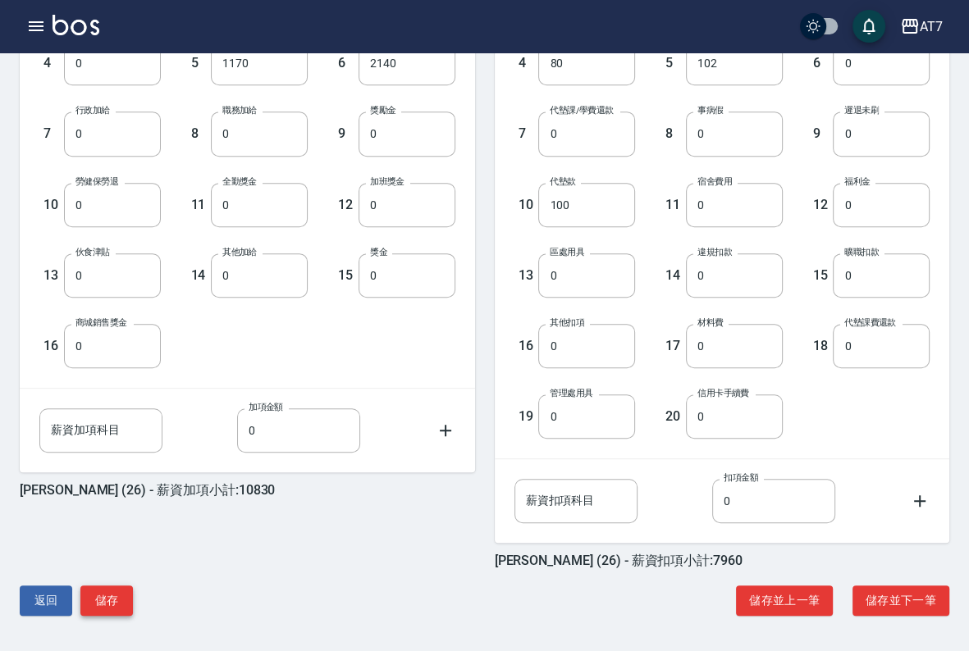
click at [113, 600] on button "儲存" at bounding box center [106, 601] width 53 height 30
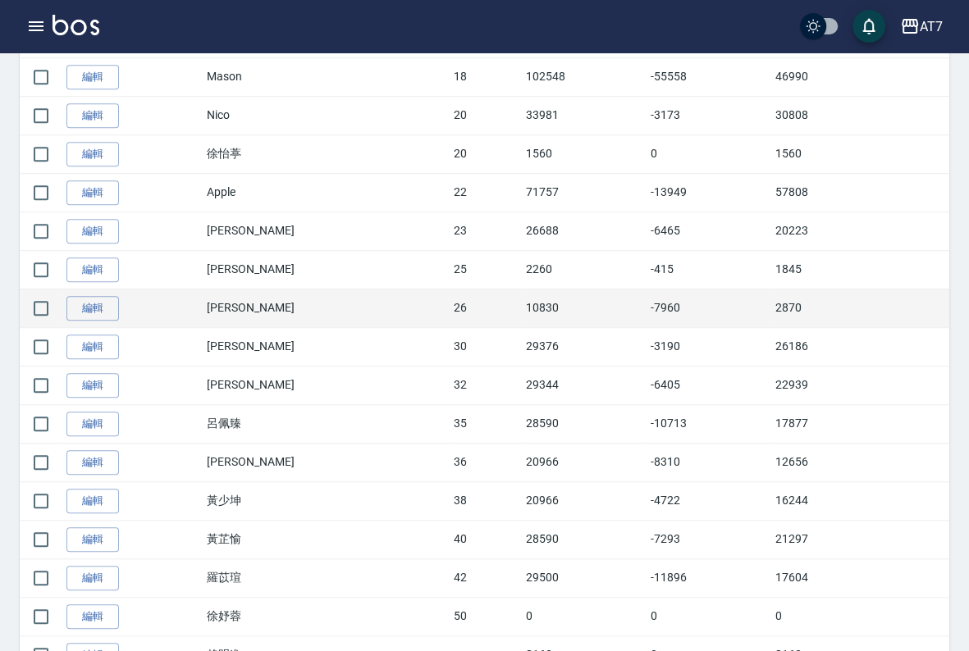
scroll to position [903, 0]
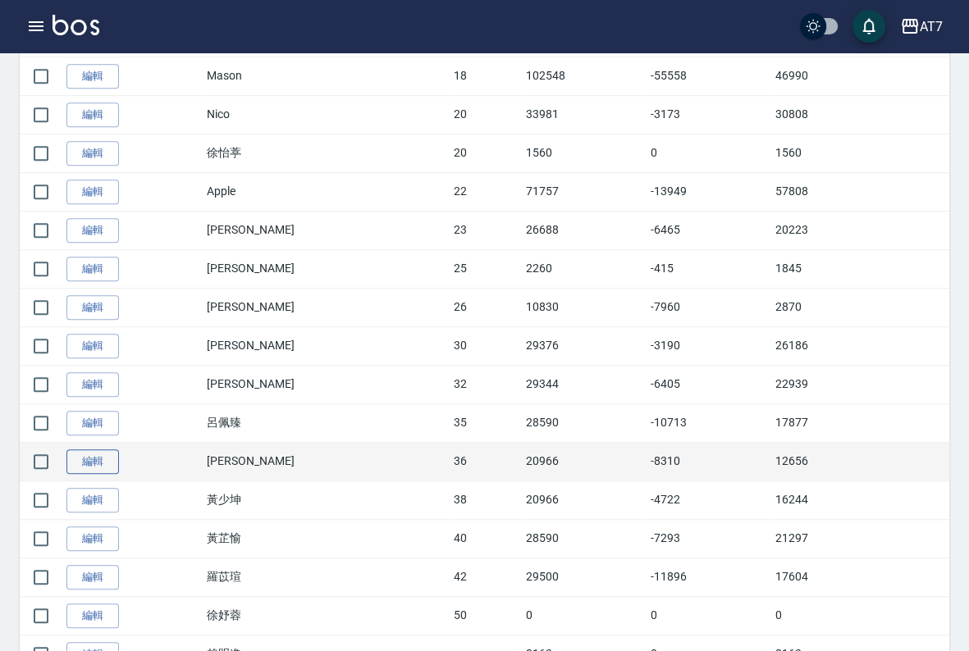
click at [93, 458] on link "編輯" at bounding box center [92, 462] width 53 height 25
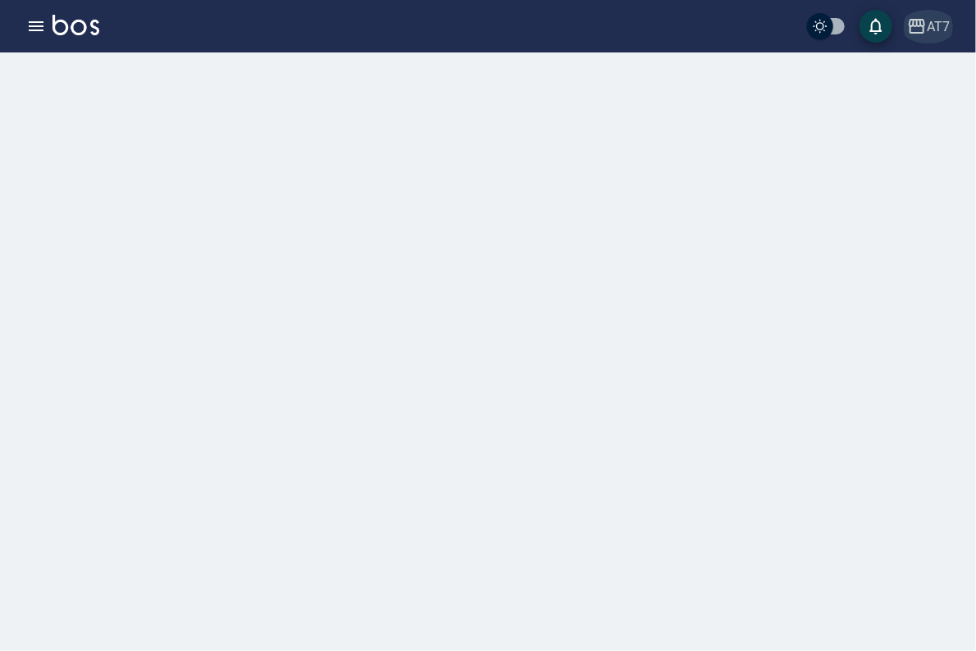
click at [935, 33] on div "AT7" at bounding box center [938, 26] width 23 height 21
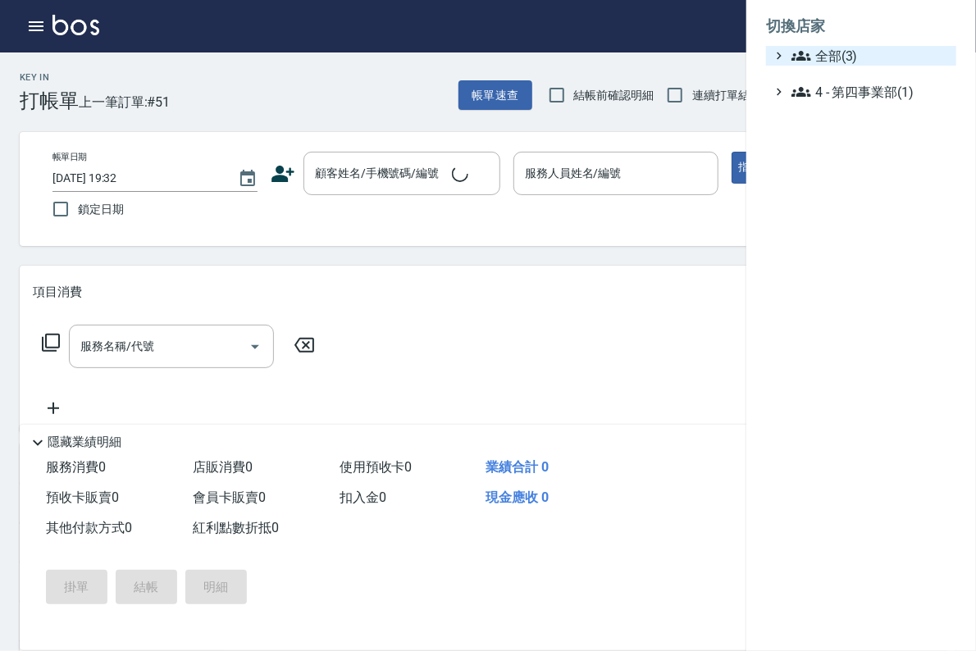
click at [896, 56] on span "全部(3)" at bounding box center [871, 56] width 158 height 20
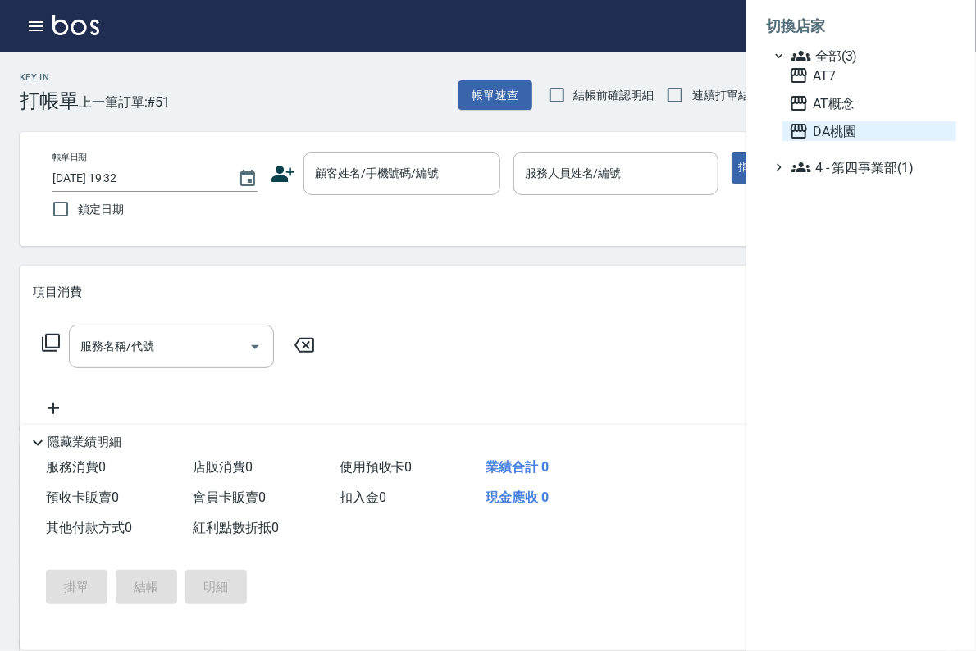
click at [850, 130] on span "DA桃園" at bounding box center [869, 131] width 161 height 20
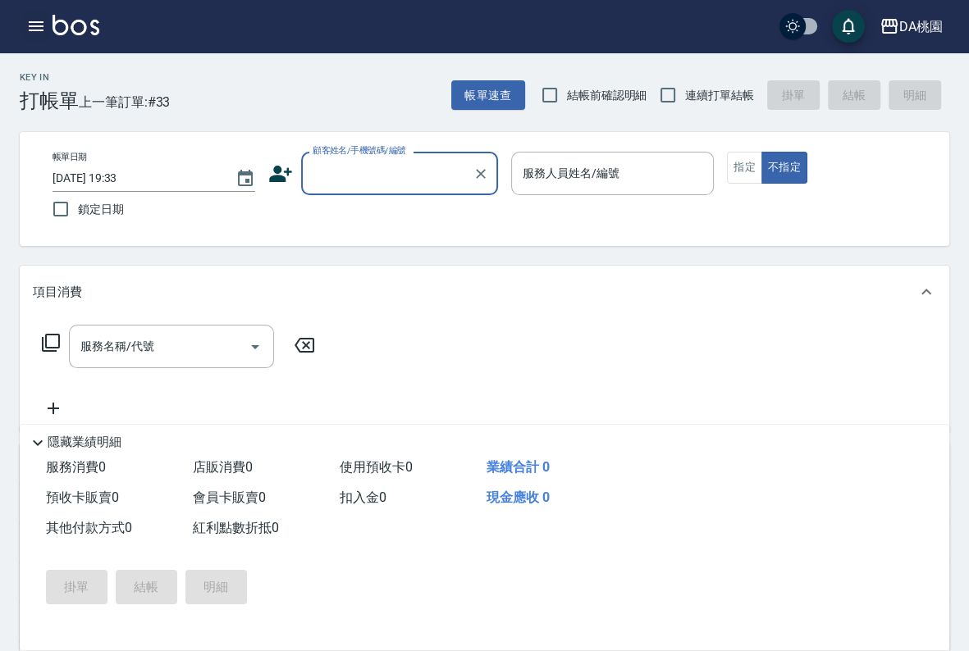
click at [46, 15] on button "button" at bounding box center [36, 26] width 33 height 33
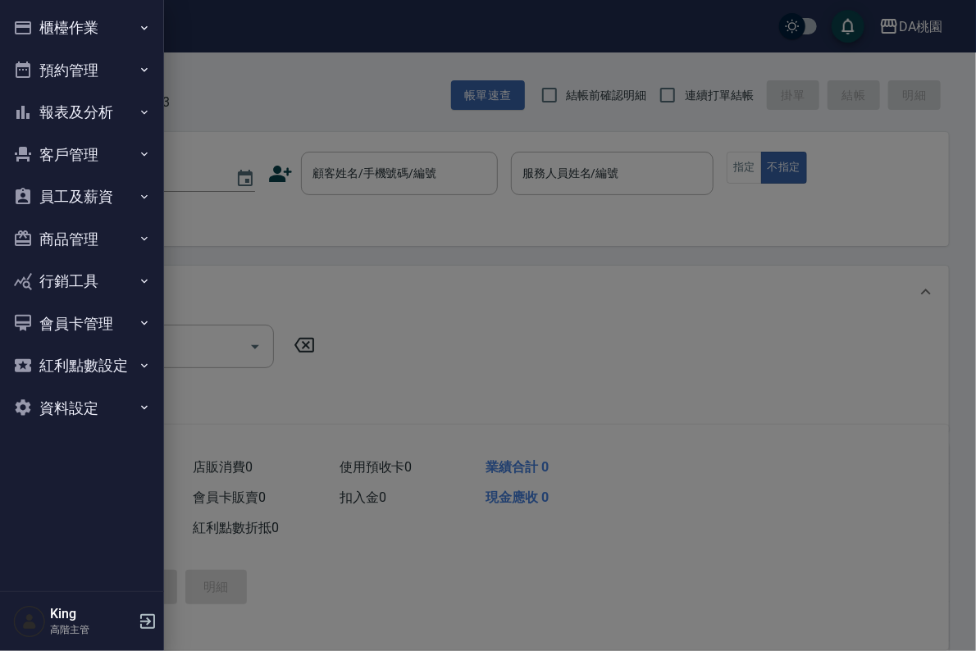
click at [123, 203] on button "員工及薪資" at bounding box center [82, 197] width 151 height 43
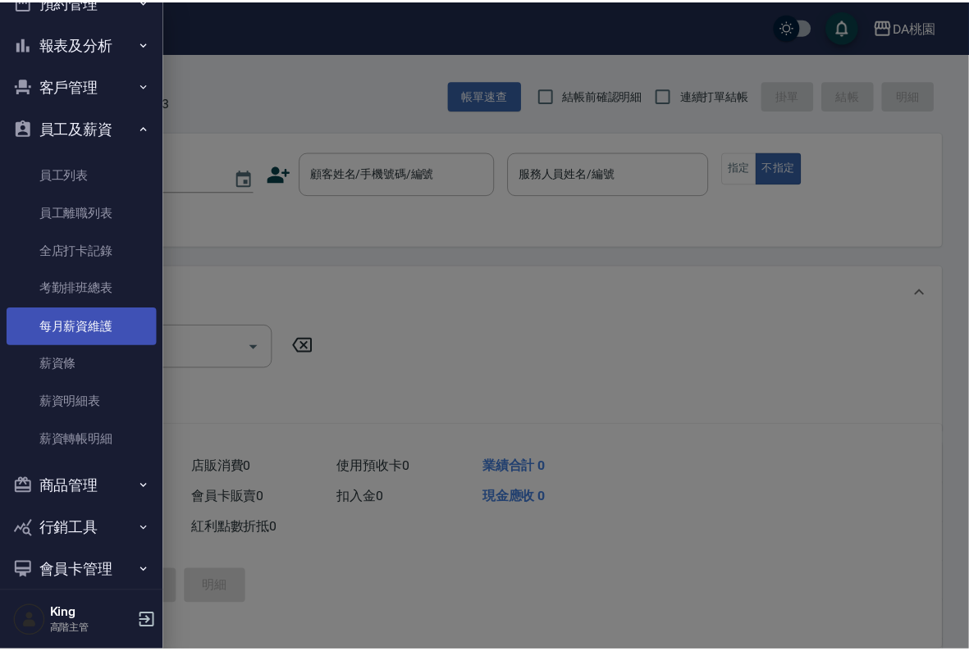
scroll to position [164, 0]
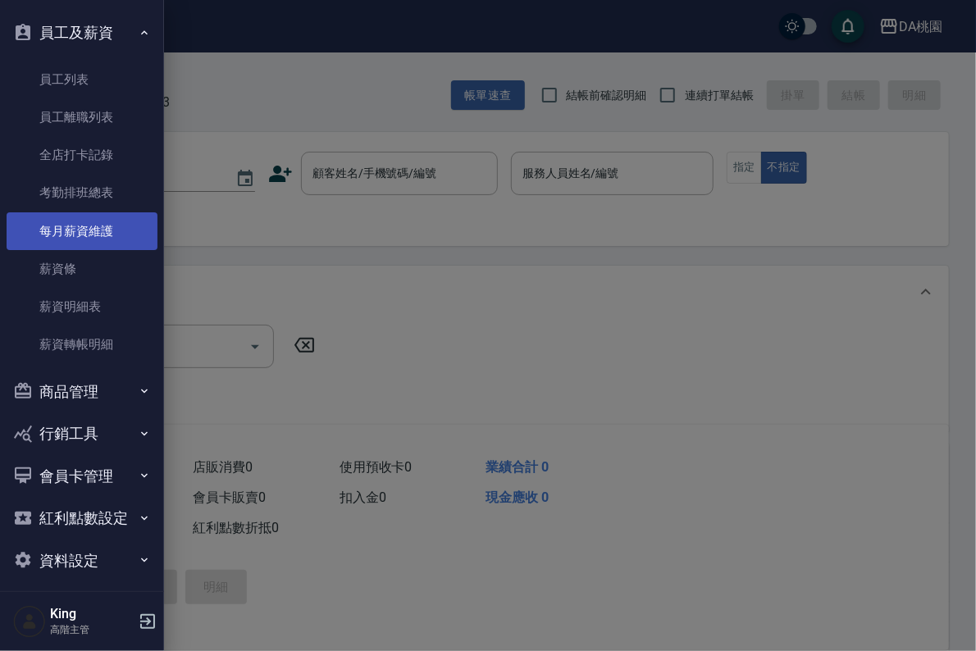
click at [126, 230] on link "每月薪資維護" at bounding box center [82, 232] width 151 height 38
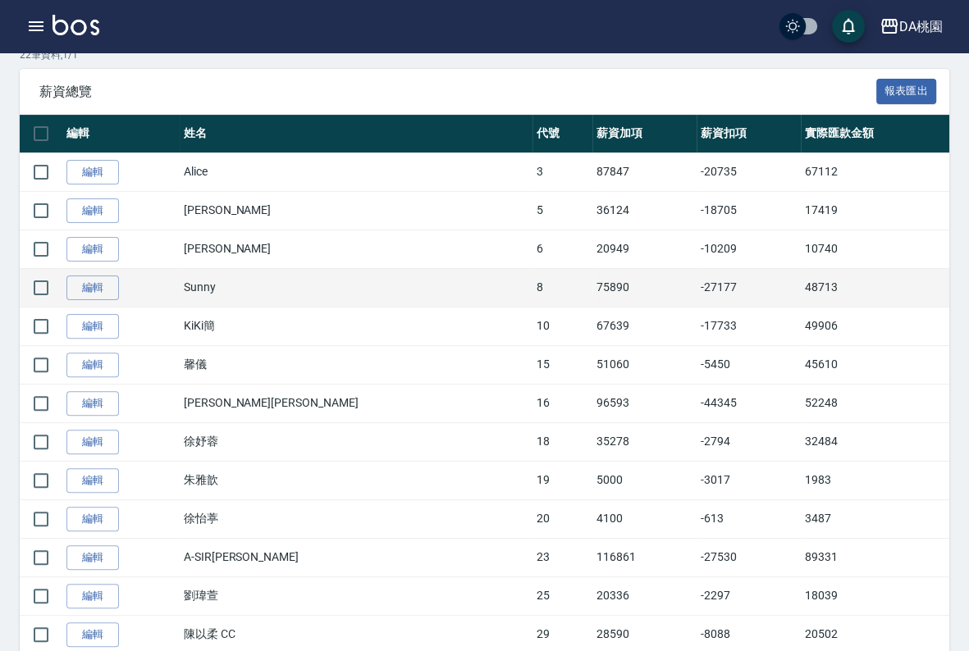
scroll to position [246, 0]
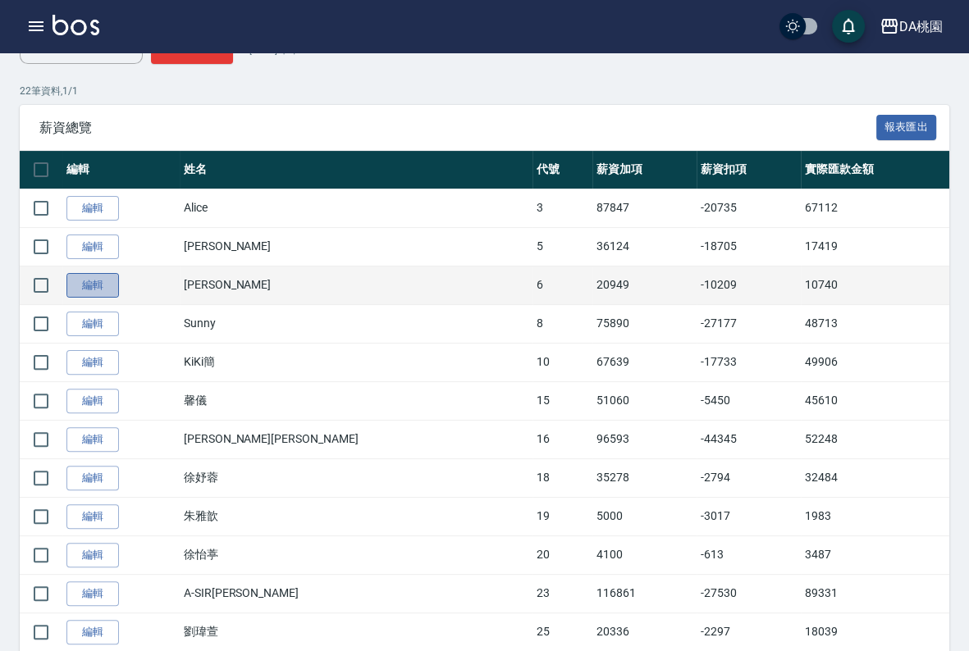
click at [98, 286] on link "編輯" at bounding box center [92, 285] width 53 height 25
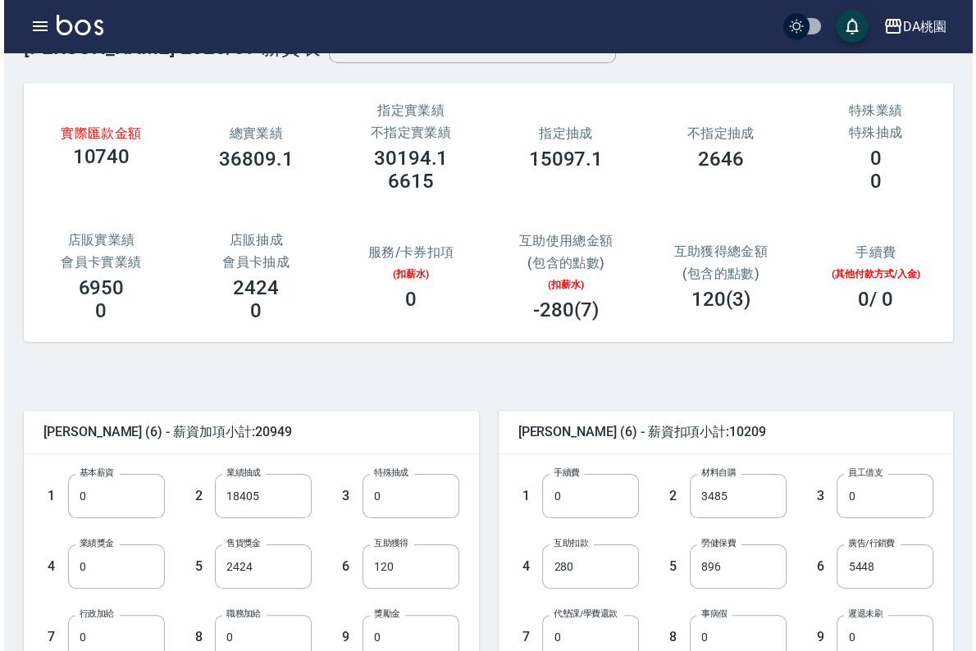
scroll to position [82, 0]
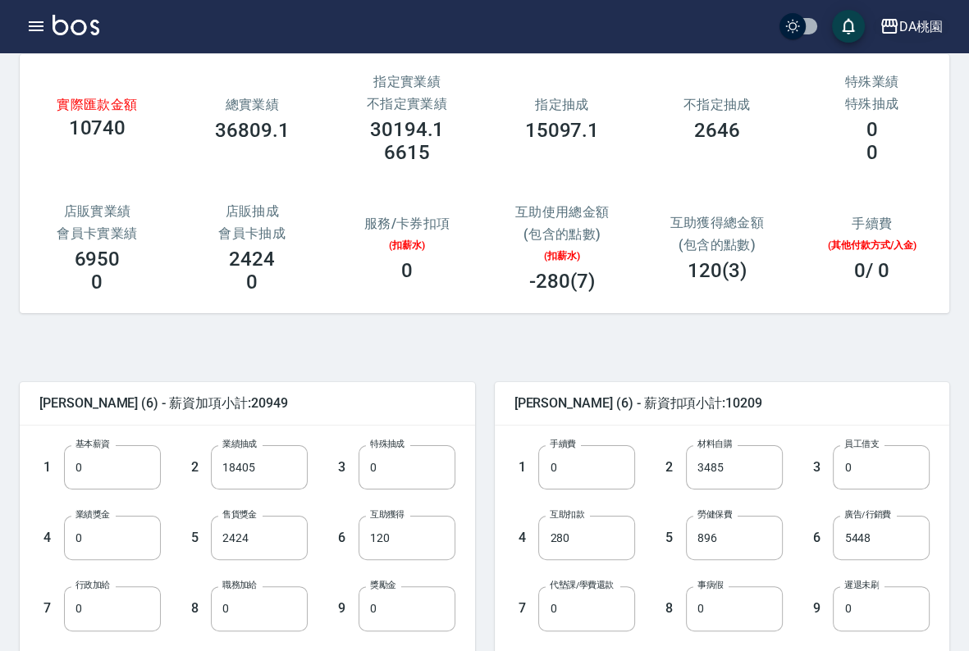
click at [929, 32] on div "DA桃園" at bounding box center [920, 26] width 43 height 21
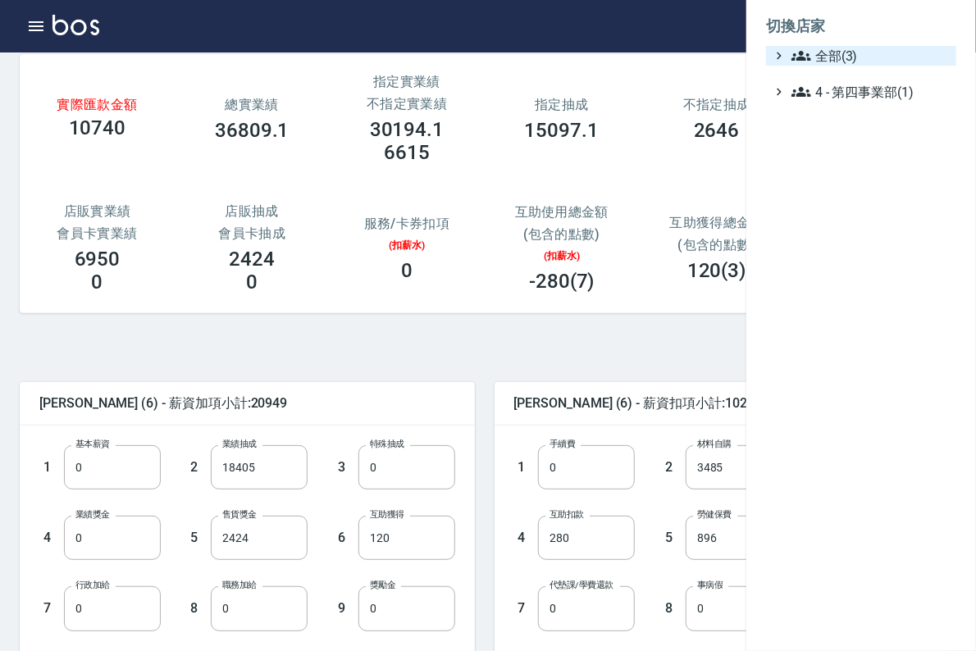
click at [873, 65] on span "全部(3)" at bounding box center [871, 56] width 158 height 20
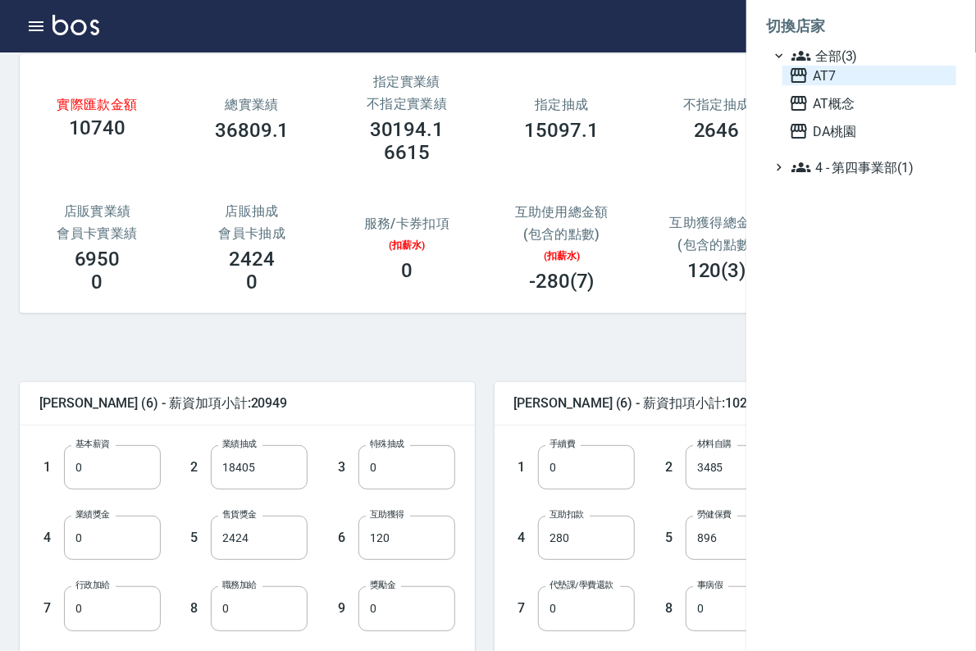
click at [844, 78] on span "AT7" at bounding box center [869, 76] width 161 height 20
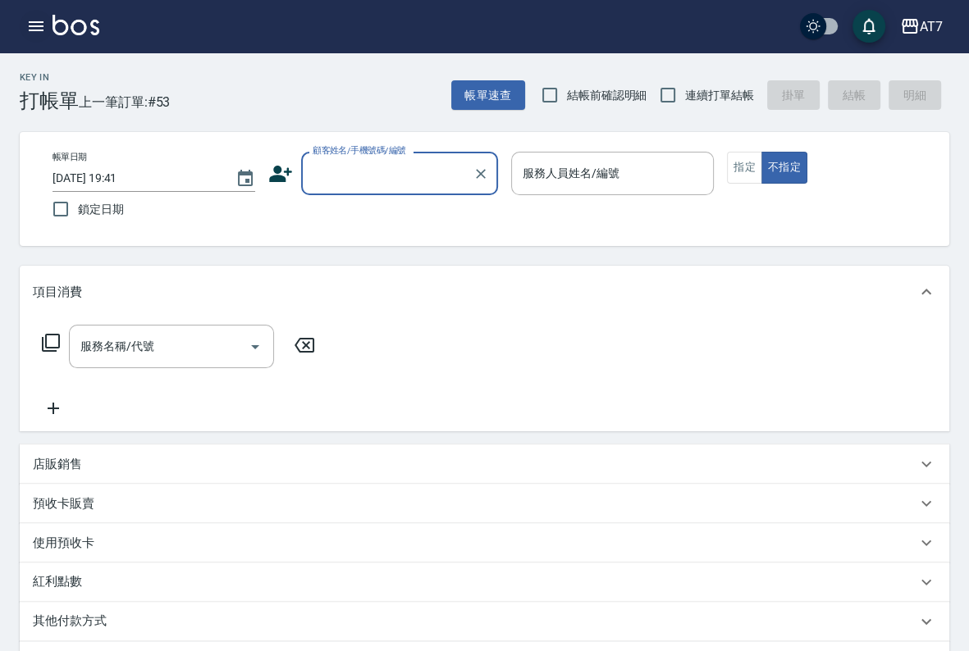
click at [46, 27] on button "button" at bounding box center [36, 26] width 33 height 33
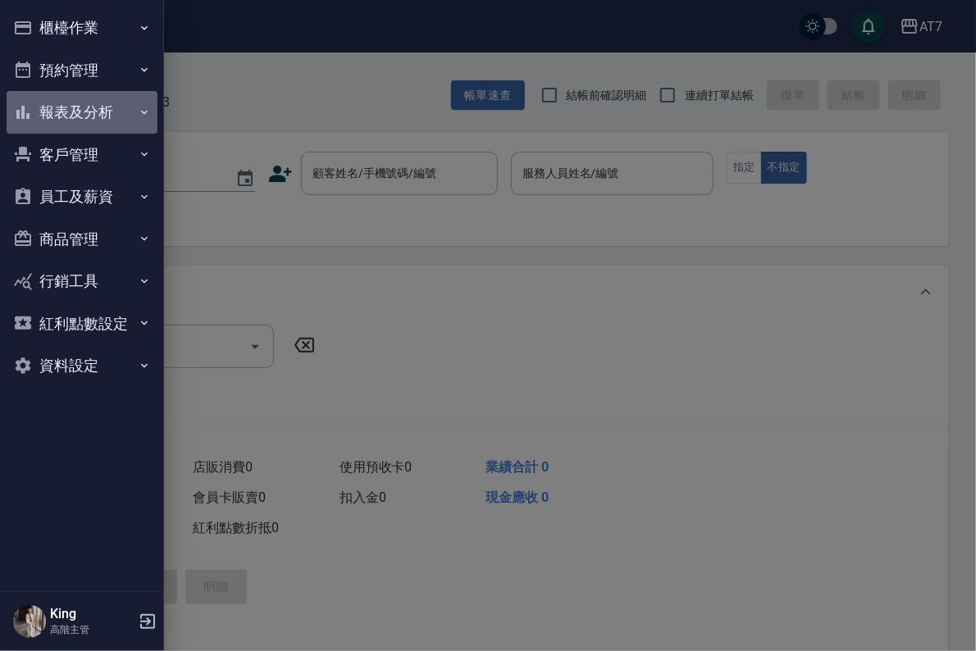
click at [126, 107] on button "報表及分析" at bounding box center [82, 112] width 151 height 43
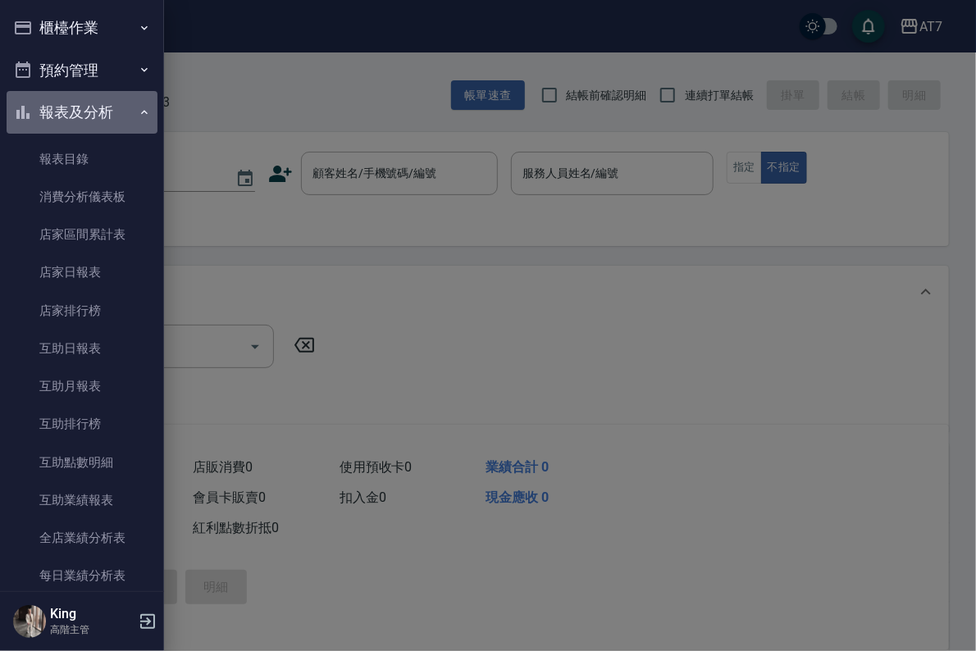
click at [128, 105] on button "報表及分析" at bounding box center [82, 112] width 151 height 43
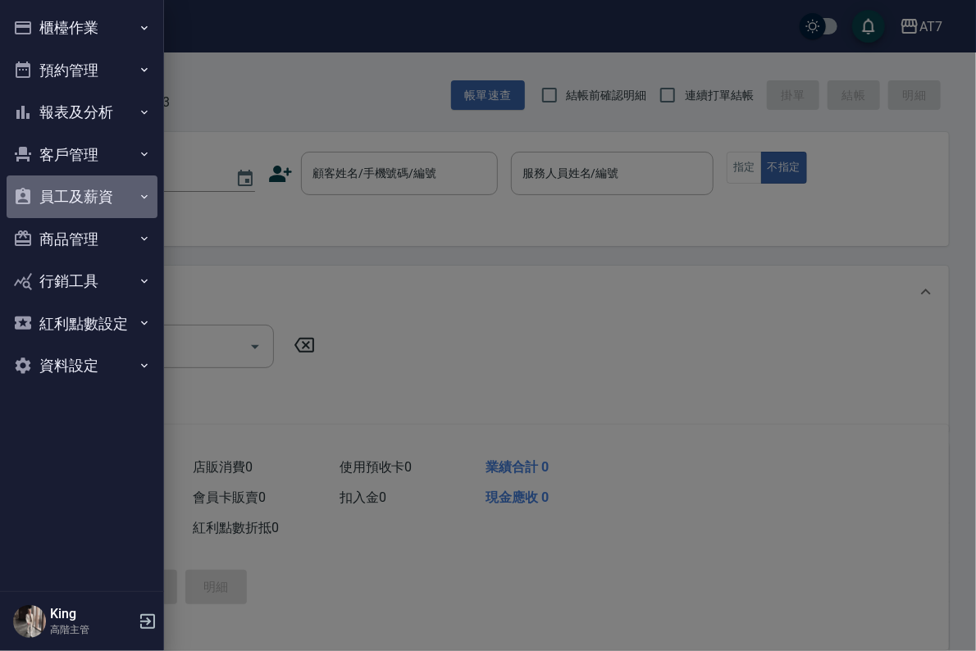
click at [122, 199] on button "員工及薪資" at bounding box center [82, 197] width 151 height 43
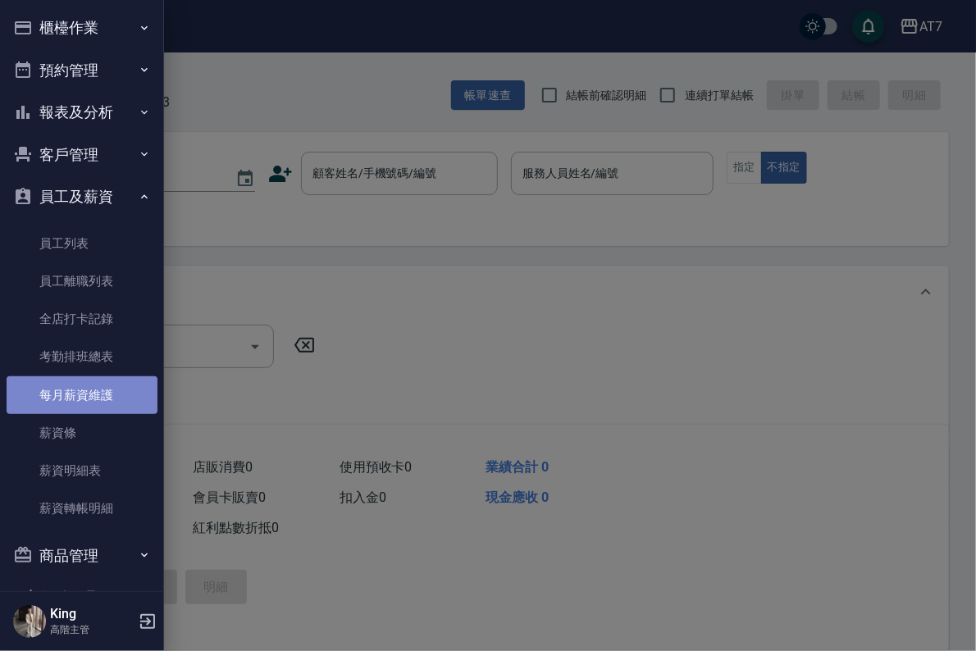
click at [96, 401] on link "每月薪資維護" at bounding box center [82, 396] width 151 height 38
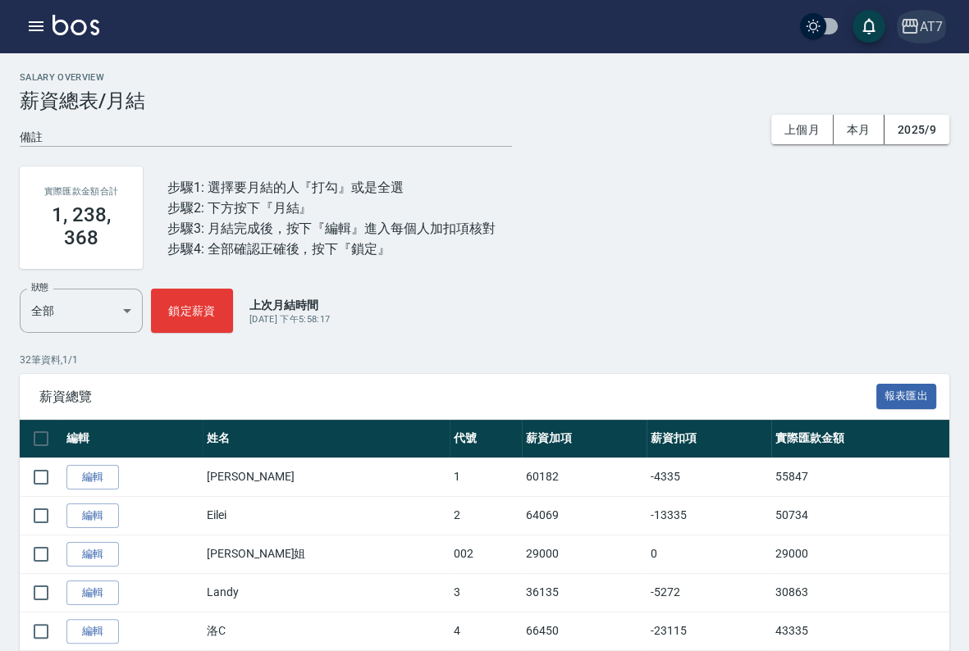
click at [929, 35] on div "AT7" at bounding box center [931, 26] width 23 height 21
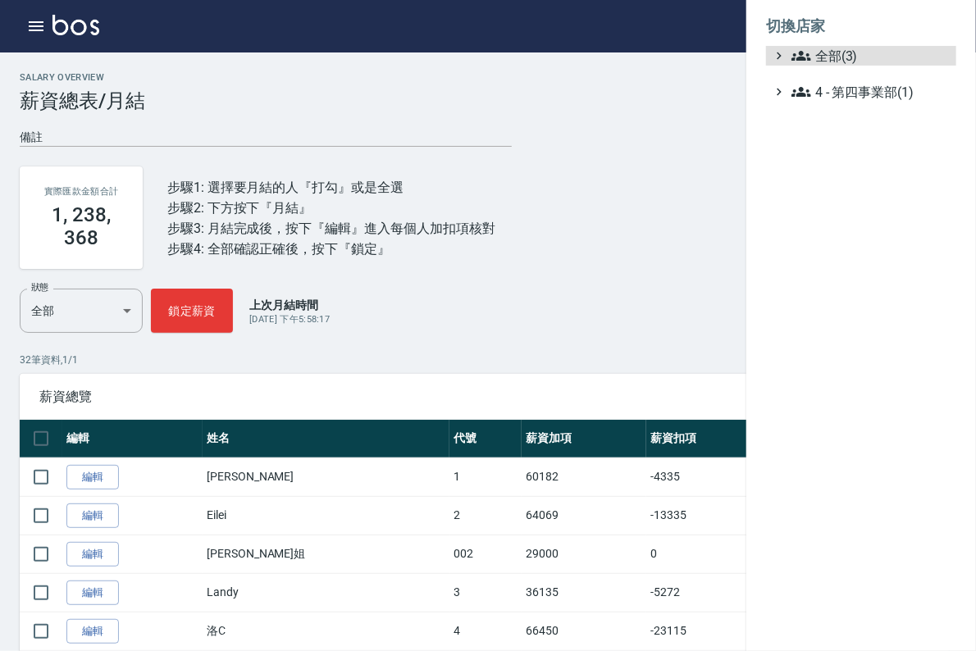
click at [873, 68] on ul "全部(3) 4 - 第四事業部(1)" at bounding box center [861, 74] width 190 height 56
click at [853, 51] on span "全部(3)" at bounding box center [871, 56] width 158 height 20
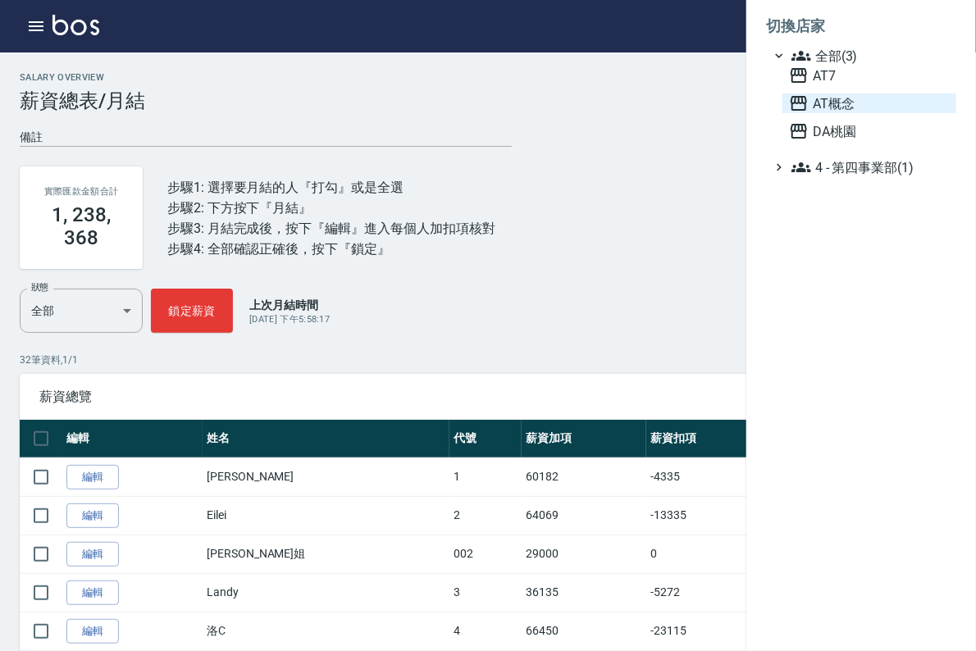
click at [844, 109] on span "AT概念" at bounding box center [869, 104] width 161 height 20
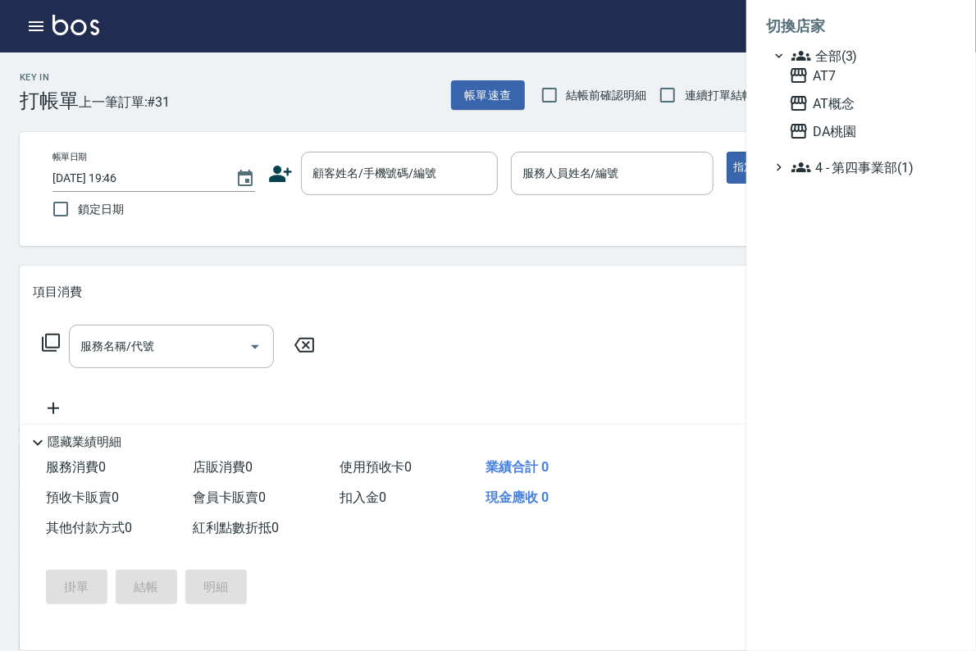
click at [31, 26] on div at bounding box center [488, 325] width 976 height 651
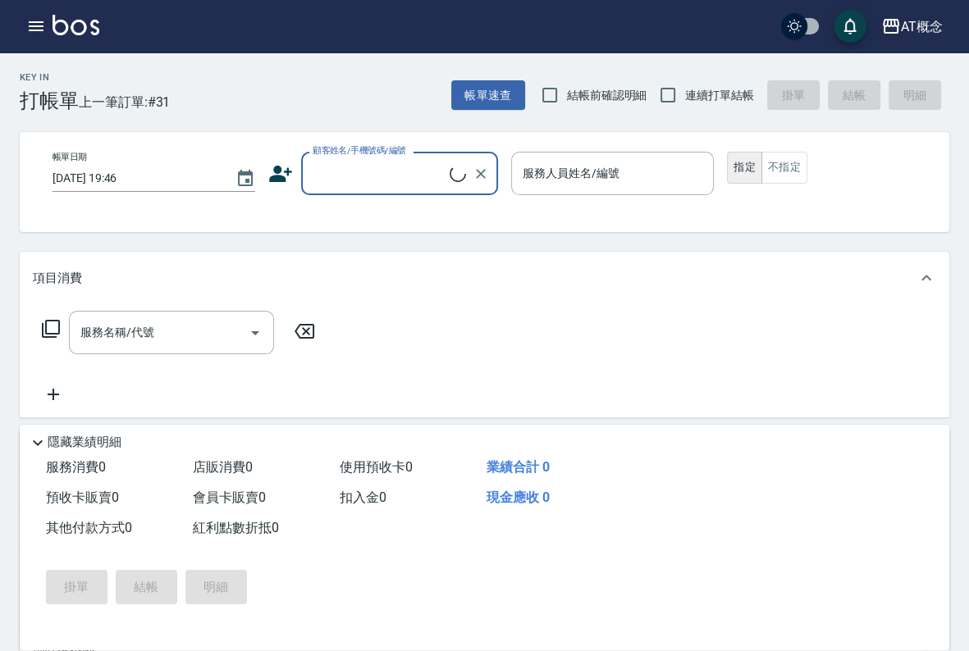
click at [31, 26] on icon "button" at bounding box center [36, 26] width 15 height 10
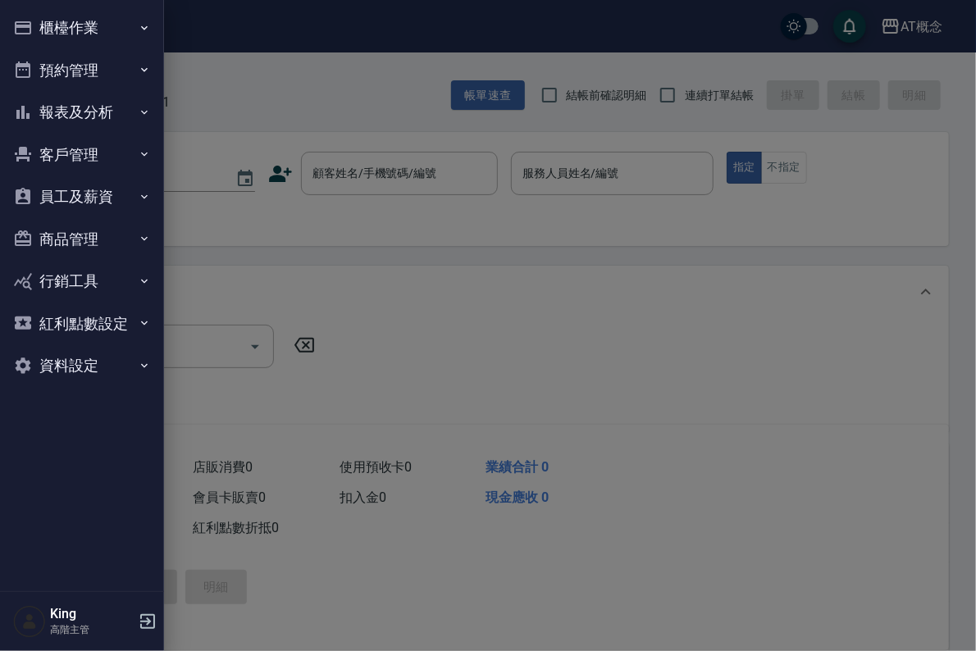
click at [107, 198] on button "員工及薪資" at bounding box center [82, 197] width 151 height 43
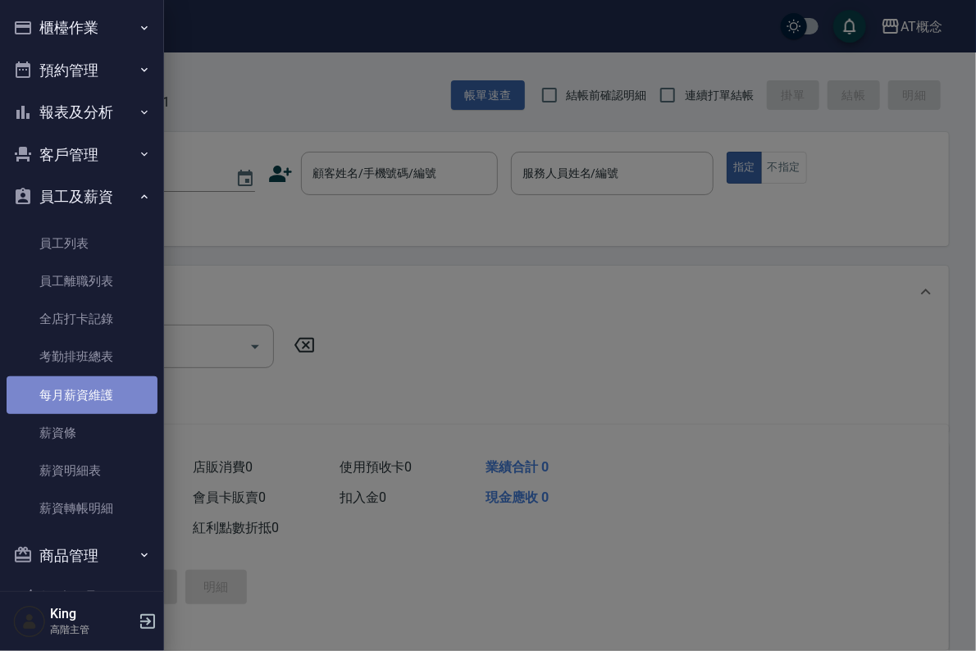
click at [100, 401] on link "每月薪資維護" at bounding box center [82, 396] width 151 height 38
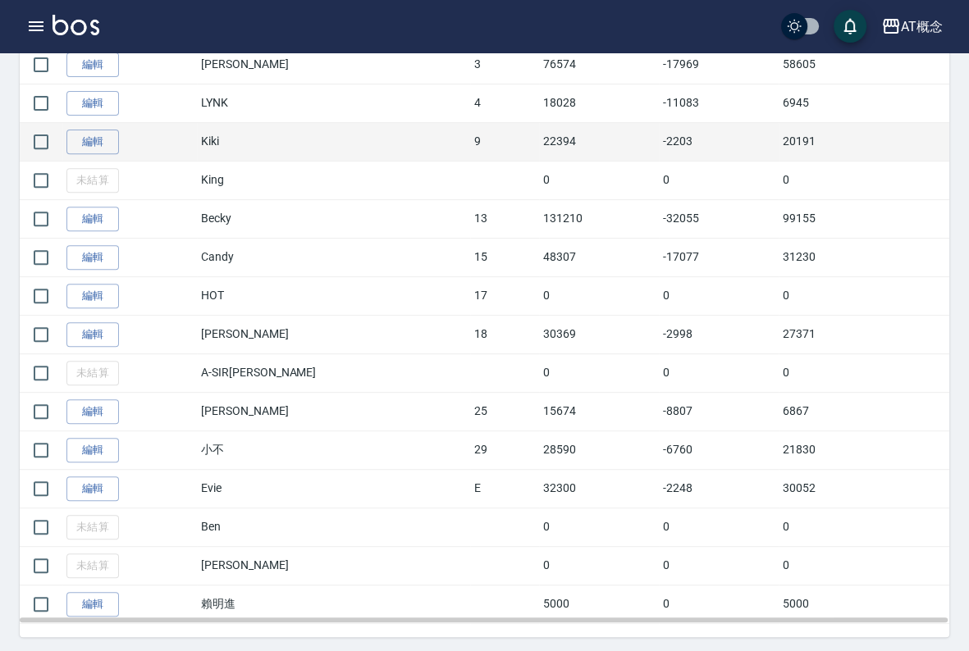
scroll to position [489, 0]
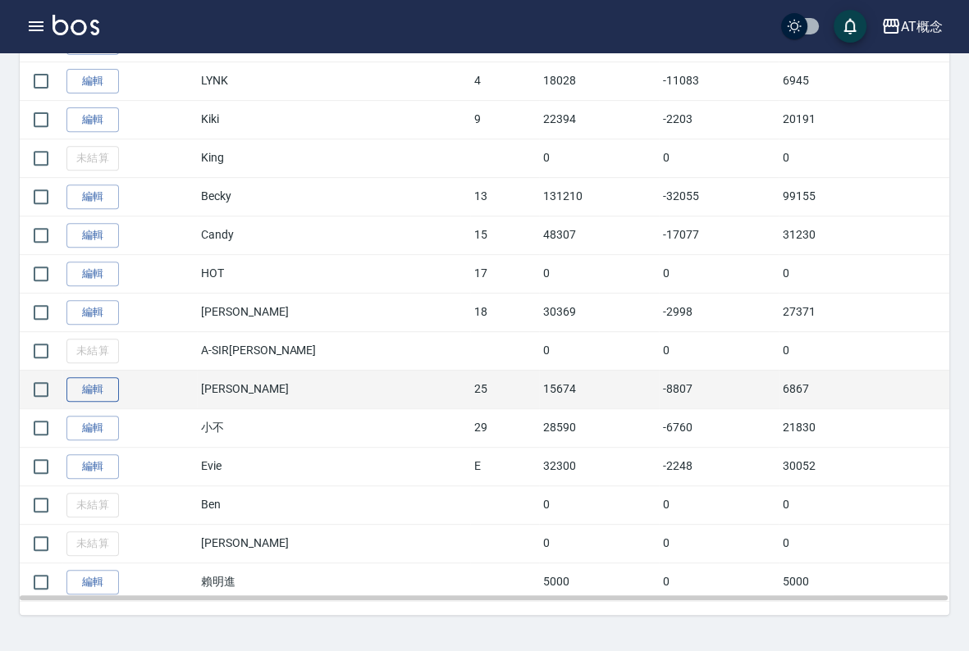
click at [97, 389] on link "編輯" at bounding box center [92, 389] width 53 height 25
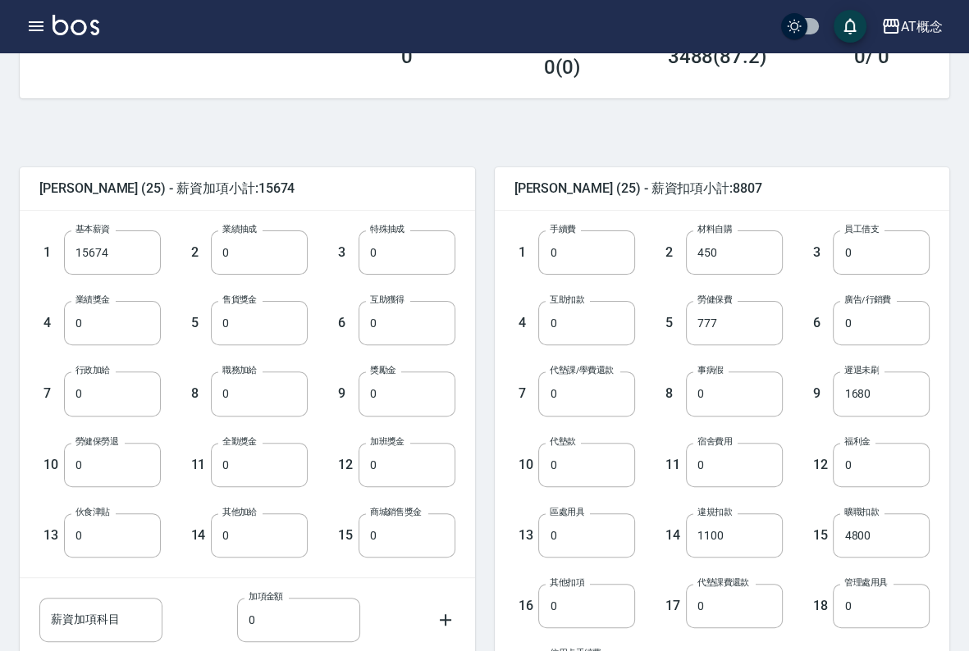
scroll to position [410, 0]
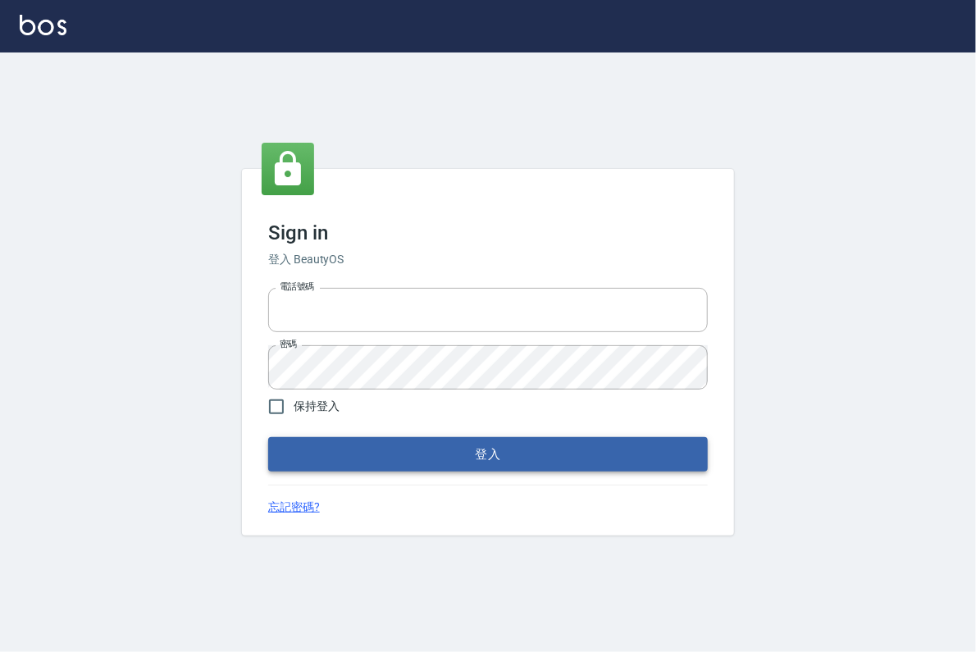
type input "0913439693"
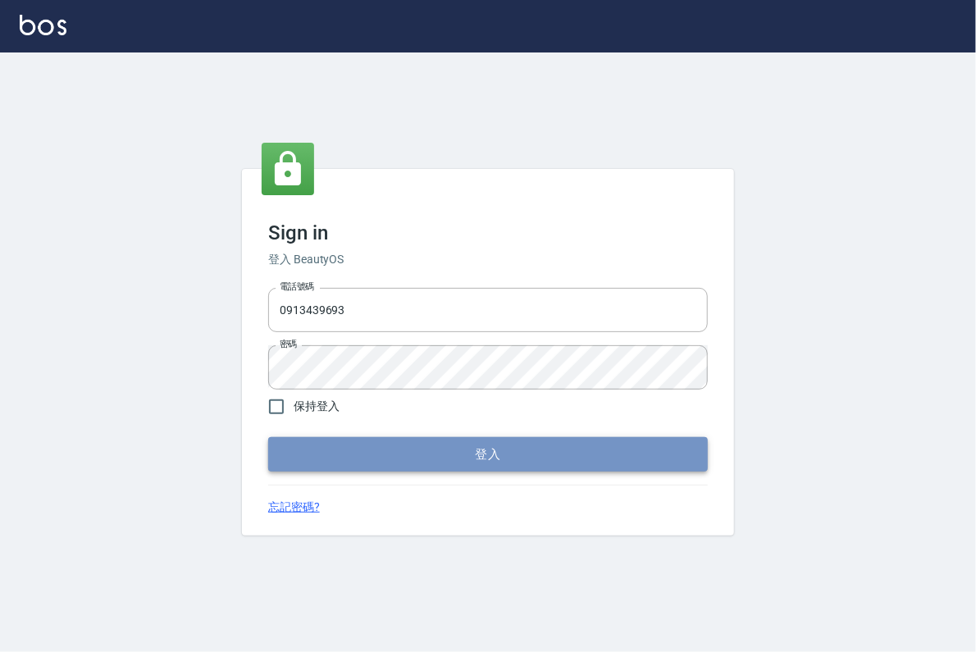
click at [522, 465] on button "登入" at bounding box center [488, 454] width 440 height 34
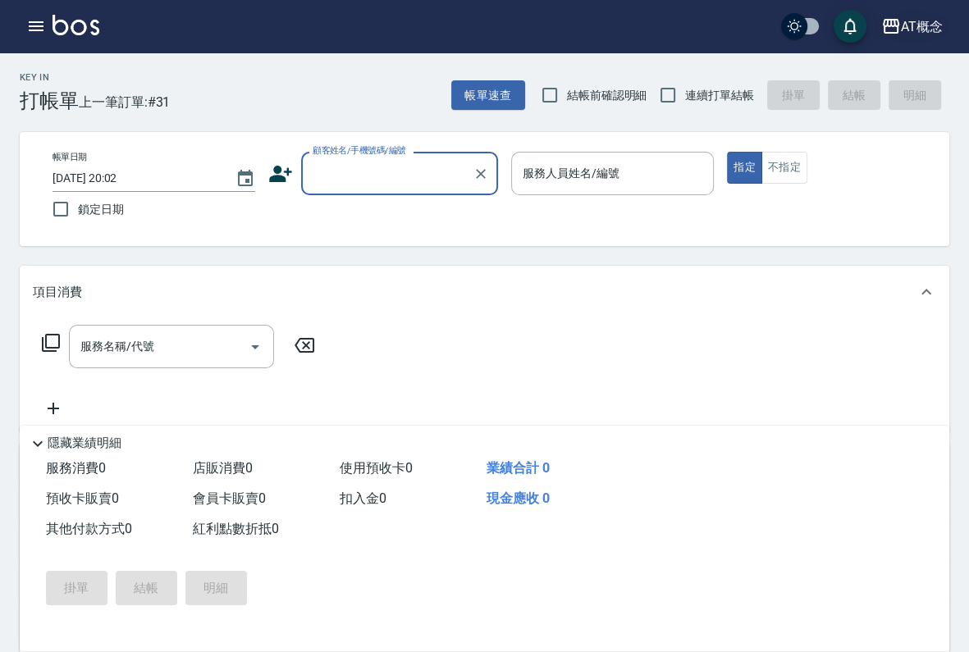
click at [904, 32] on div "AT概念" at bounding box center [922, 26] width 42 height 21
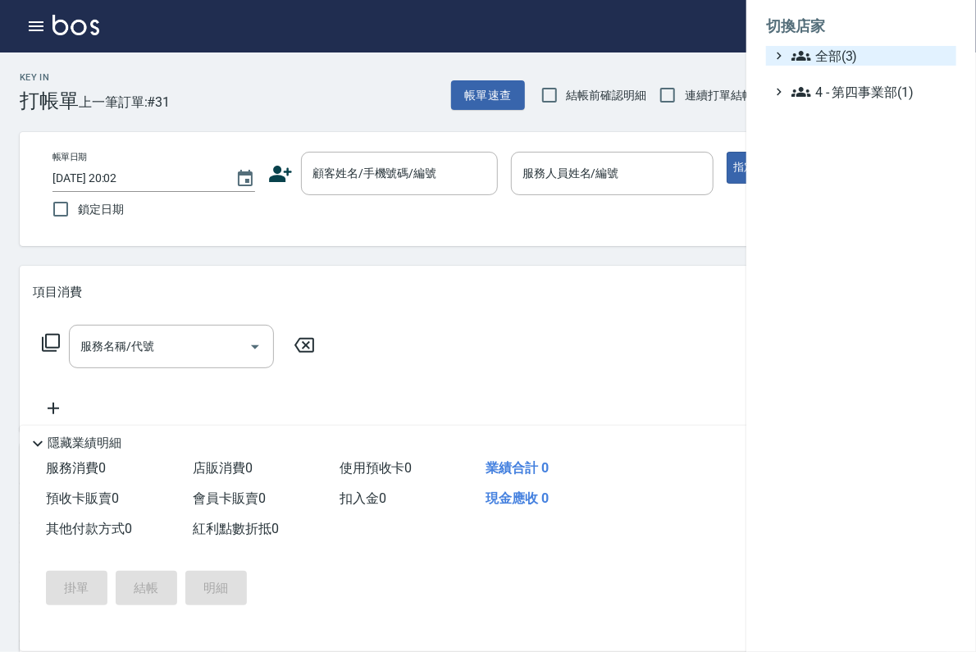
click at [846, 62] on span "全部(3)" at bounding box center [871, 56] width 158 height 20
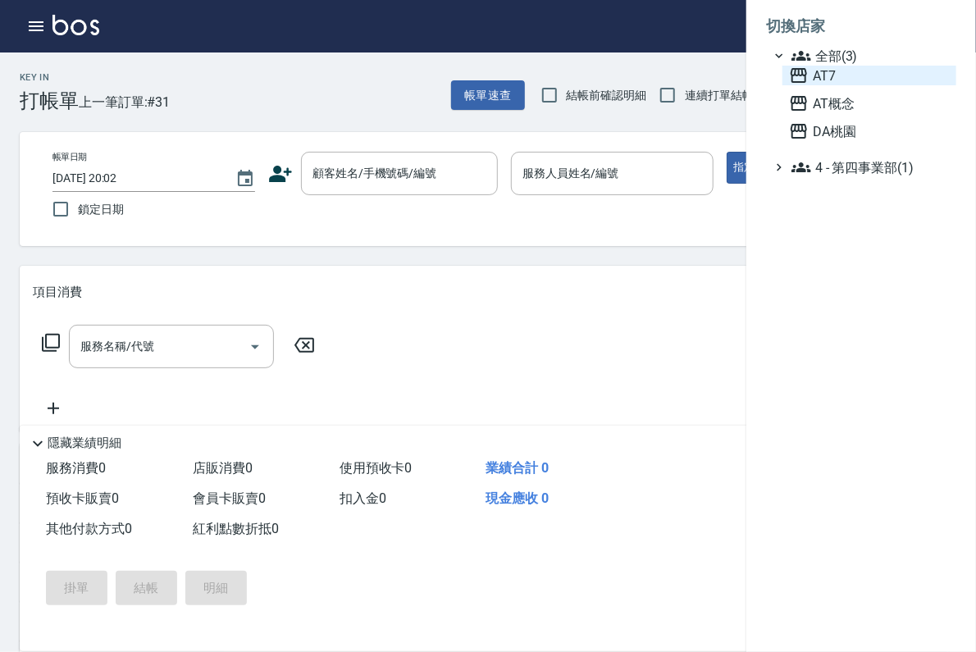
click at [852, 84] on span "AT7" at bounding box center [869, 76] width 161 height 20
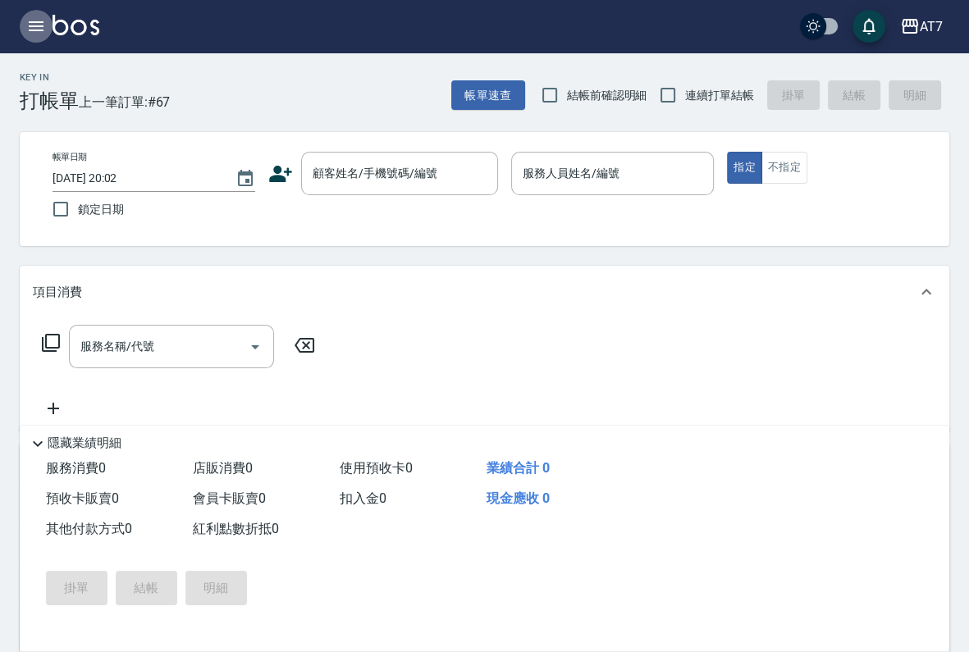
click at [43, 21] on icon "button" at bounding box center [36, 26] width 20 height 20
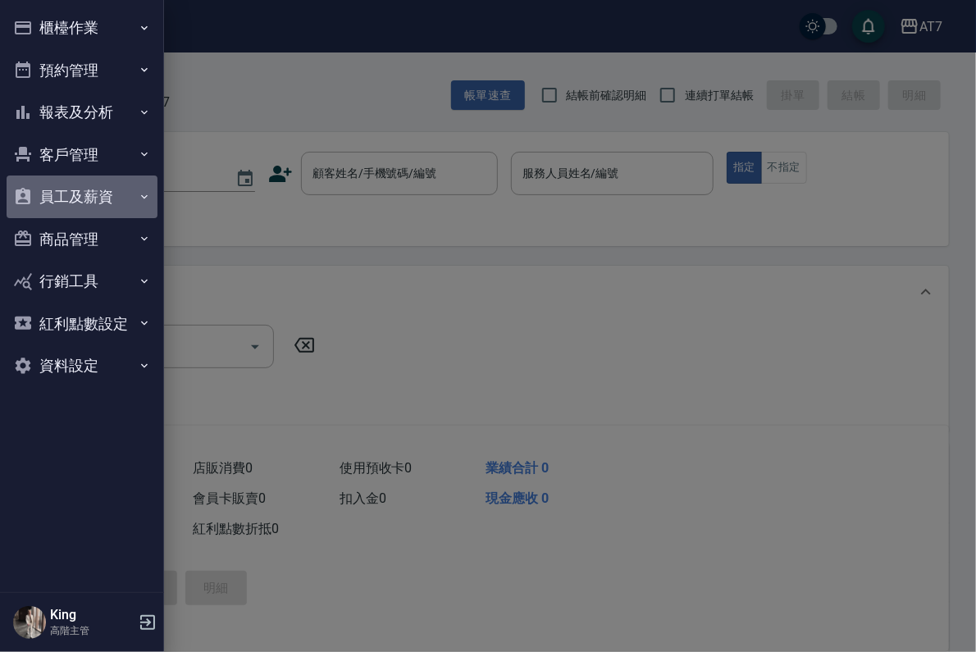
click at [124, 199] on button "員工及薪資" at bounding box center [82, 197] width 151 height 43
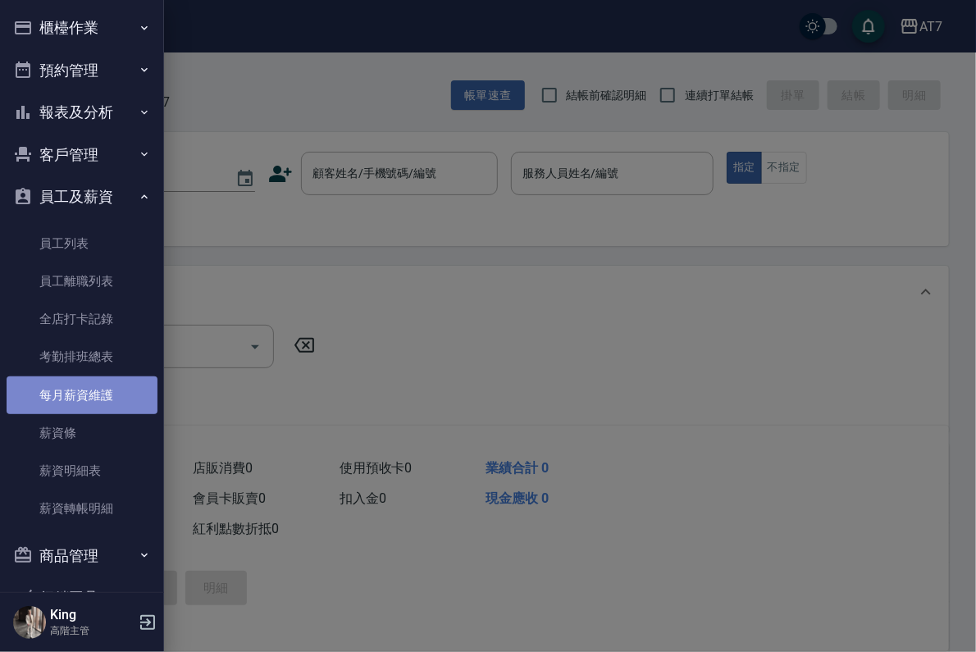
click at [103, 394] on link "每月薪資維護" at bounding box center [82, 396] width 151 height 38
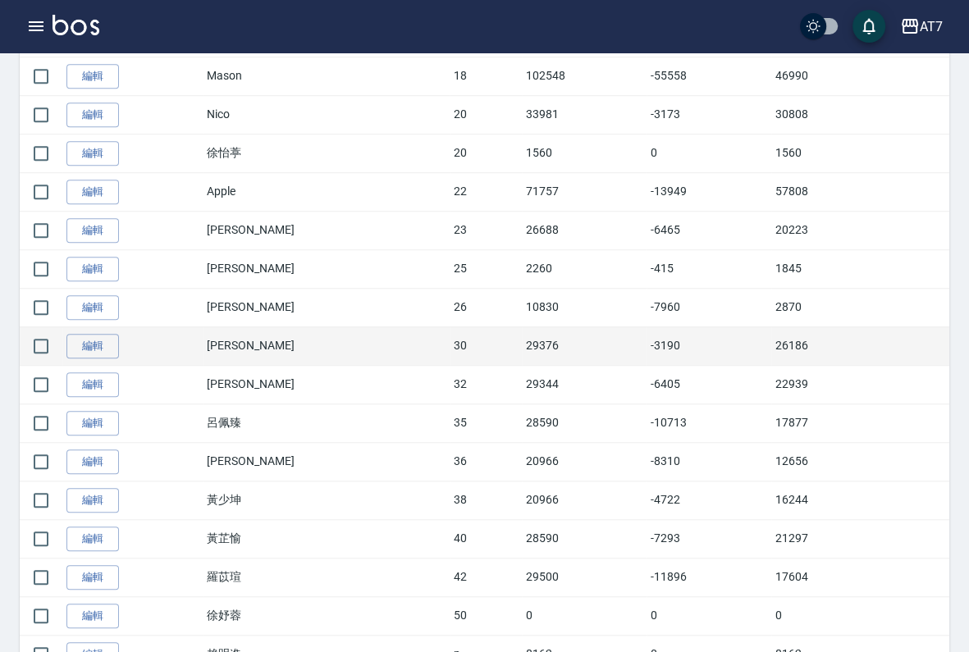
scroll to position [985, 0]
